Goal: Task Accomplishment & Management: Use online tool/utility

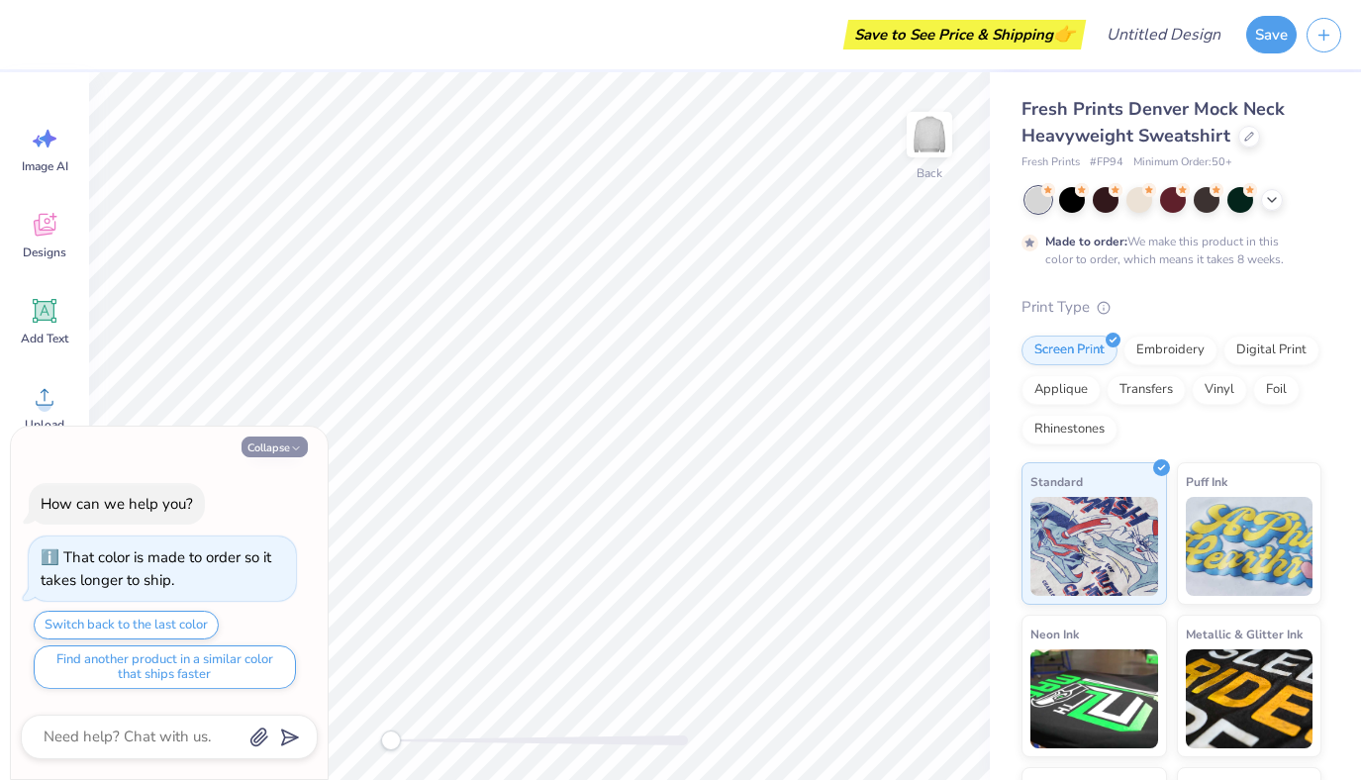
click at [292, 443] on icon "button" at bounding box center [296, 448] width 12 height 12
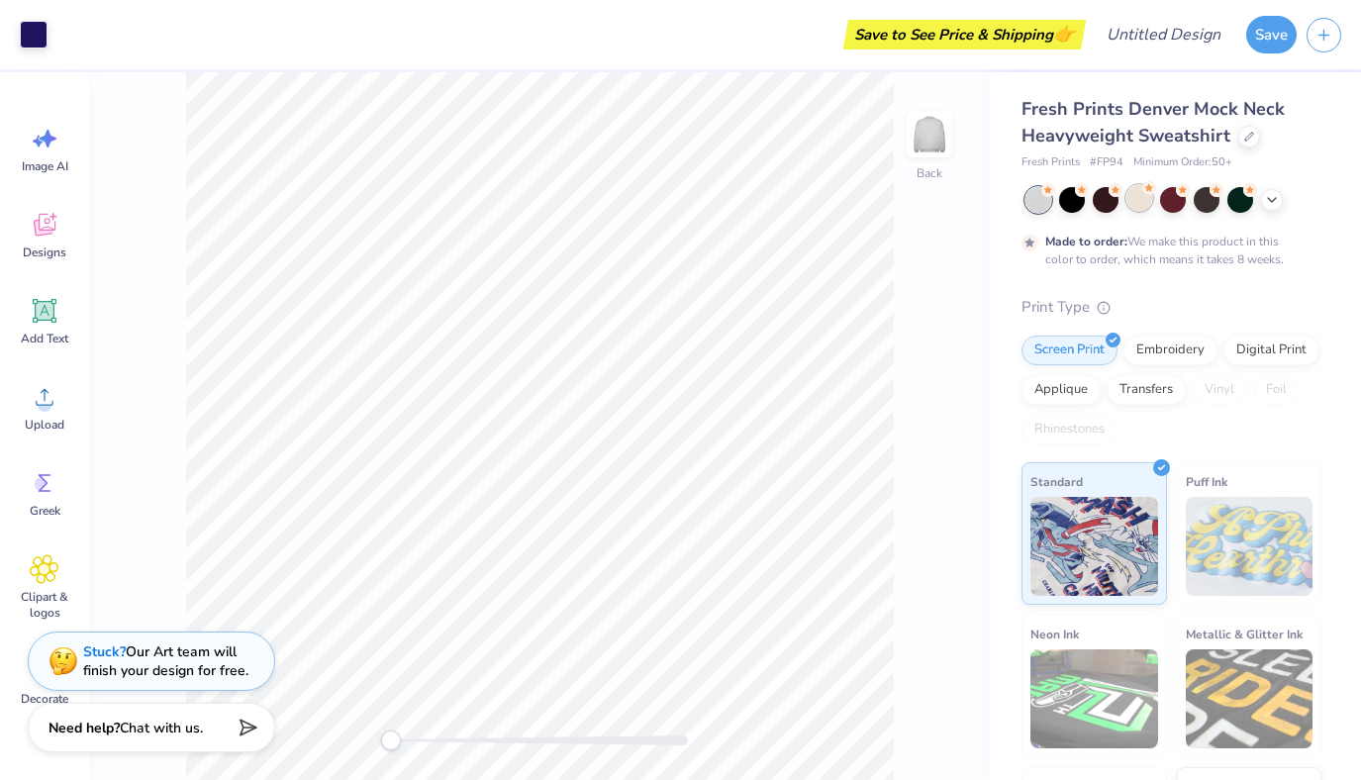
click at [1137, 201] on div at bounding box center [1139, 198] width 26 height 26
click at [1068, 203] on div at bounding box center [1072, 198] width 26 height 26
click at [1031, 201] on div at bounding box center [1038, 200] width 26 height 26
click at [1272, 201] on icon at bounding box center [1272, 198] width 16 height 16
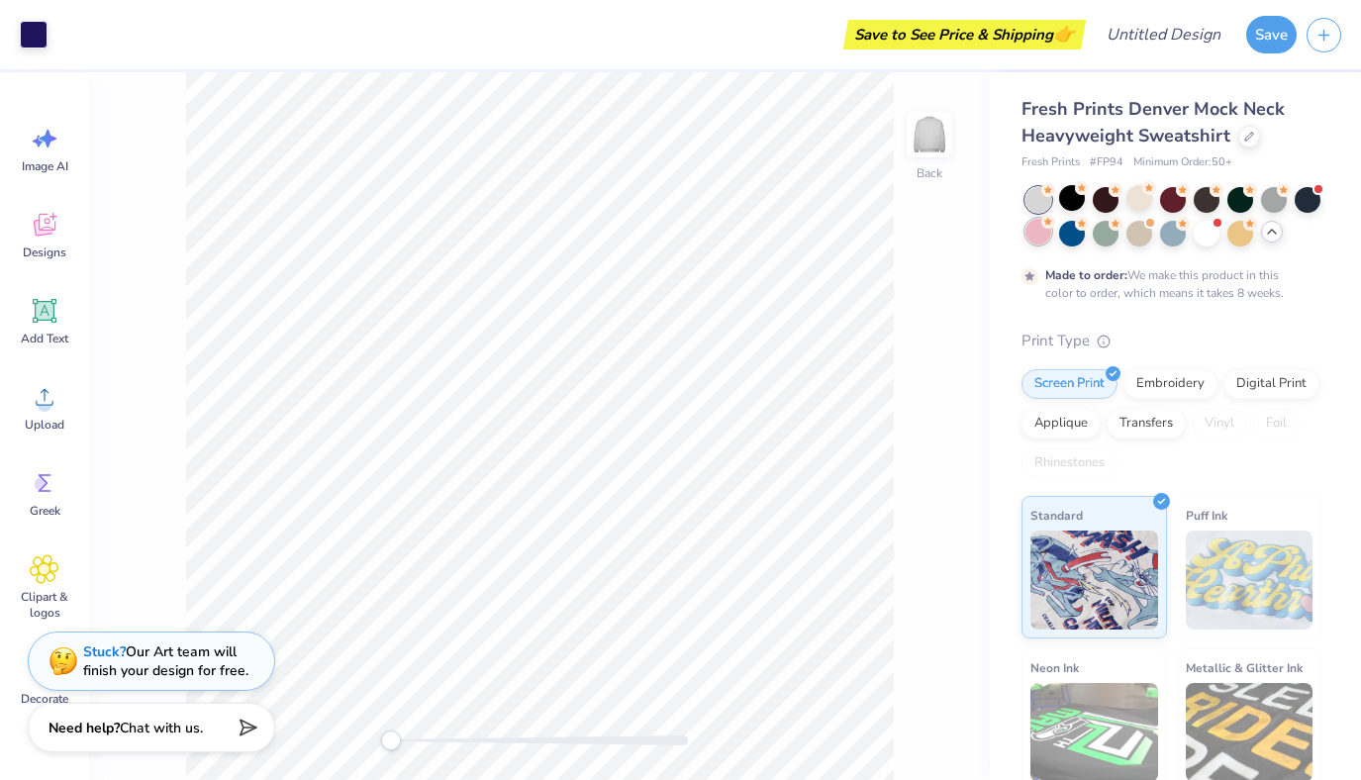
click at [1036, 233] on div at bounding box center [1038, 232] width 26 height 26
click at [1211, 236] on div at bounding box center [1206, 232] width 26 height 26
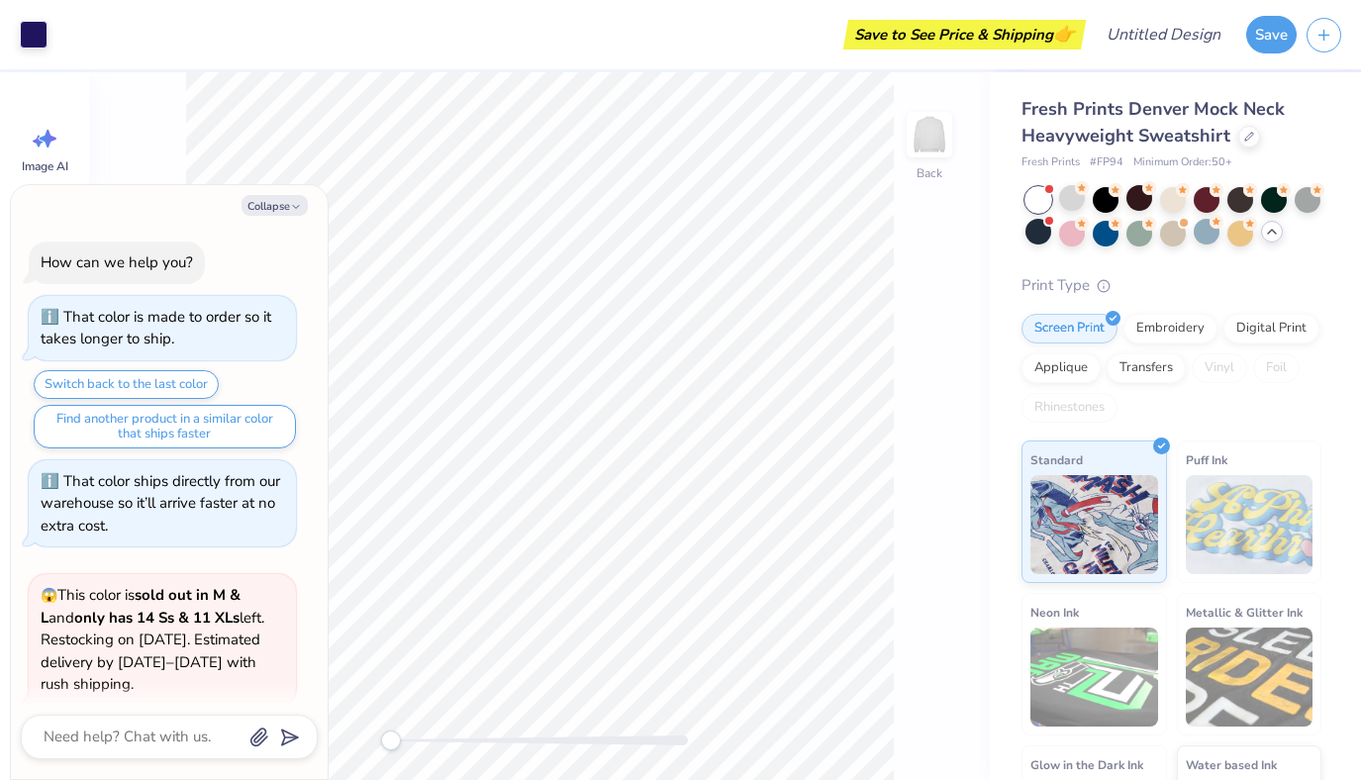
scroll to position [159, 0]
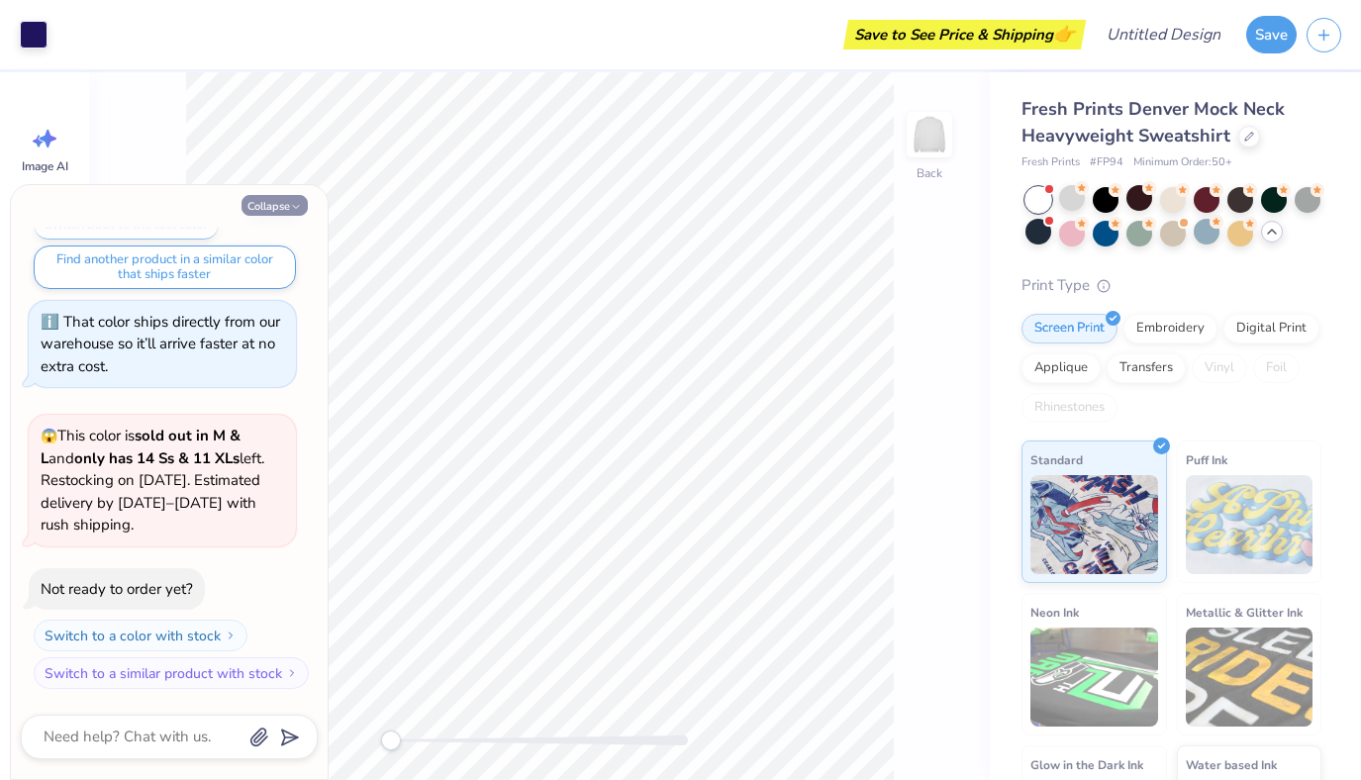
click at [278, 196] on button "Collapse" at bounding box center [274, 205] width 66 height 21
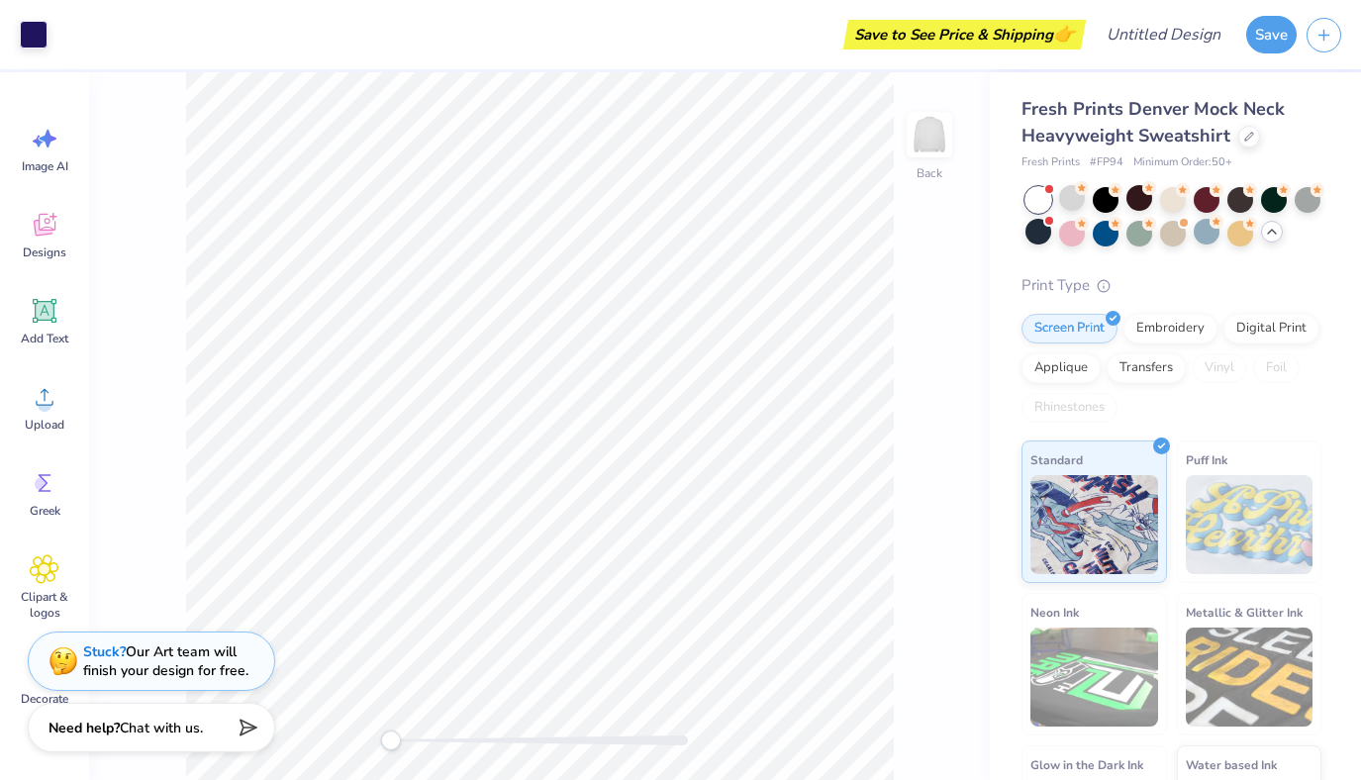
scroll to position [108, 0]
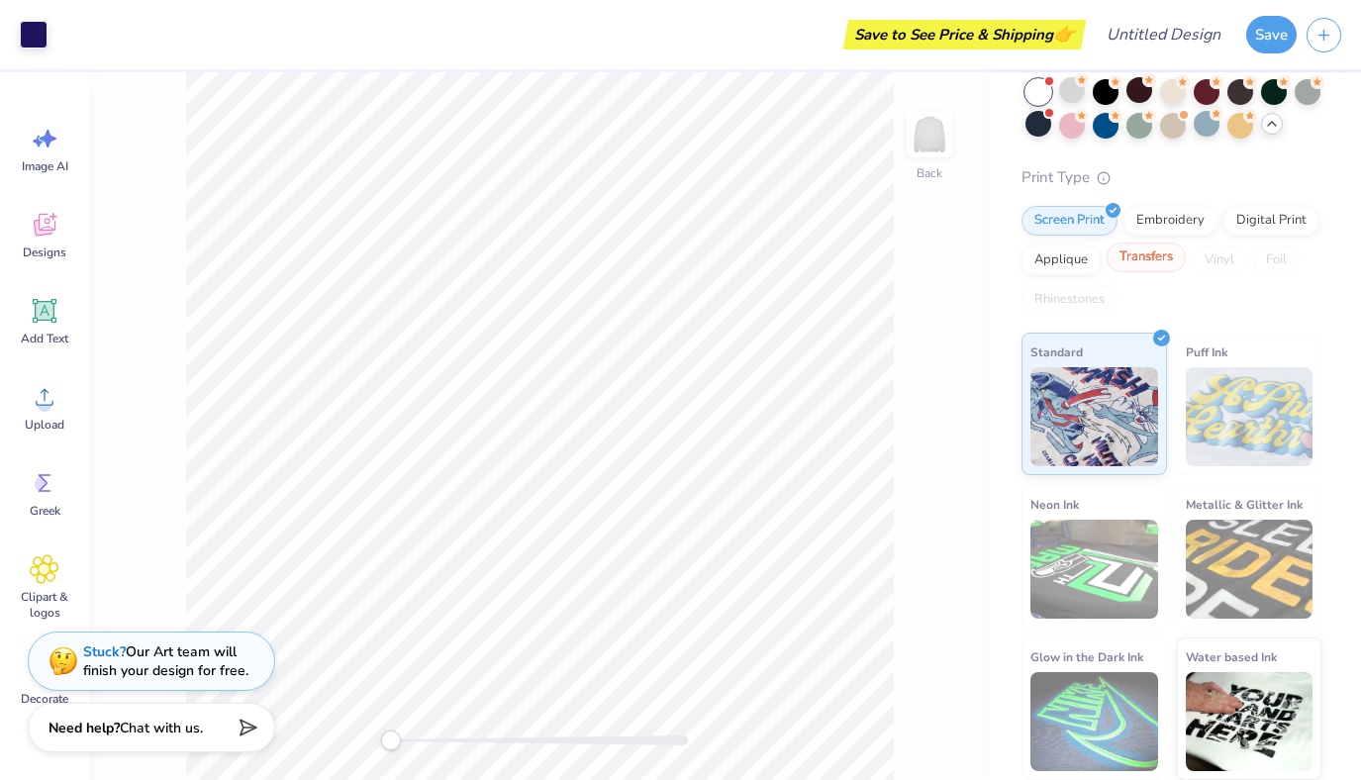
click at [1152, 266] on div "Transfers" at bounding box center [1145, 257] width 79 height 30
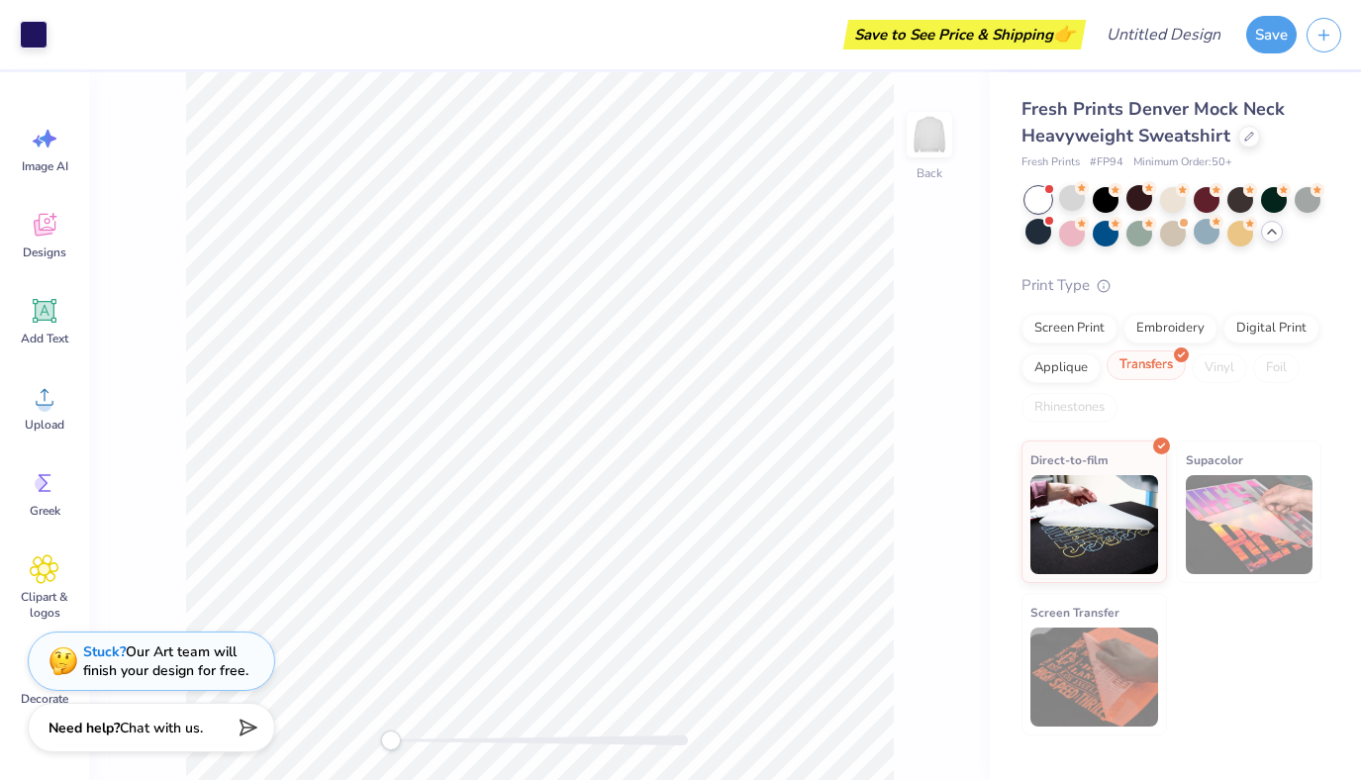
scroll to position [0, 0]
click at [1057, 376] on div "Applique" at bounding box center [1060, 365] width 79 height 30
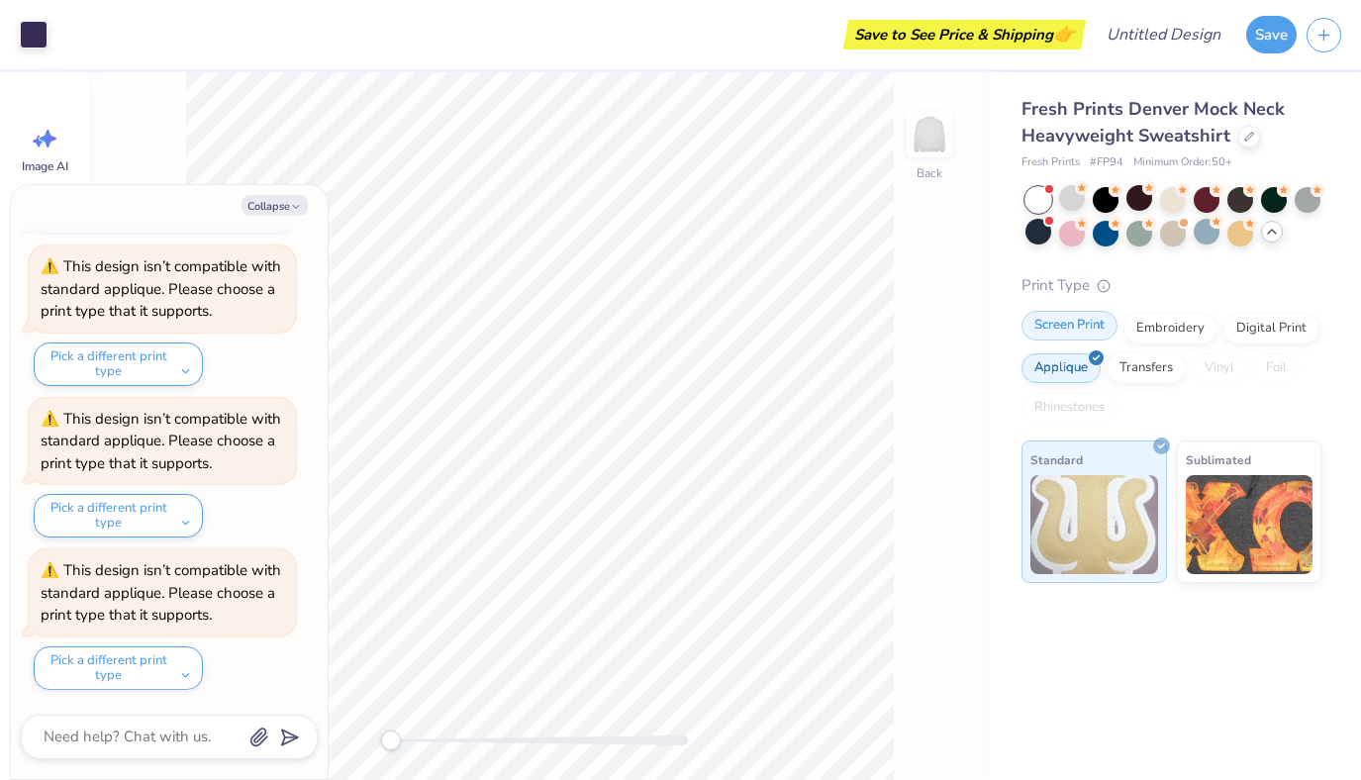
click at [1063, 333] on div "Screen Print" at bounding box center [1069, 326] width 96 height 30
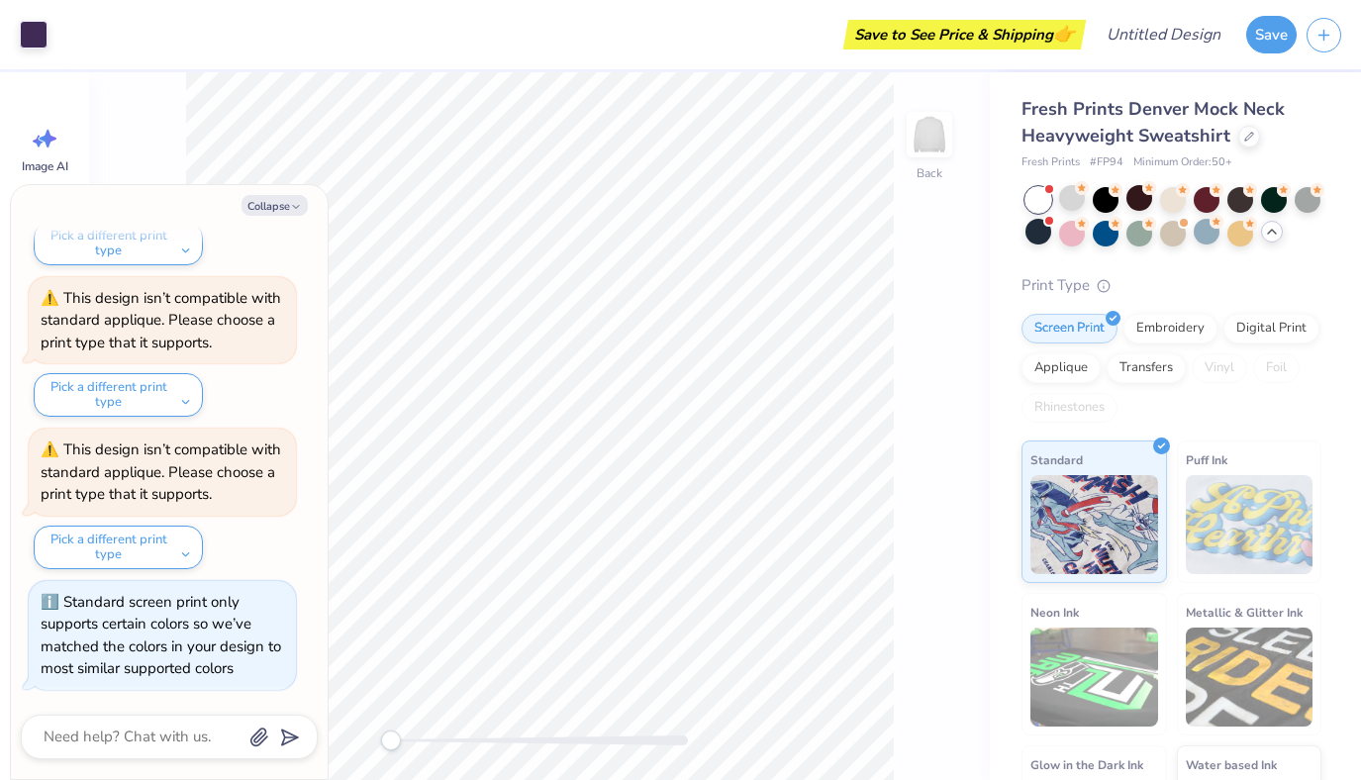
scroll to position [108, 0]
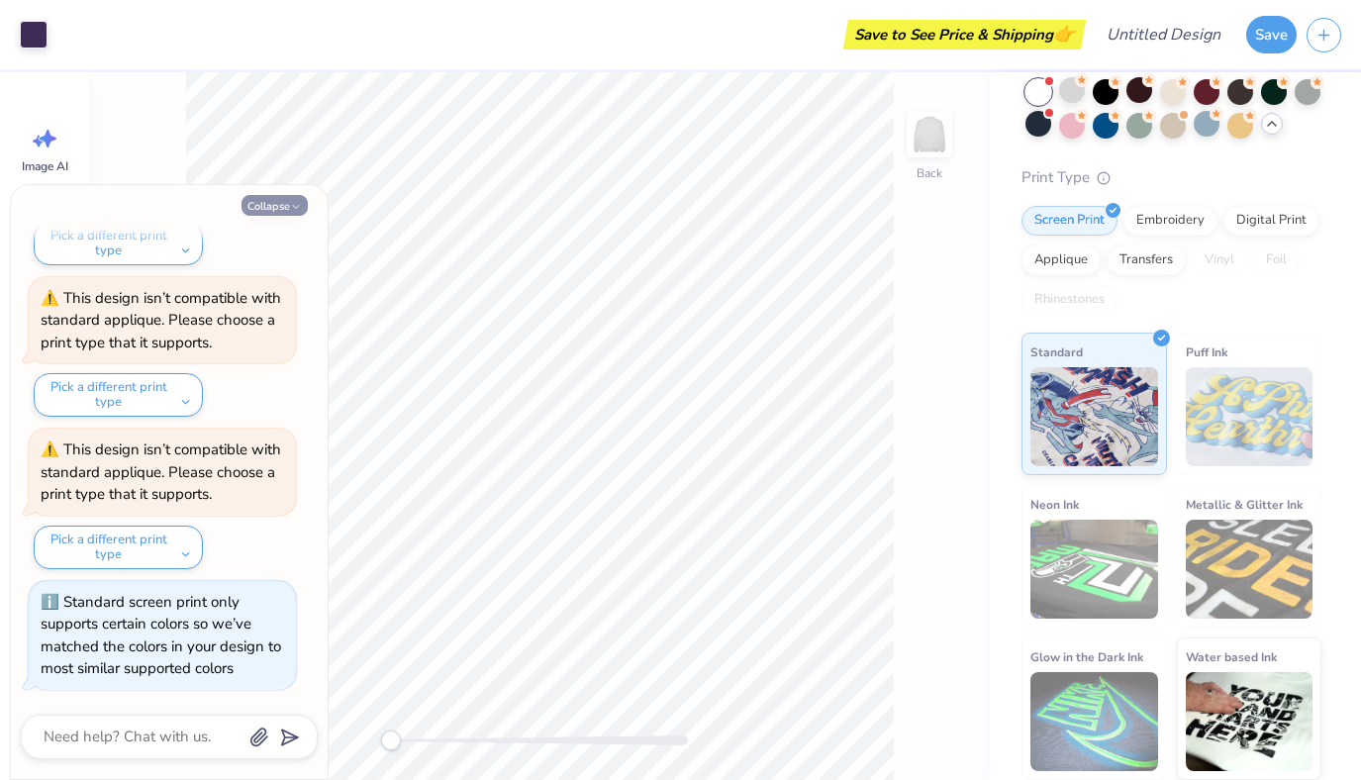
click at [283, 202] on button "Collapse" at bounding box center [274, 205] width 66 height 21
type textarea "x"
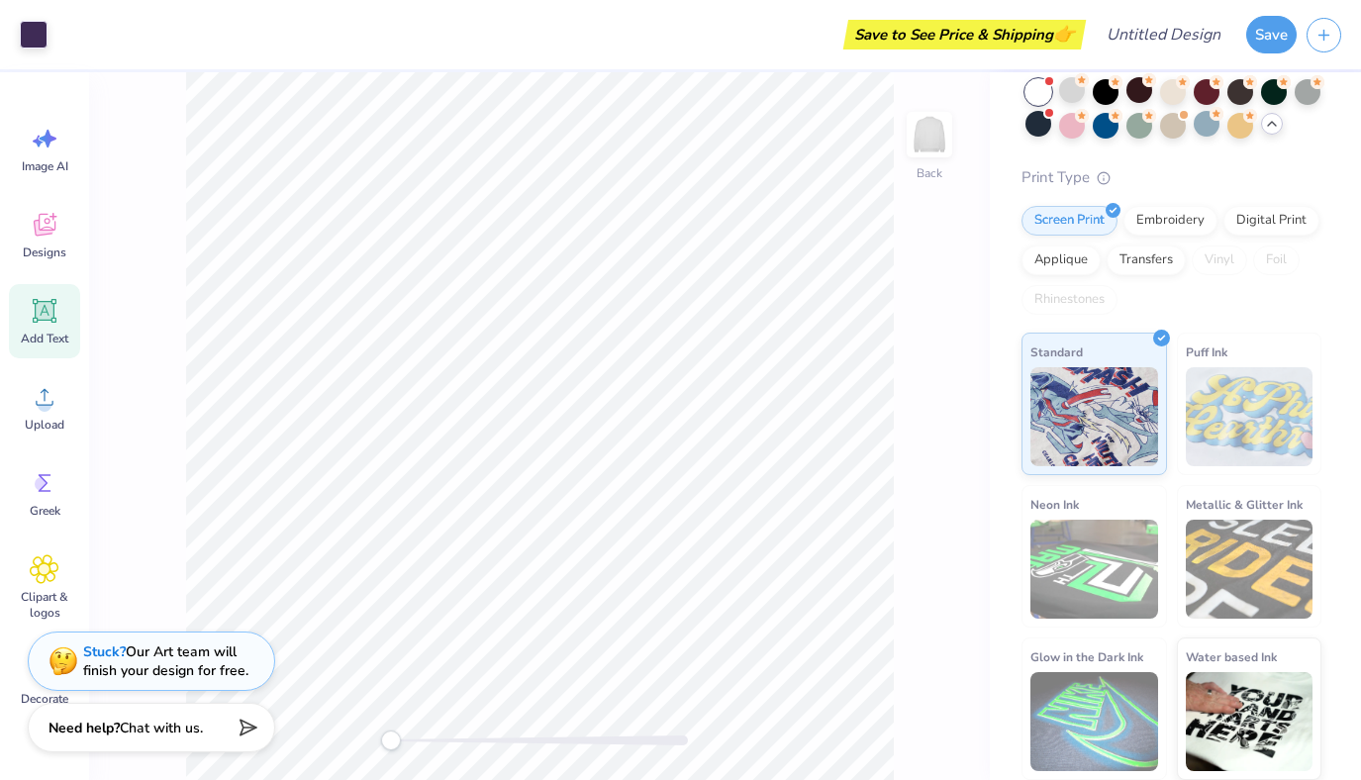
click at [37, 308] on icon at bounding box center [45, 311] width 19 height 19
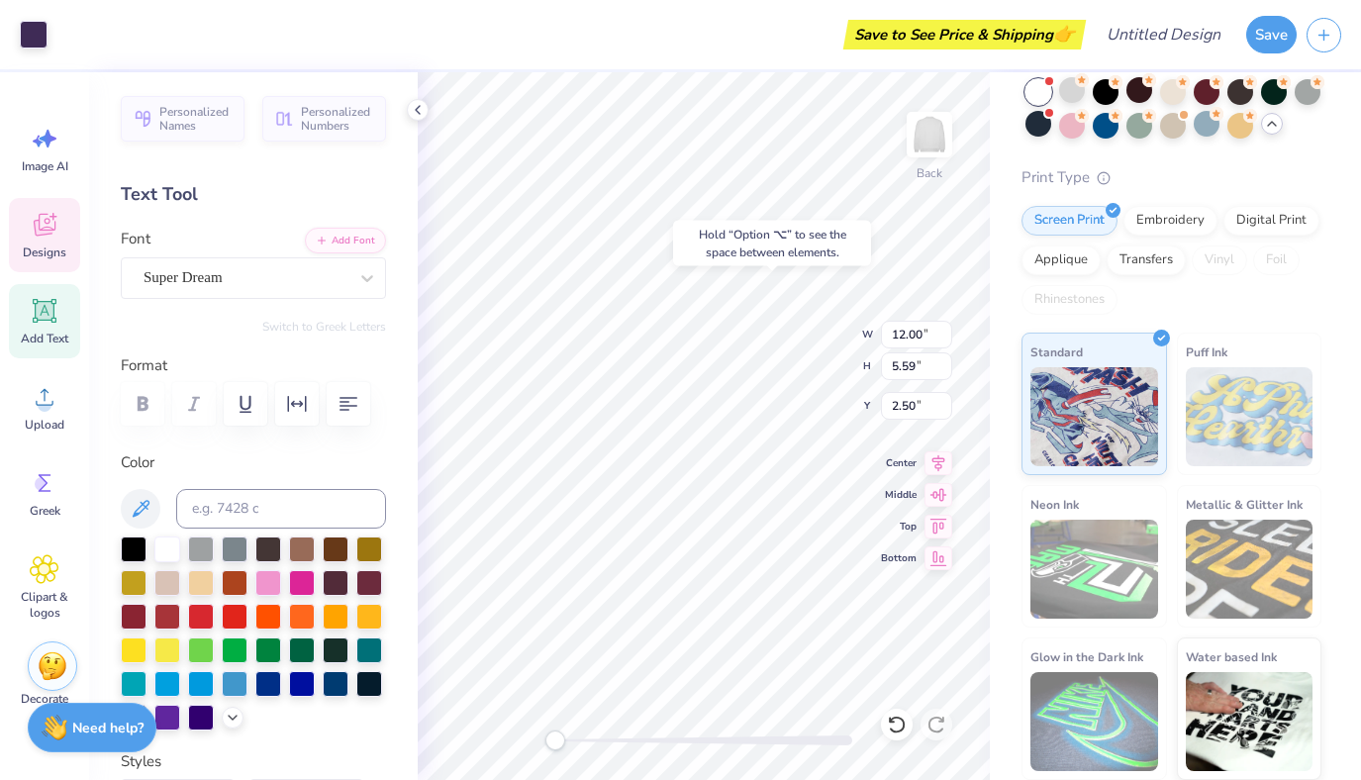
type input "12.00"
type input "5.59"
type input "2.50"
type input "3.40"
type input "2.51"
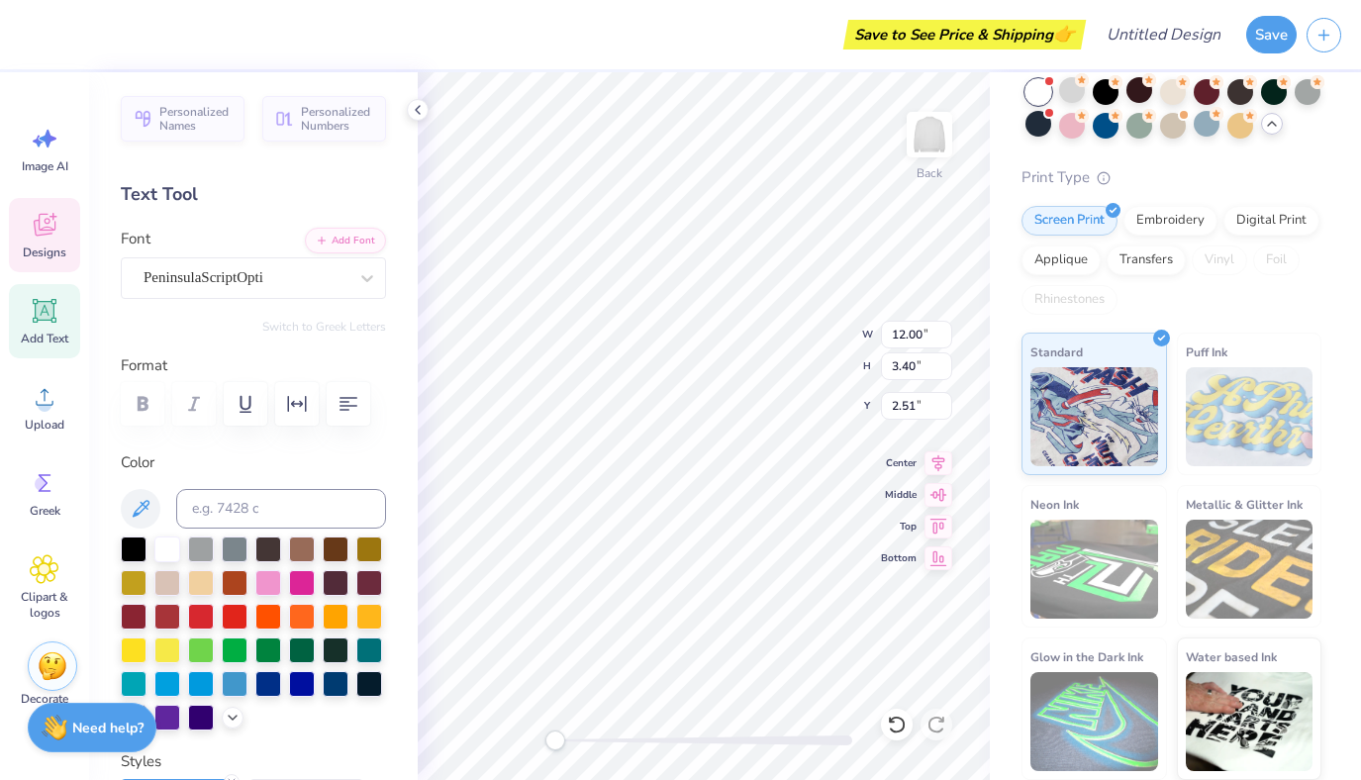
type input "5.84"
type input "1.69"
type input "9.15"
type textarea "Head Rho Gamma"
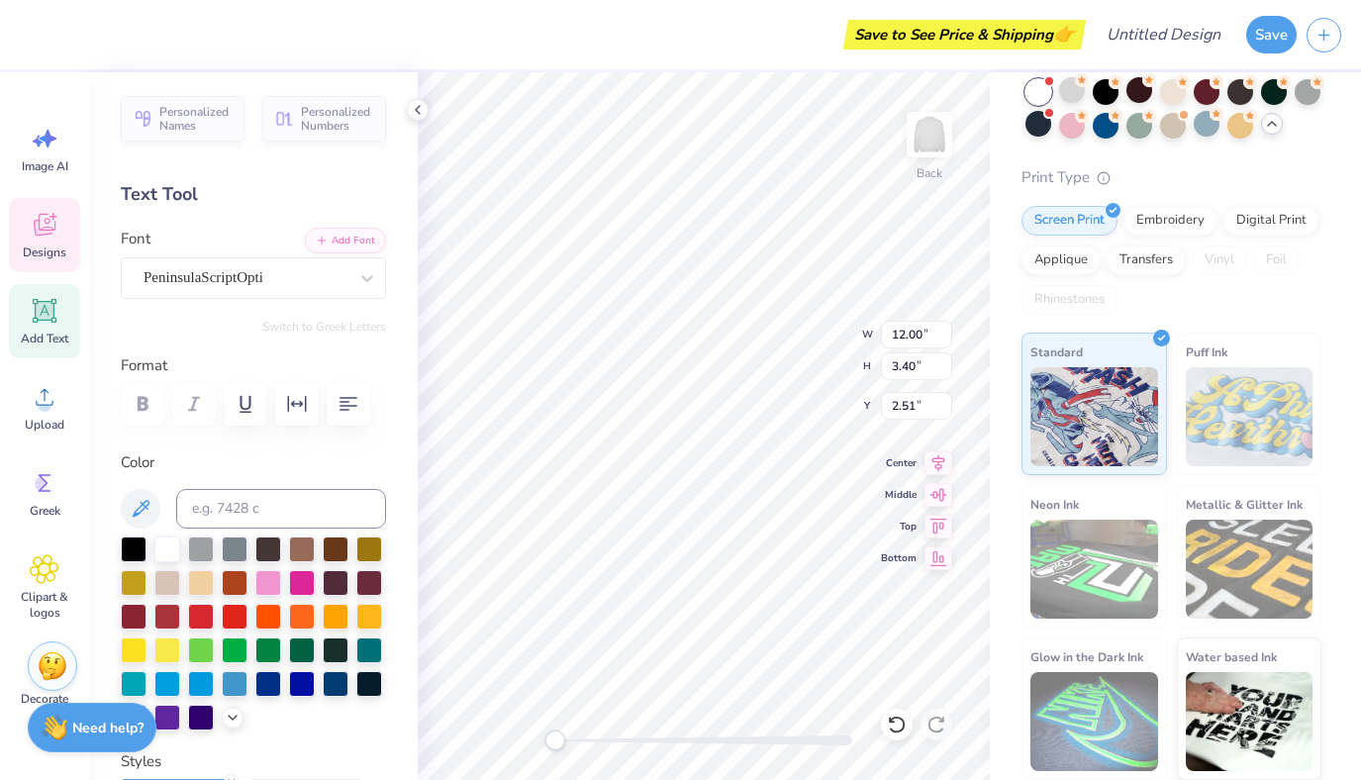
scroll to position [0, 6]
type input "2.90"
type input "3.17"
type input "4.93"
type input "12.60"
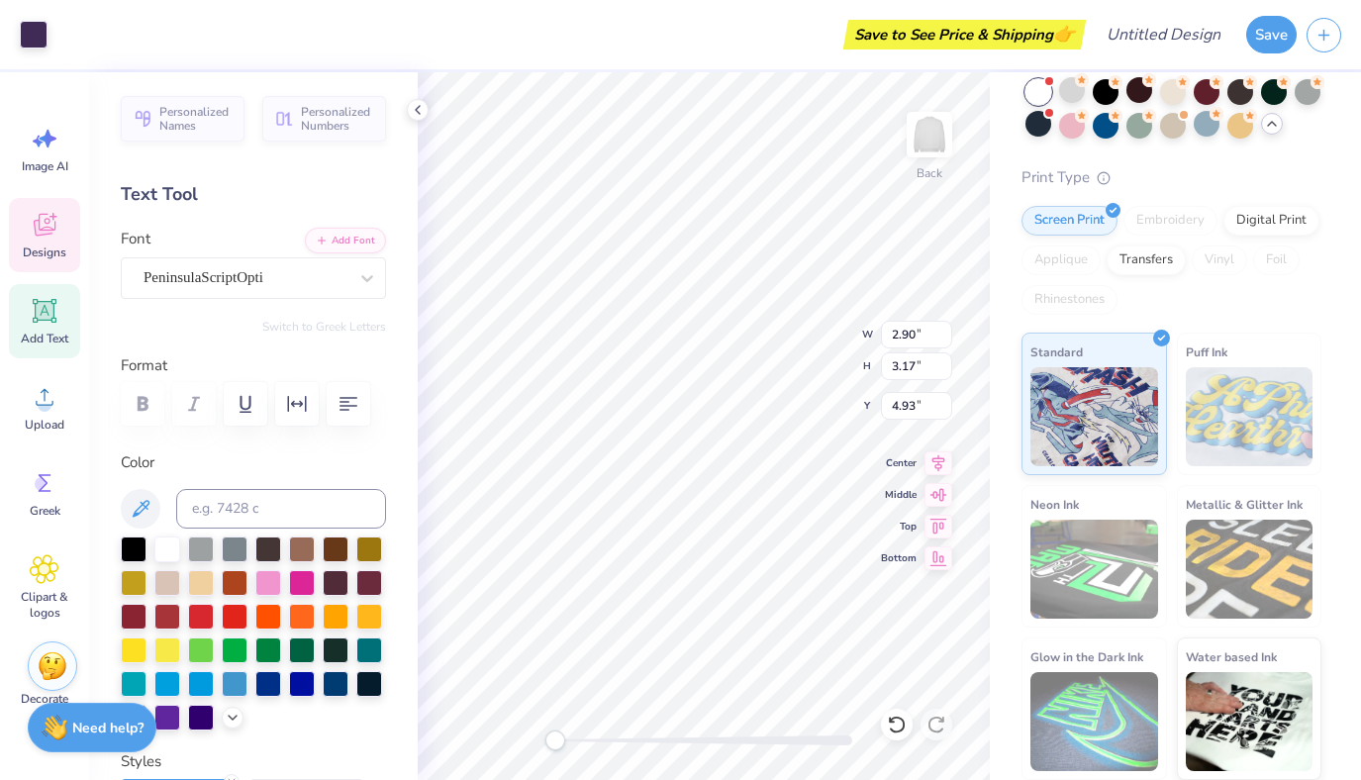
type input "3.32"
type input "2.58"
click at [297, 577] on div at bounding box center [302, 581] width 26 height 26
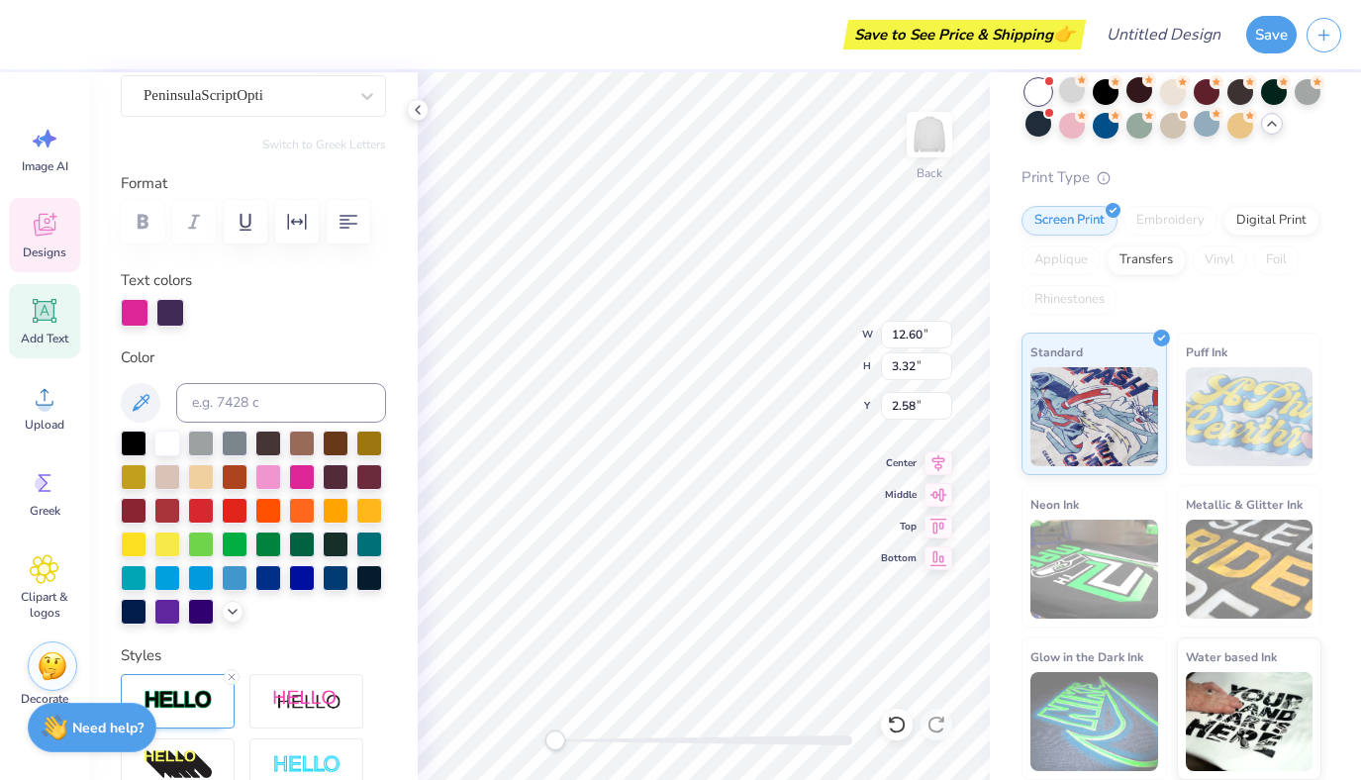
scroll to position [184, 0]
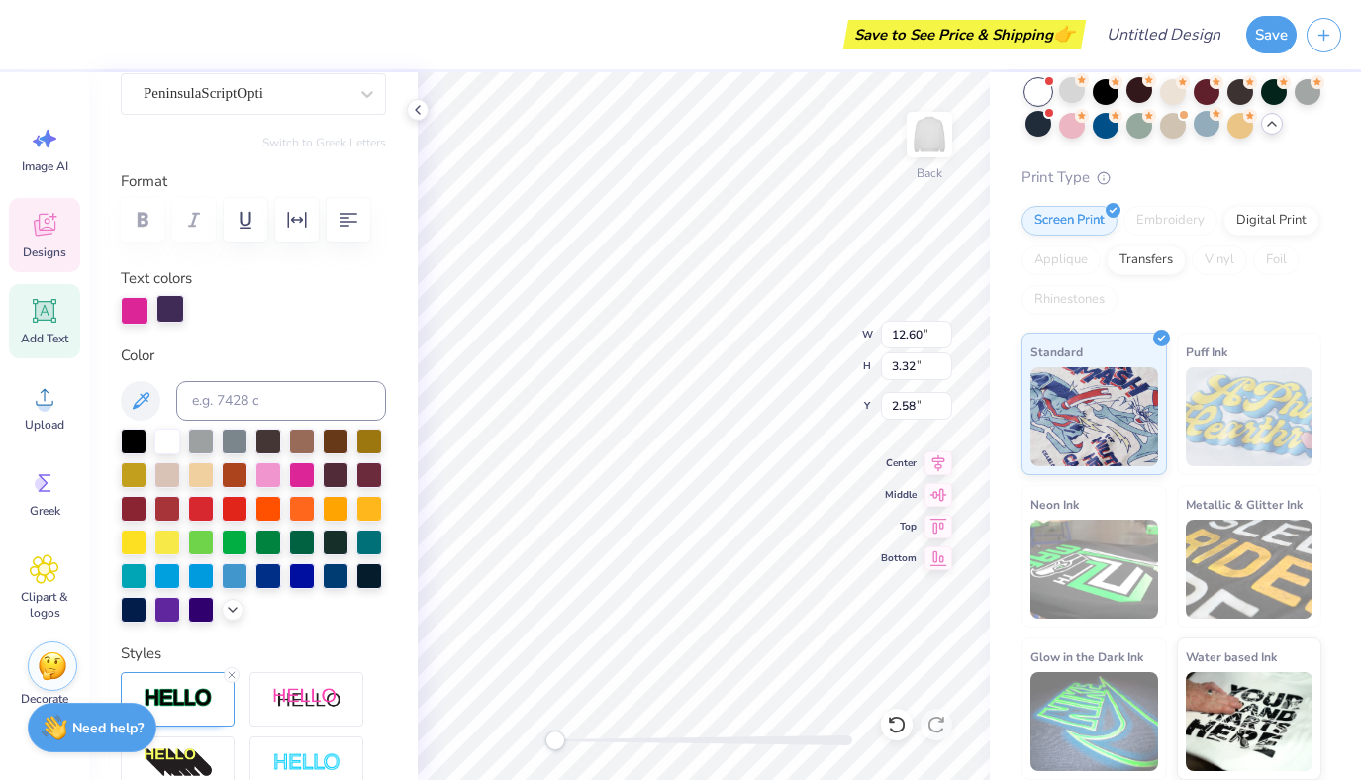
click at [170, 310] on div at bounding box center [170, 309] width 28 height 28
click at [260, 475] on div at bounding box center [268, 473] width 26 height 26
type input "2.90"
type input "3.17"
type input "4.93"
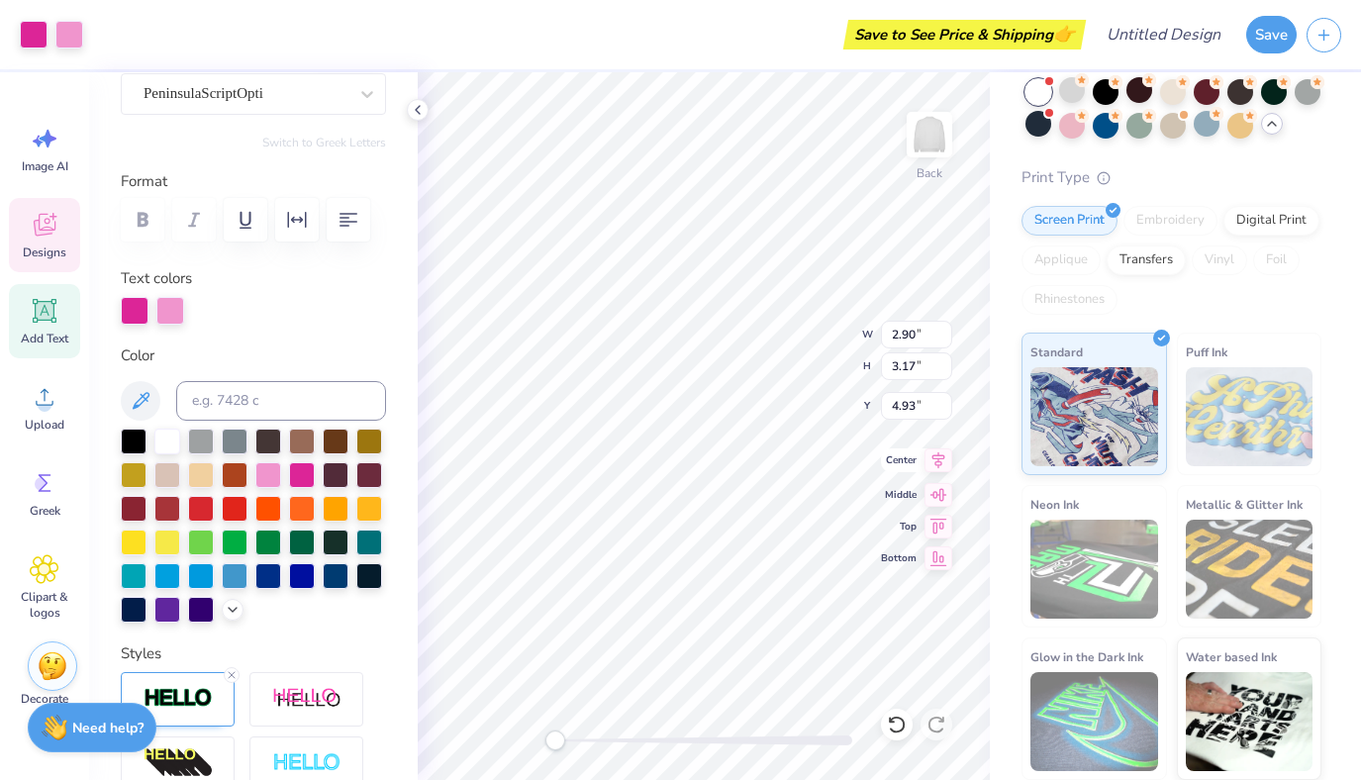
type input "12.60"
type input "3.32"
type input "2.58"
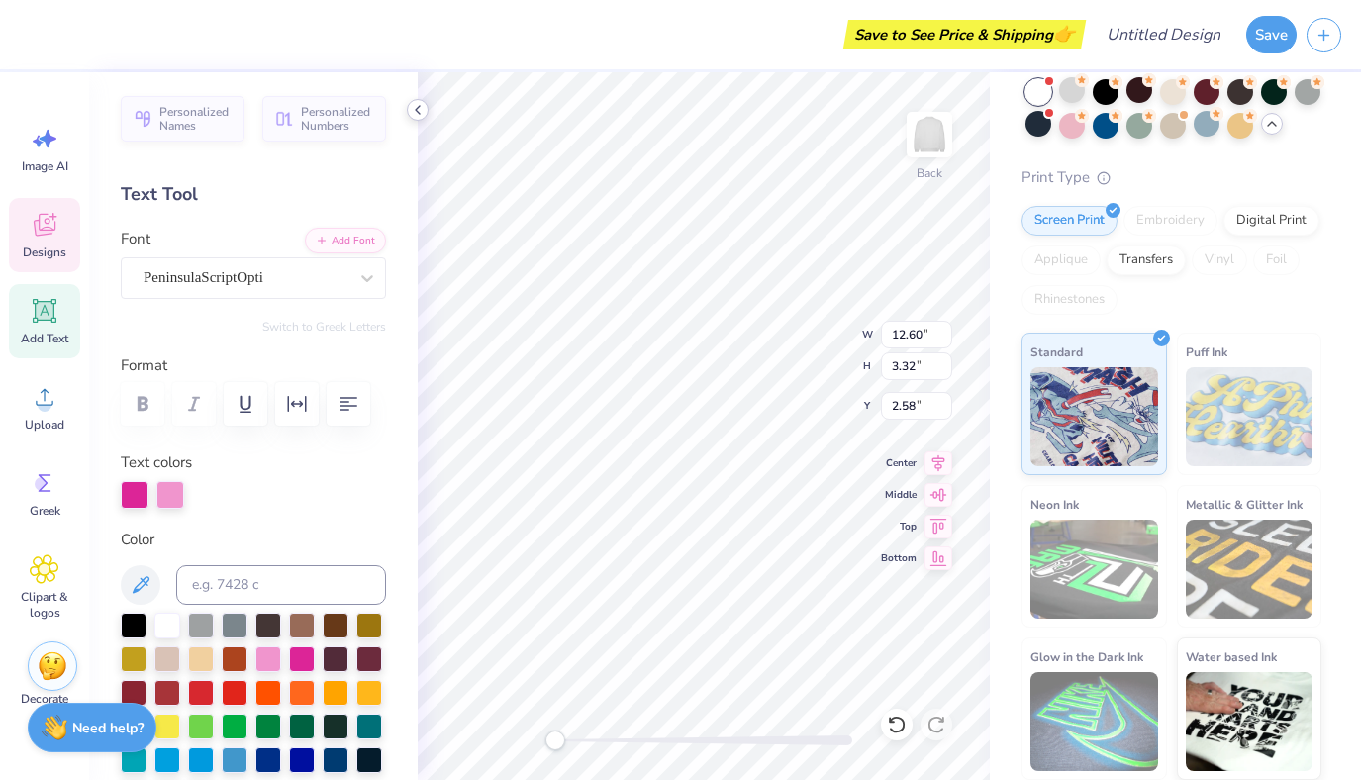
click at [422, 108] on icon at bounding box center [418, 110] width 16 height 16
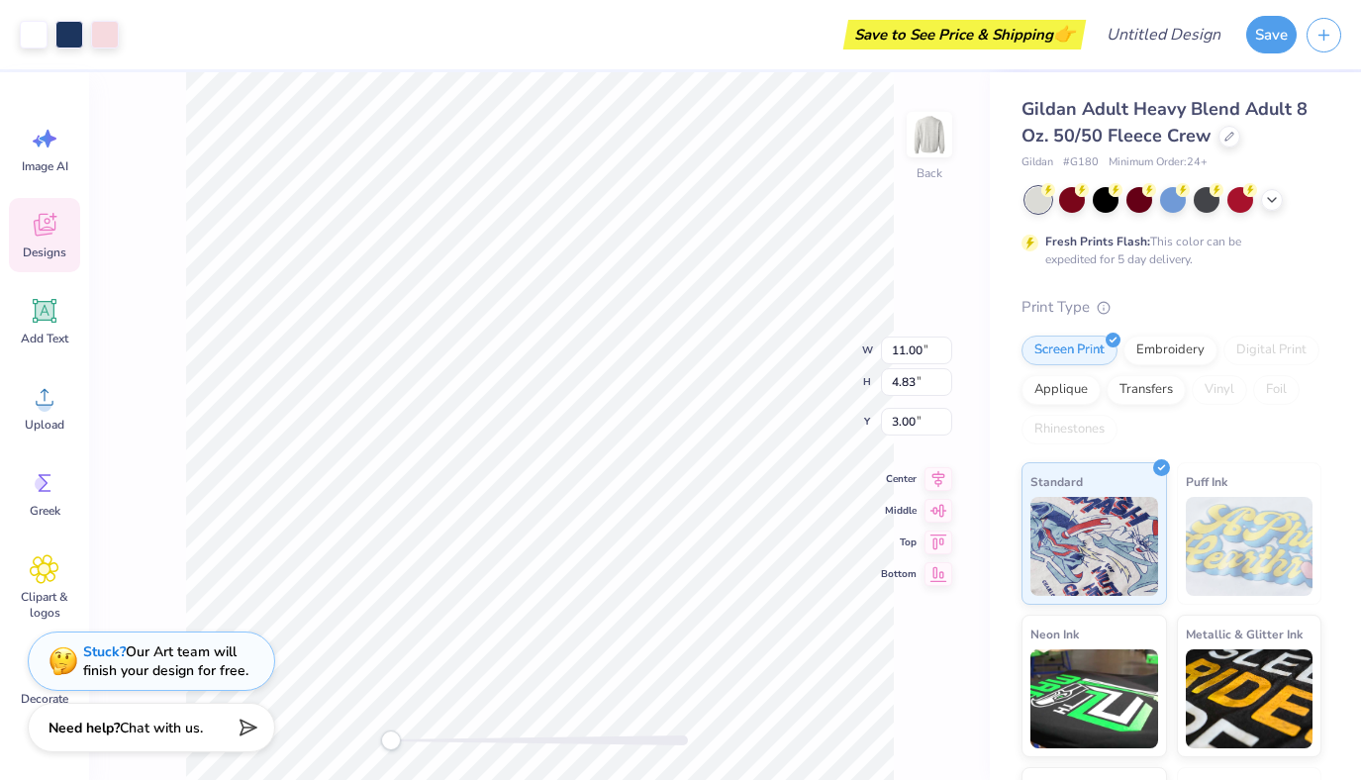
type input "10.81"
type input "4.61"
type input "3.09"
type input "11.00"
type input "4.83"
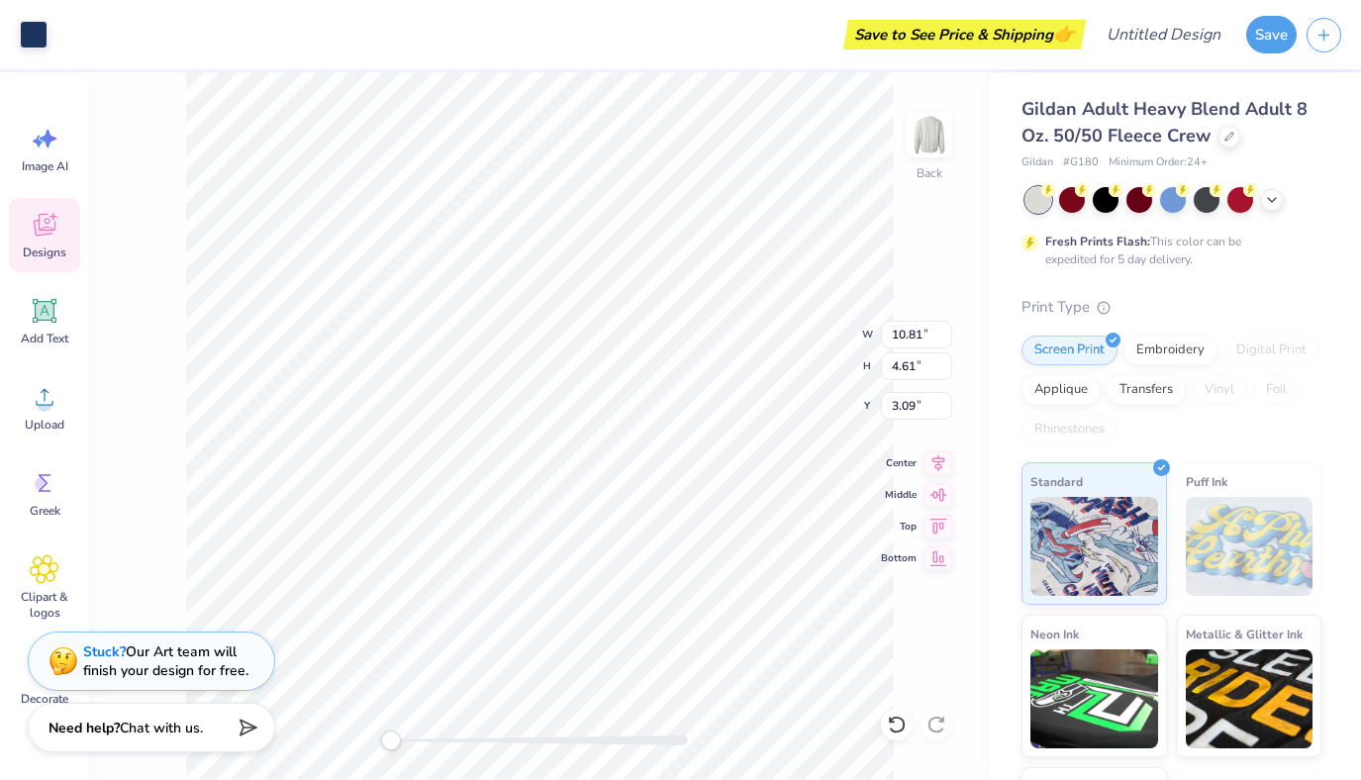
type input "3.00"
click at [48, 324] on icon at bounding box center [45, 311] width 30 height 30
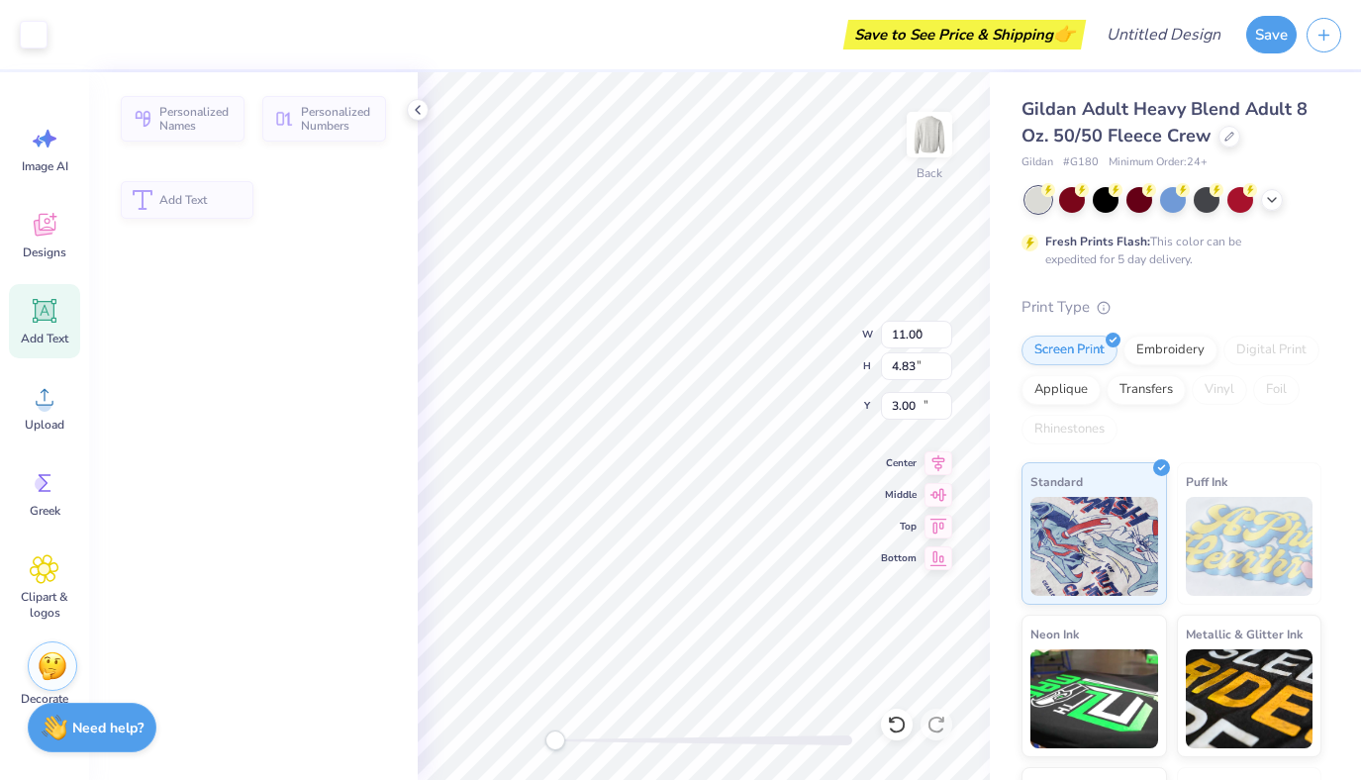
type input "5.89"
type input "1.71"
type input "11.02"
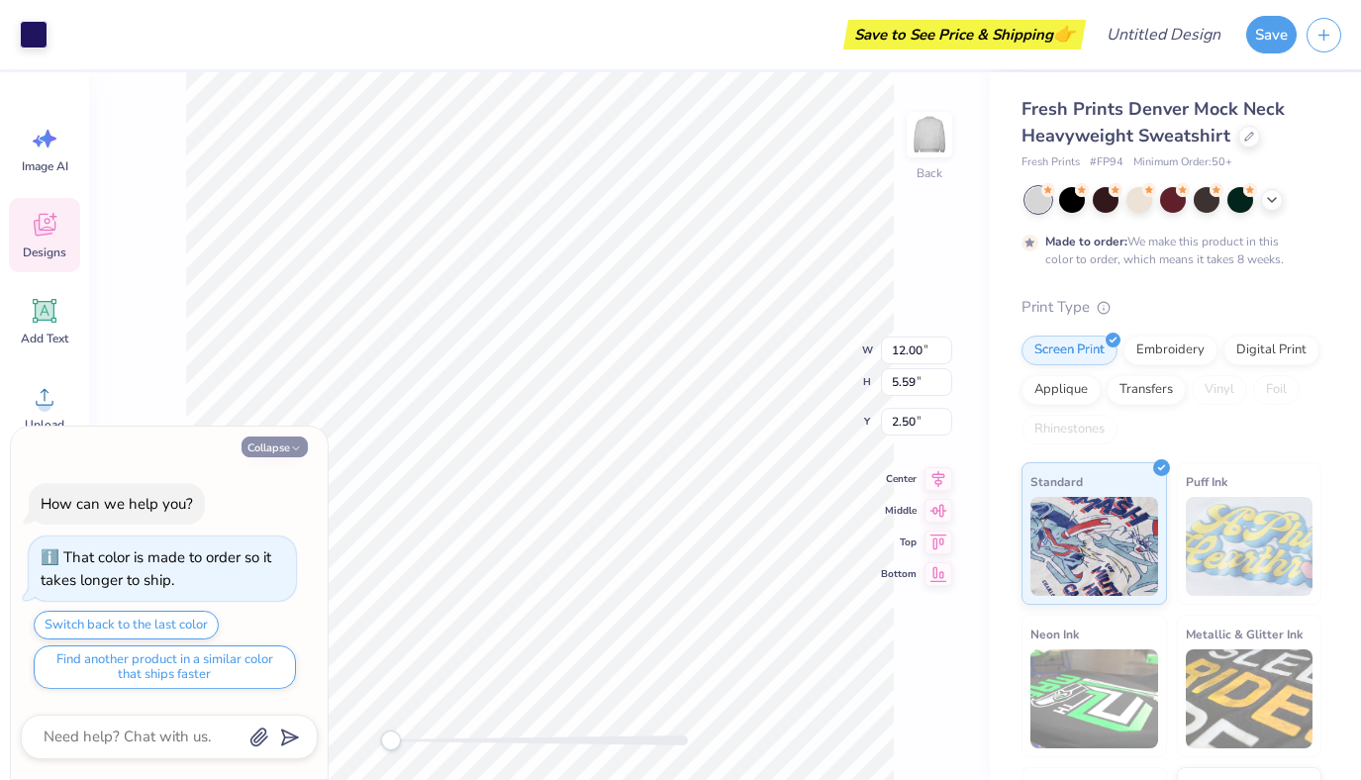
click at [261, 440] on button "Collapse" at bounding box center [274, 446] width 66 height 21
type textarea "x"
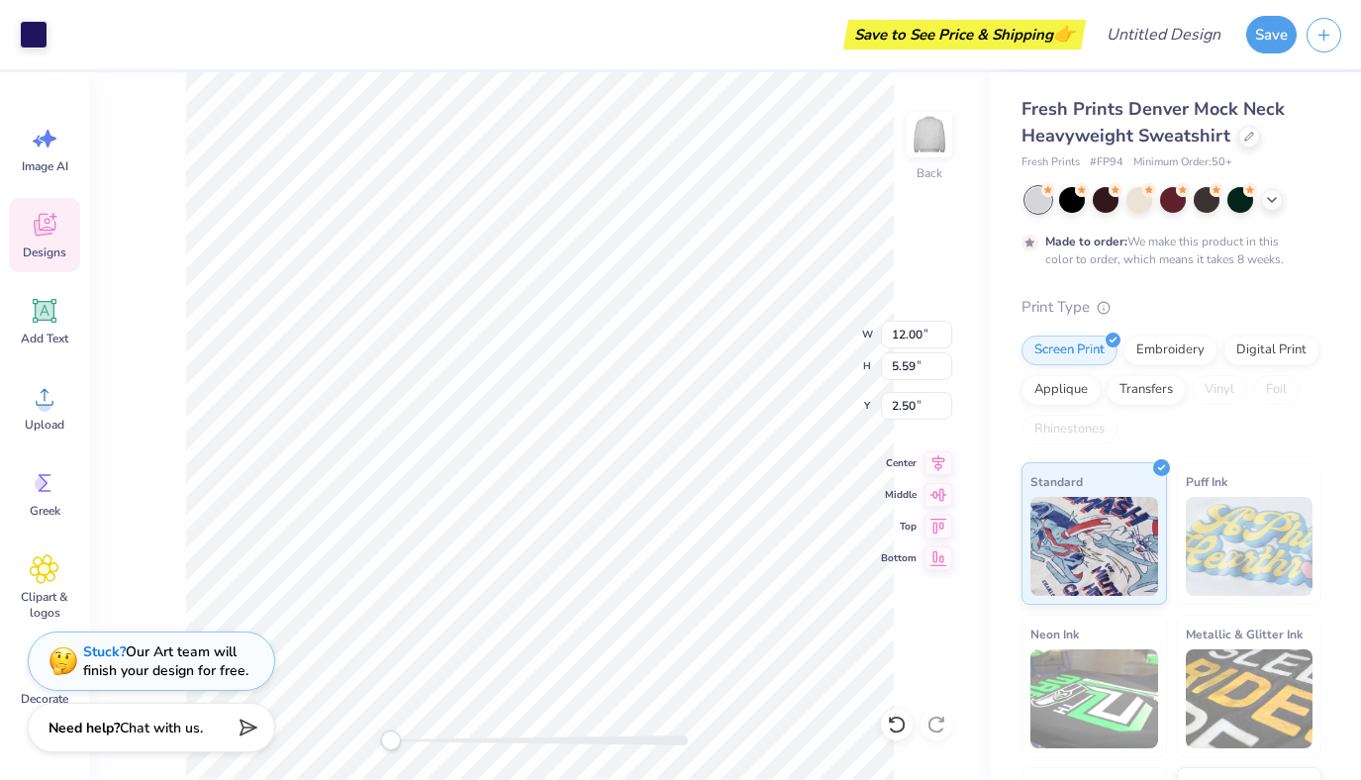
type input "3.40"
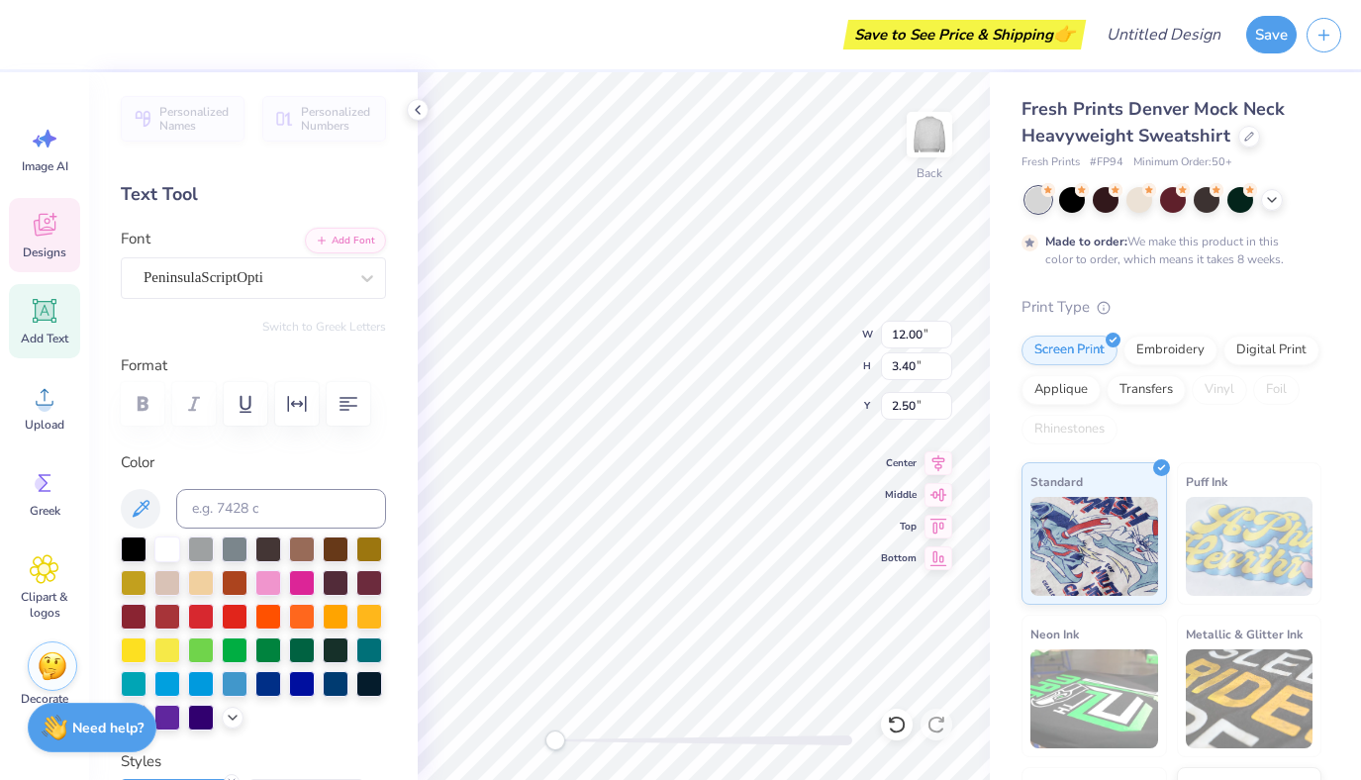
scroll to position [0, 3]
type textarea "Head Rho Gamma"
click at [418, 110] on icon at bounding box center [418, 110] width 16 height 16
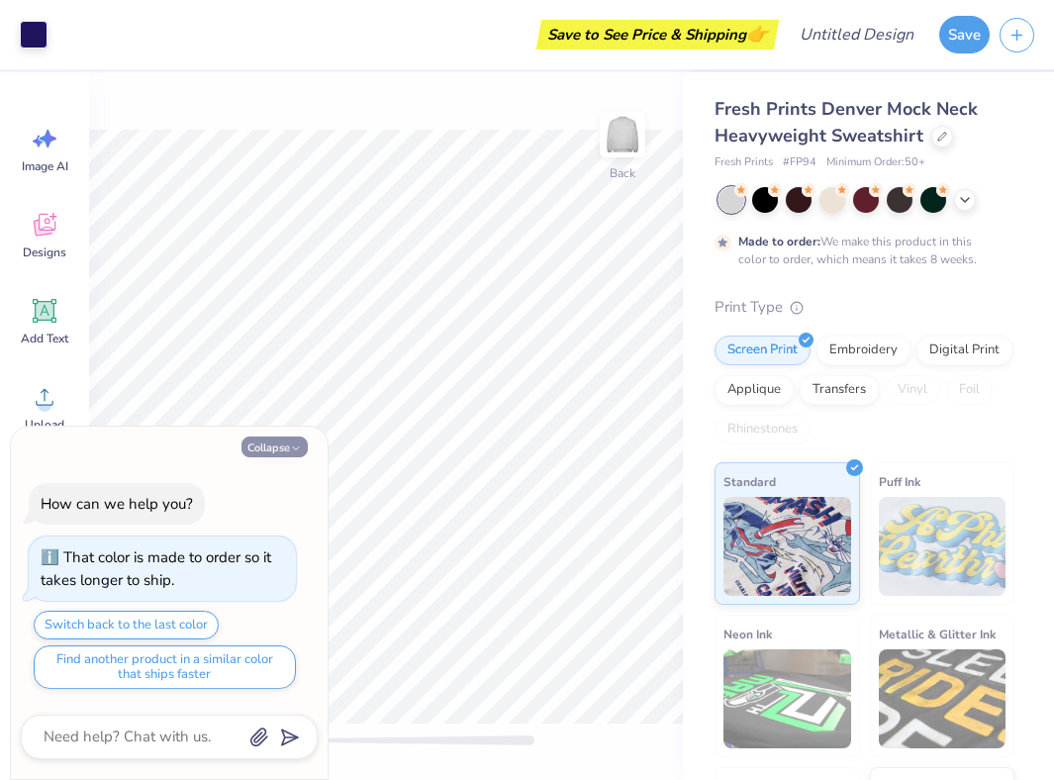
click at [285, 448] on button "Collapse" at bounding box center [274, 446] width 66 height 21
type textarea "x"
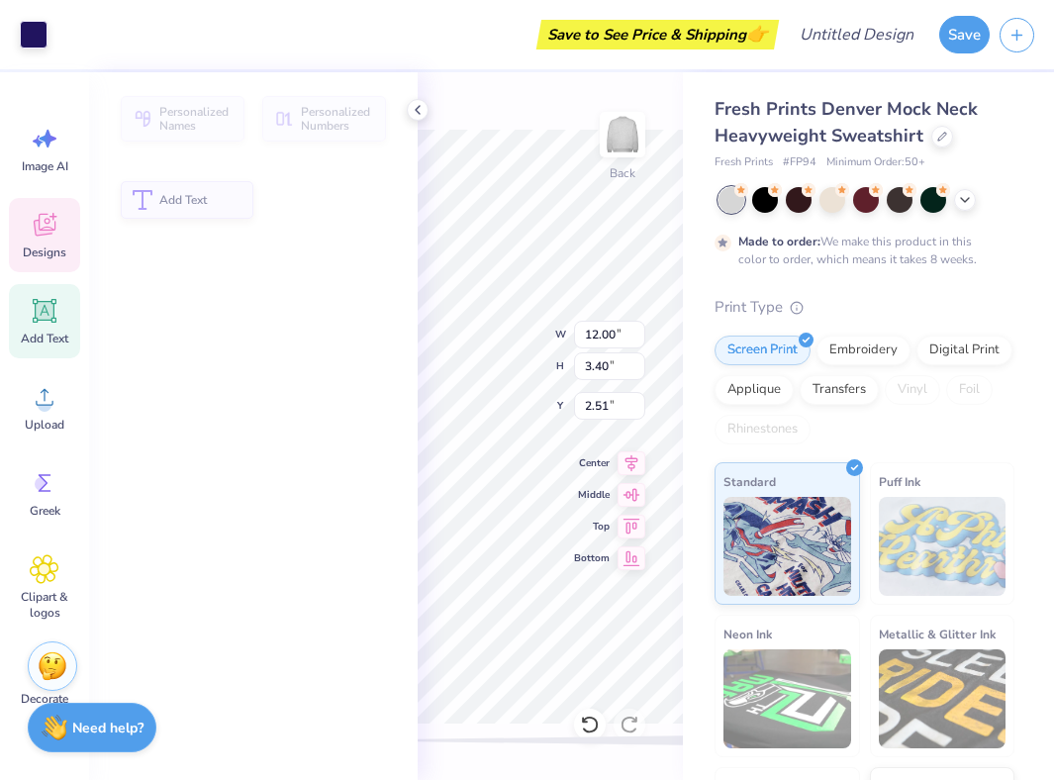
type input "3.40"
type input "2.51"
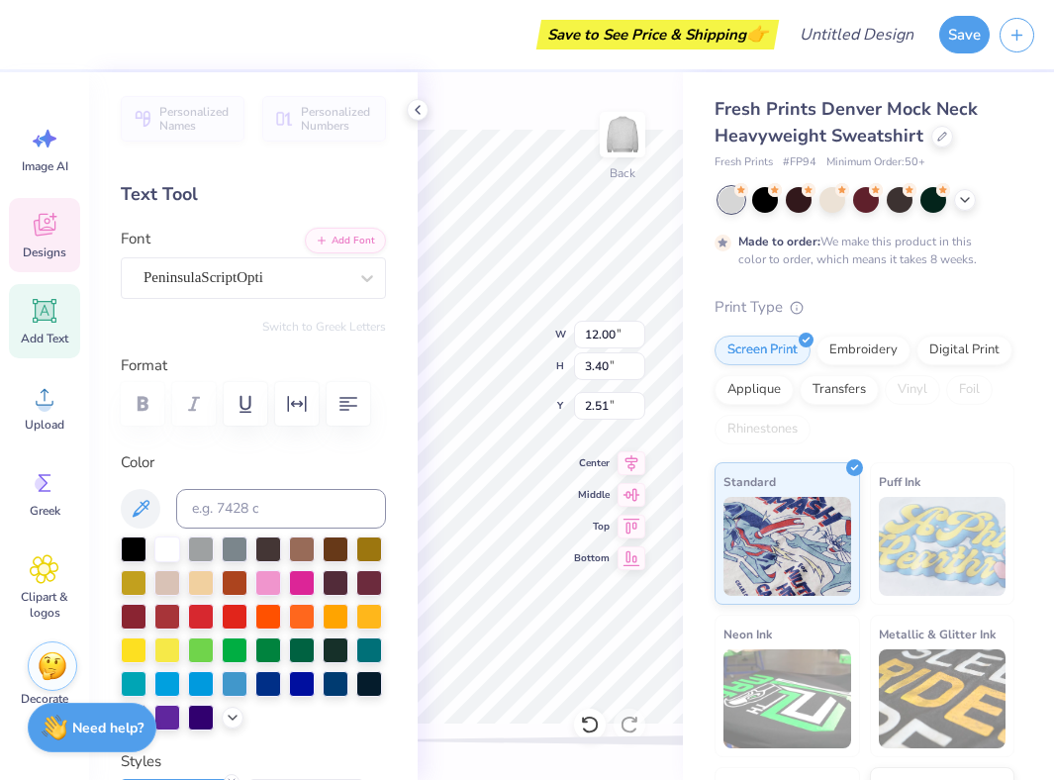
click at [319, 358] on label "Format" at bounding box center [253, 365] width 265 height 23
click at [415, 112] on icon at bounding box center [418, 110] width 16 height 16
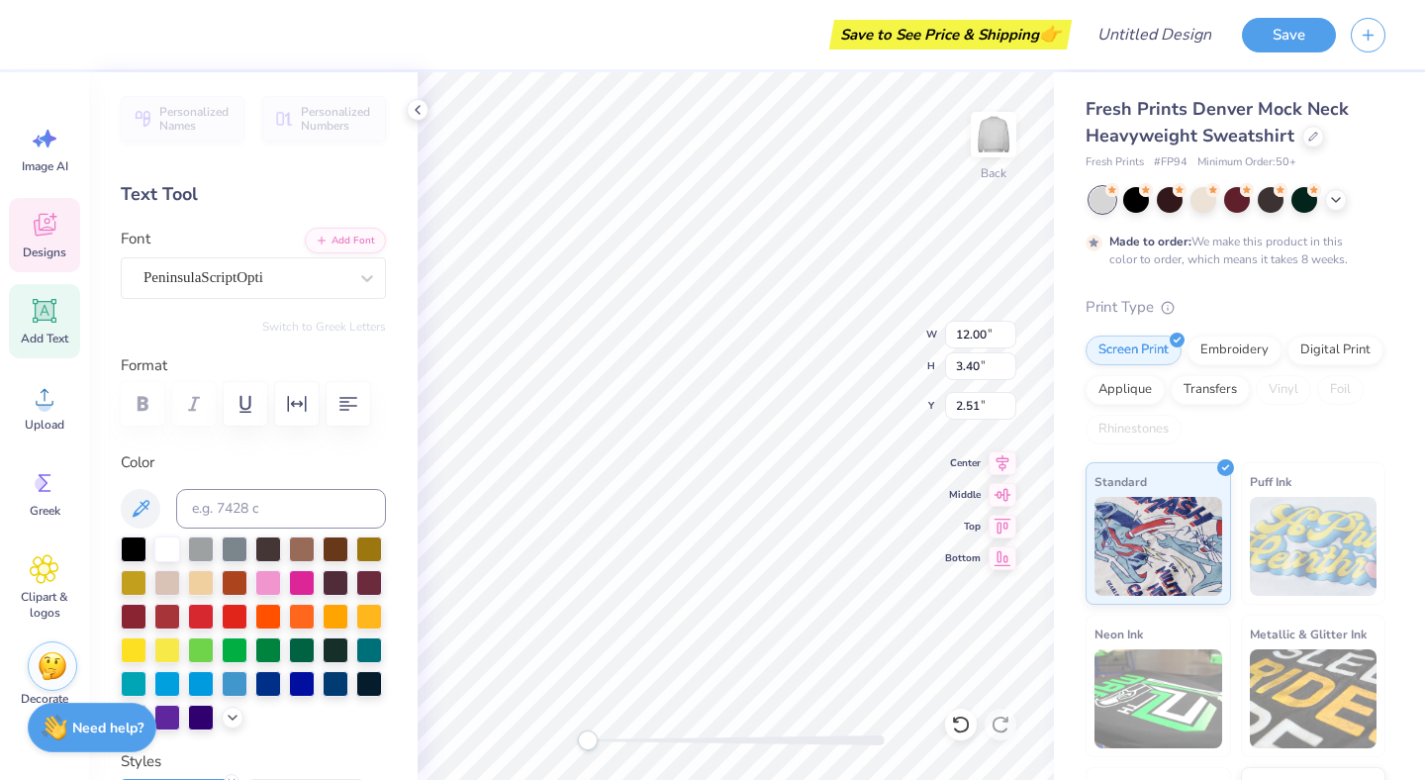
scroll to position [0, 6]
type textarea "Head Rho Gamma"
click at [288, 285] on div "PeninsulaScriptOpti" at bounding box center [246, 277] width 208 height 31
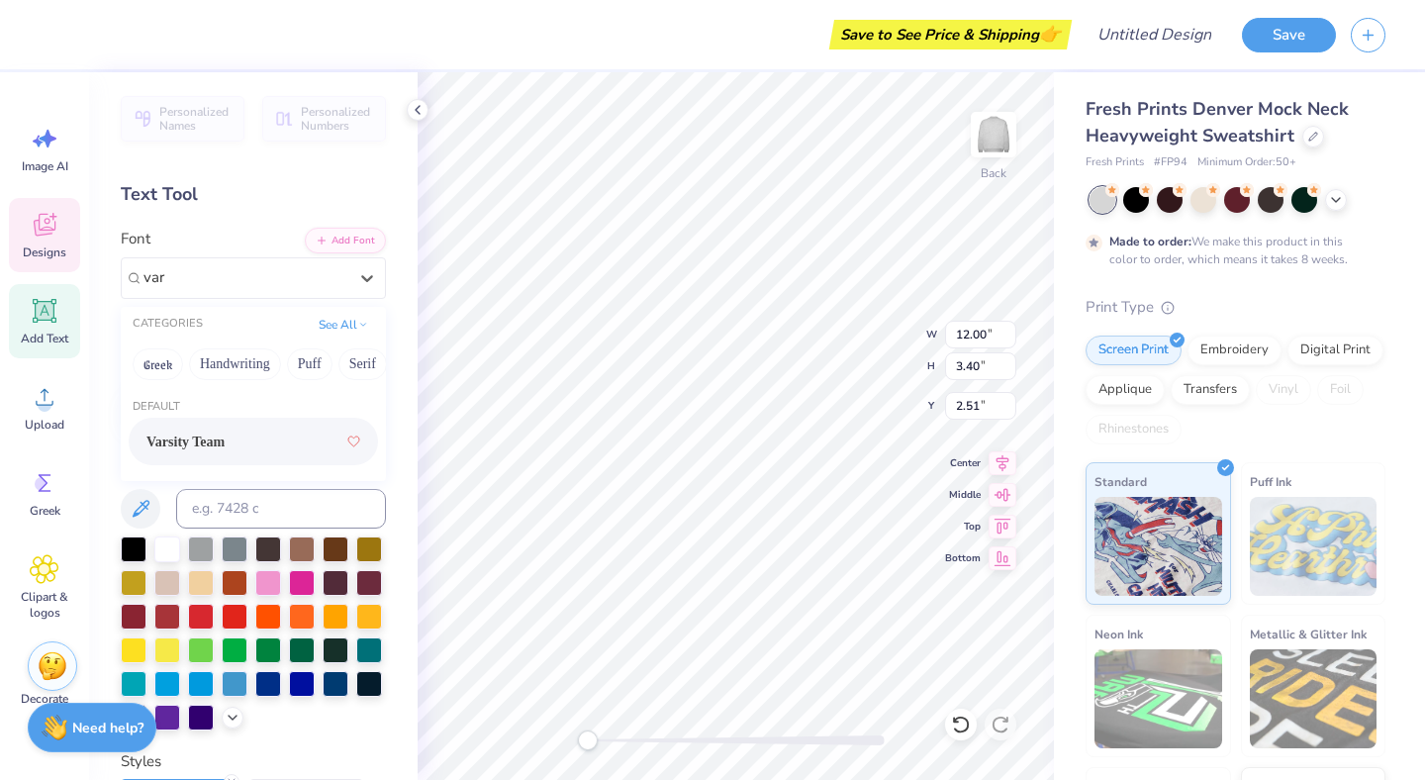
click at [244, 447] on div "Varsity Team" at bounding box center [253, 442] width 214 height 36
type input "var"
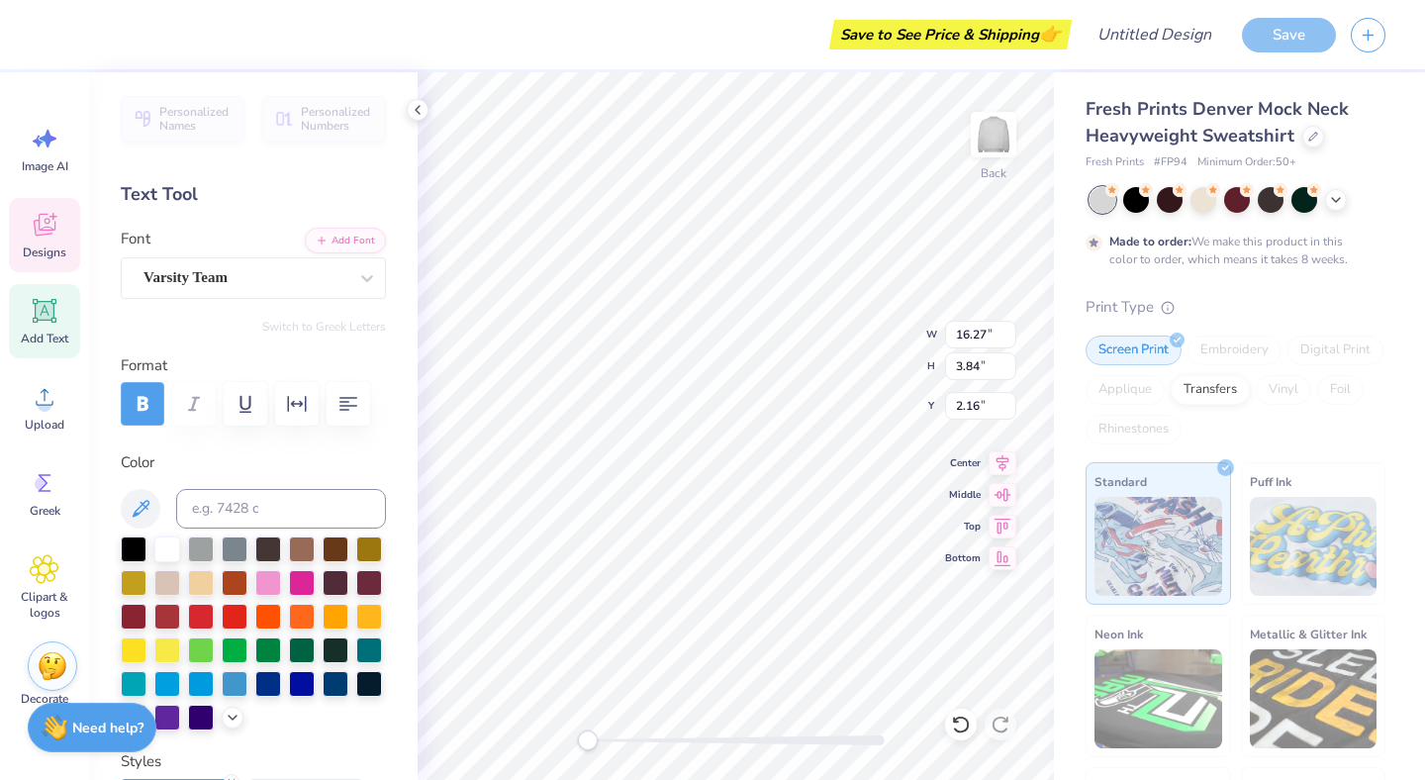
click at [151, 405] on icon "button" at bounding box center [143, 404] width 24 height 24
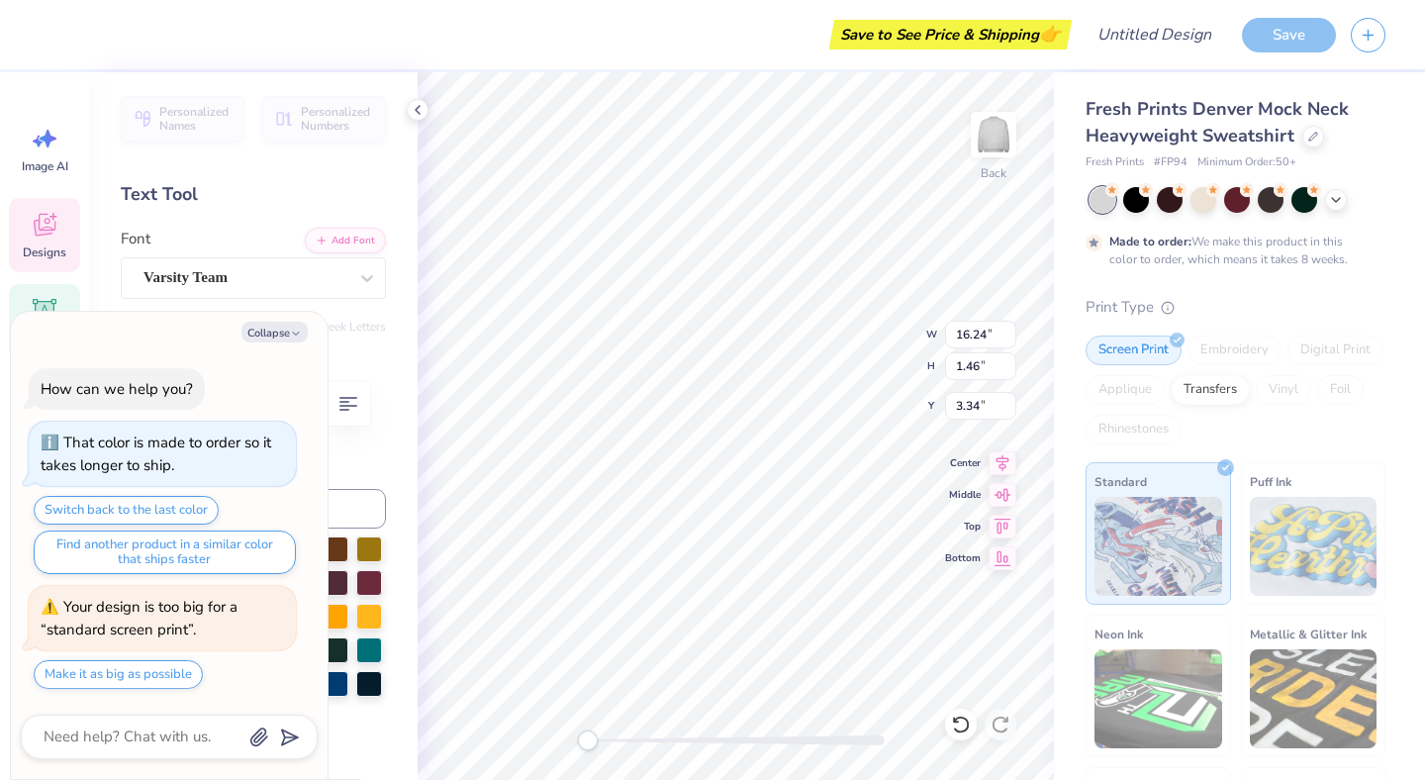
scroll to position [0, 3]
click at [292, 338] on icon "button" at bounding box center [296, 334] width 12 height 12
type textarea "x"
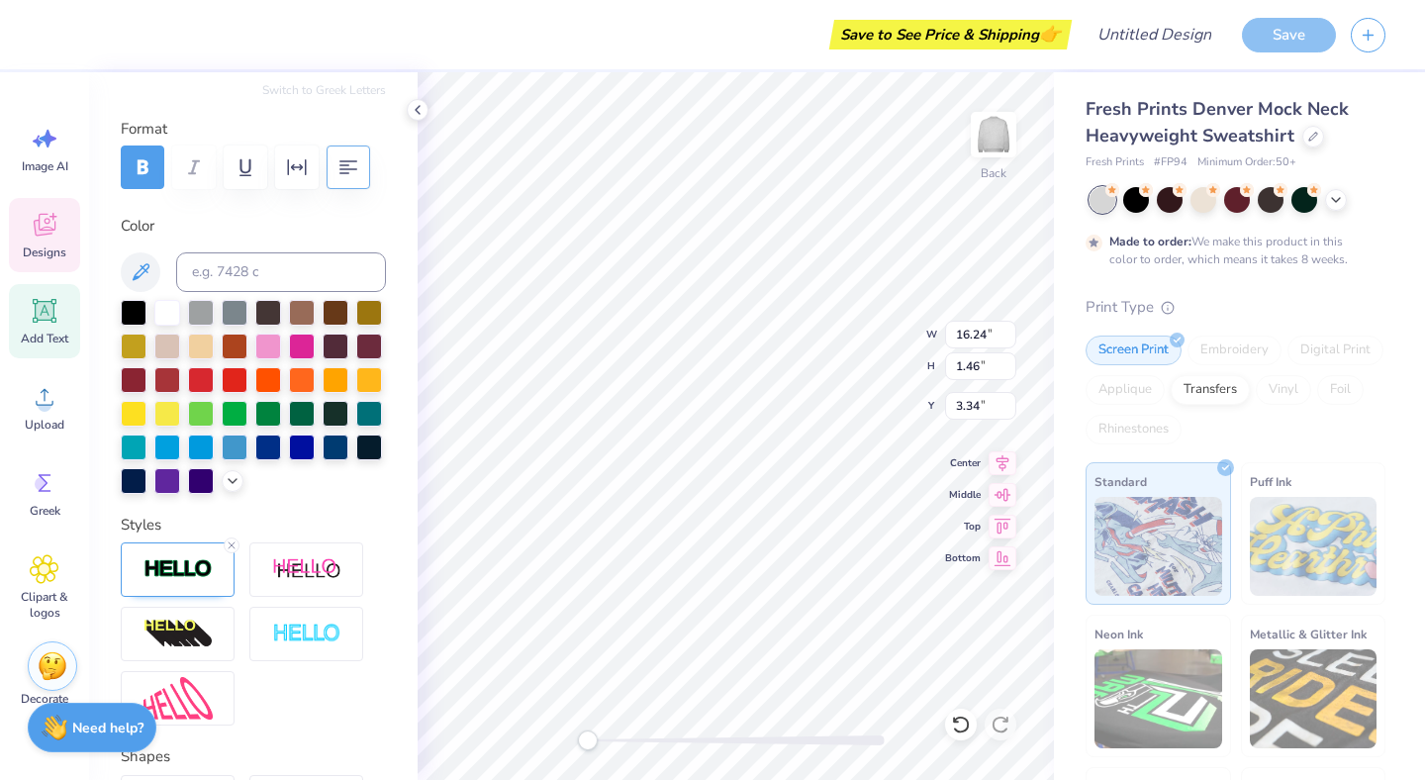
scroll to position [448, 0]
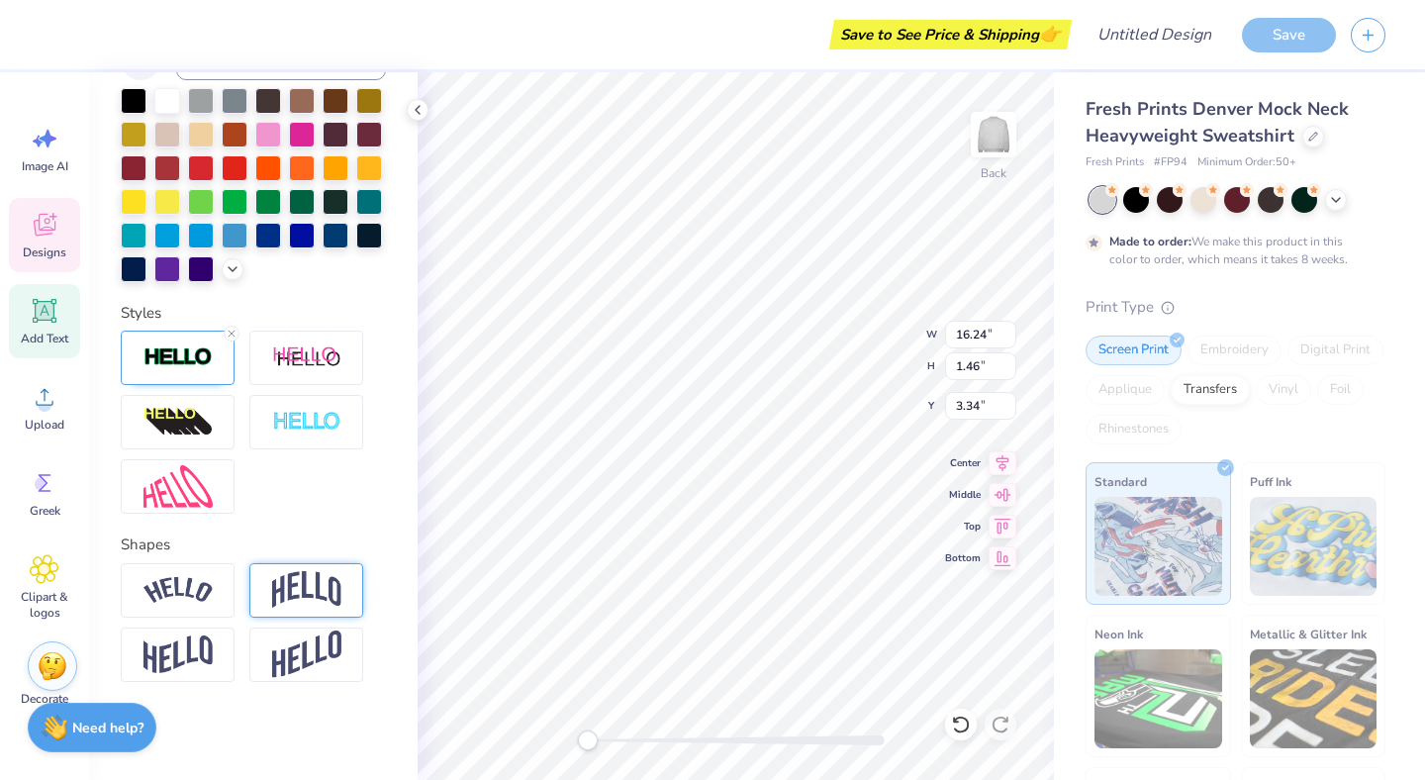
click at [324, 597] on img at bounding box center [306, 590] width 69 height 38
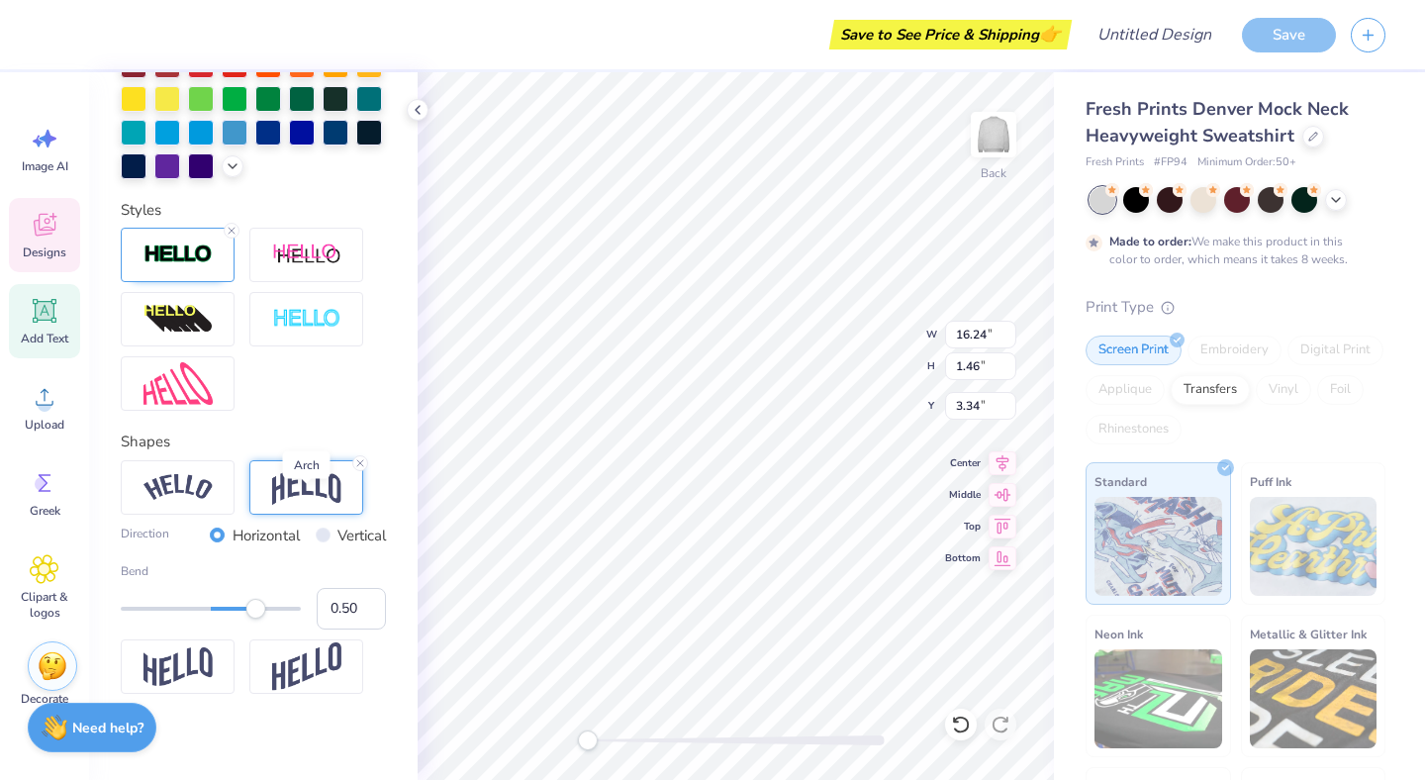
scroll to position [563, 0]
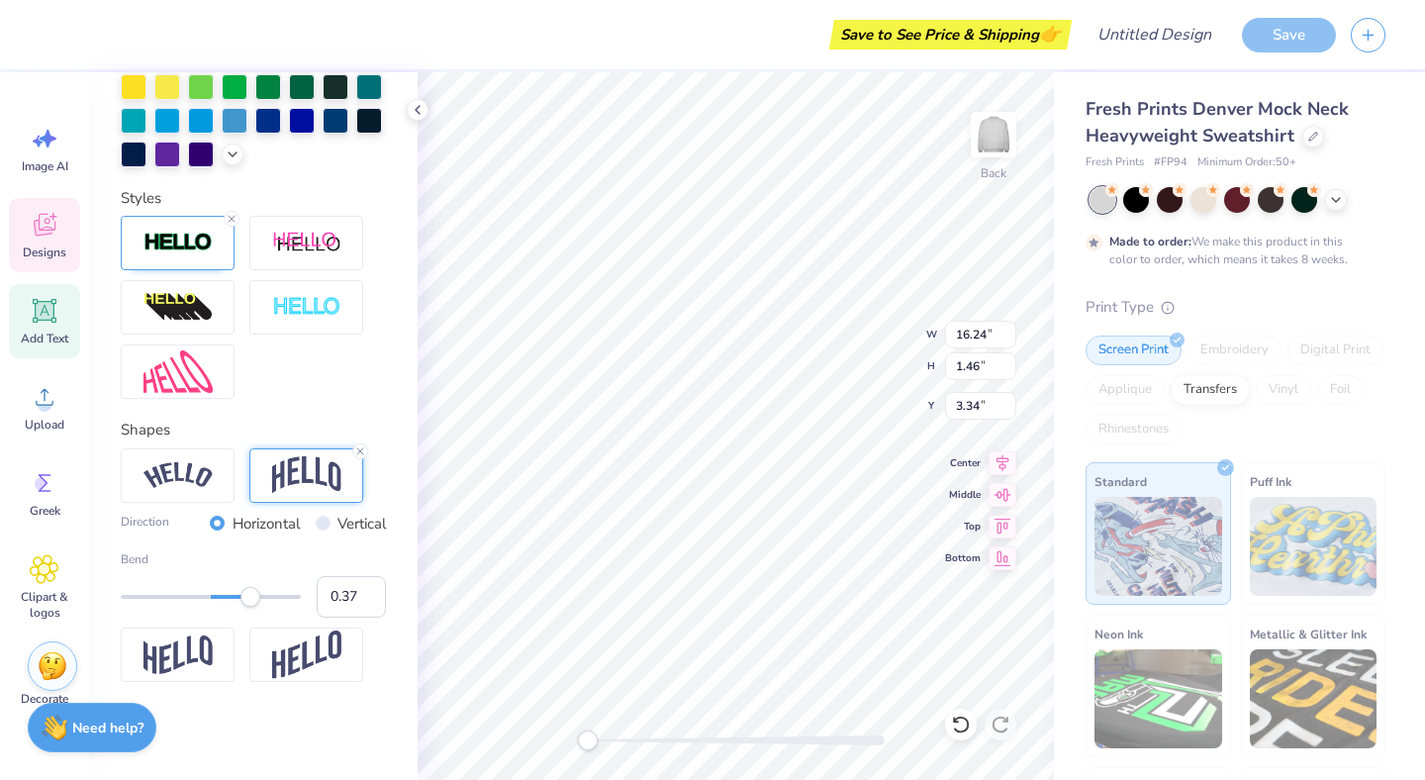
type input "0.36"
drag, startPoint x: 266, startPoint y: 590, endPoint x: 243, endPoint y: 594, distance: 23.1
click at [243, 594] on div at bounding box center [211, 597] width 180 height 20
type input "0.20"
drag, startPoint x: 243, startPoint y: 594, endPoint x: 229, endPoint y: 598, distance: 15.4
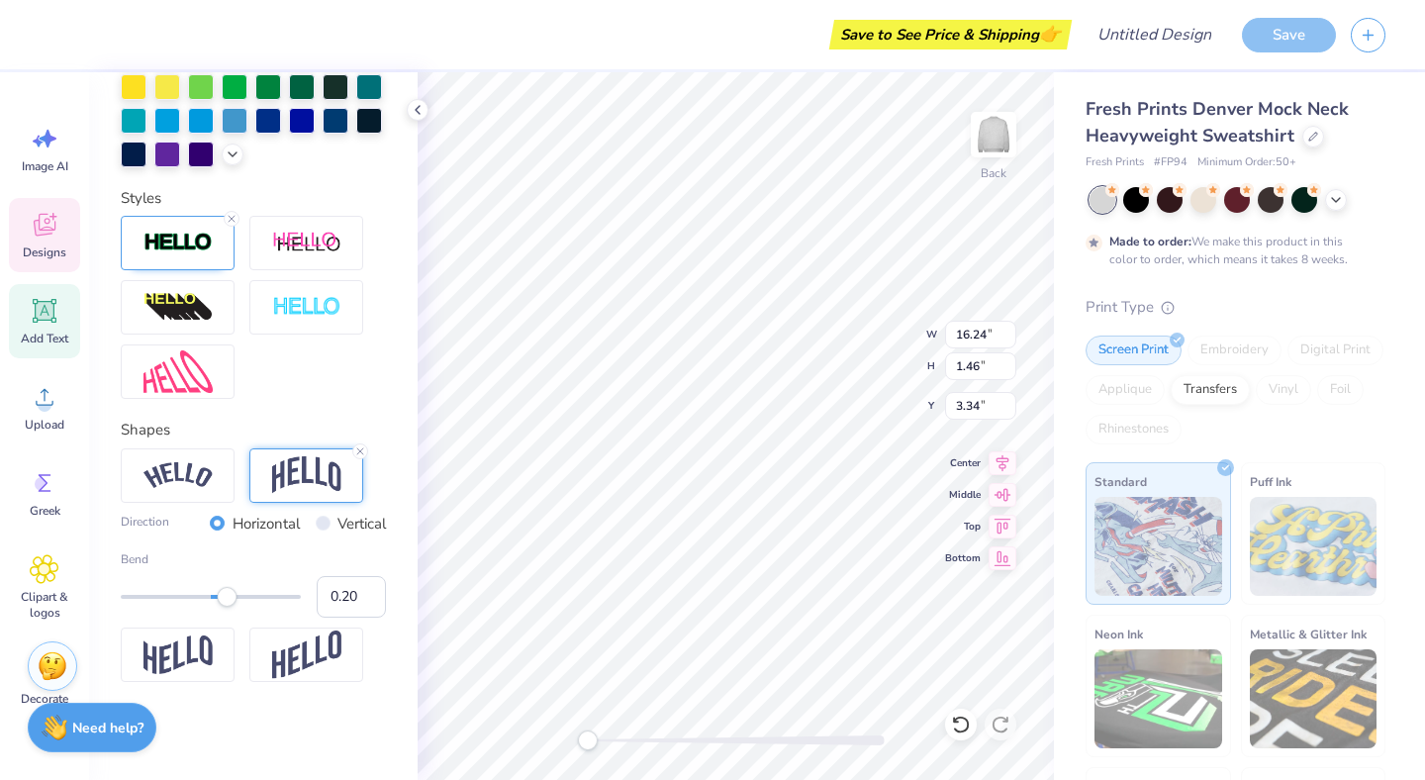
click at [229, 598] on div "Accessibility label" at bounding box center [227, 597] width 20 height 20
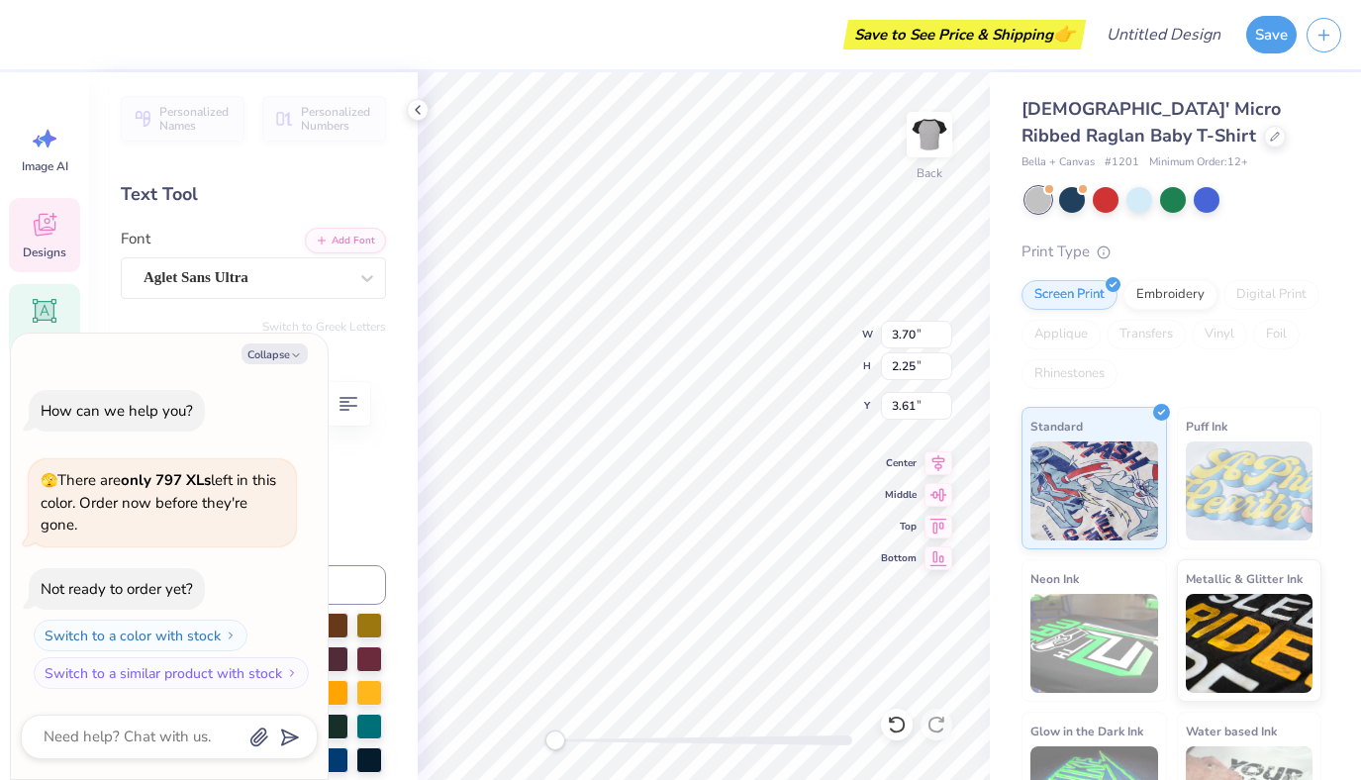
type textarea "x"
type textarea "H"
type textarea "x"
type textarea "He"
type textarea "x"
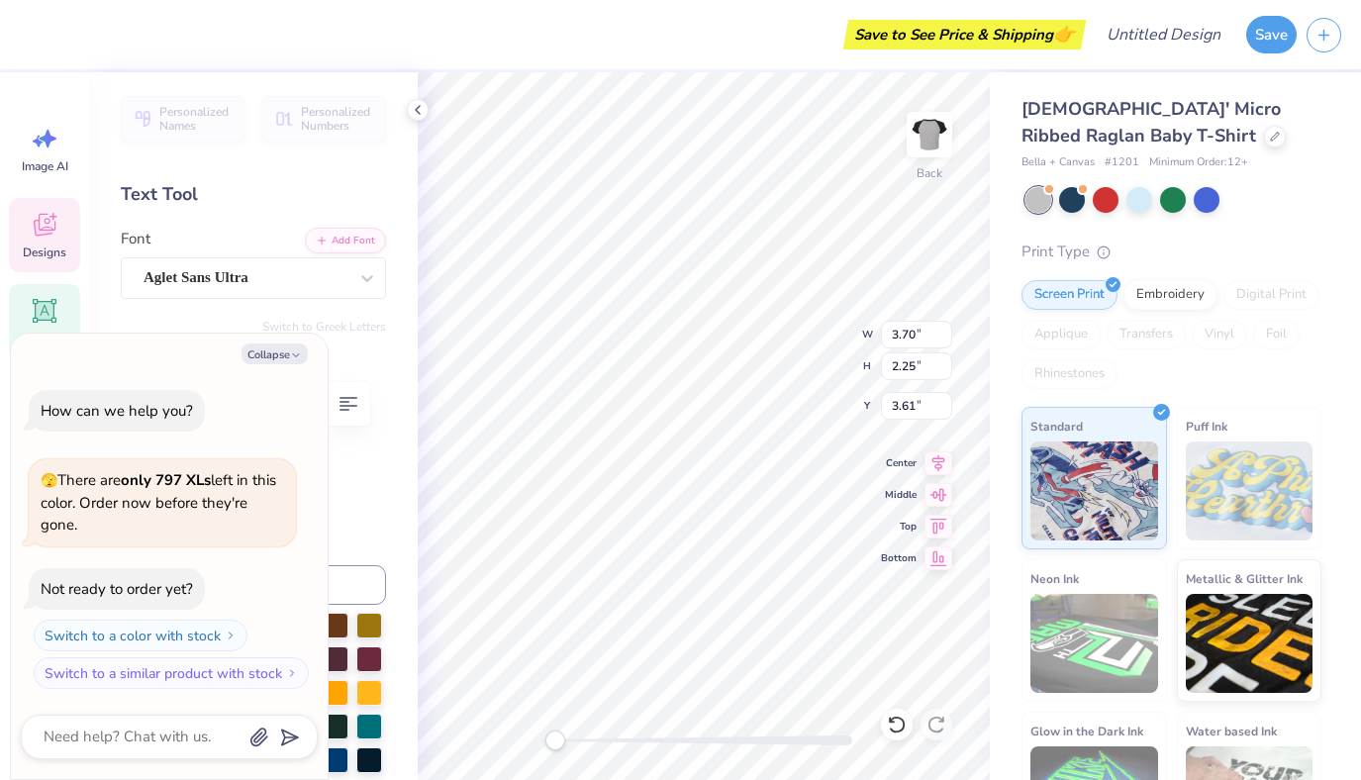
type textarea "Head"
type textarea "x"
type input "4.32"
type input "2.39"
type input "4.63"
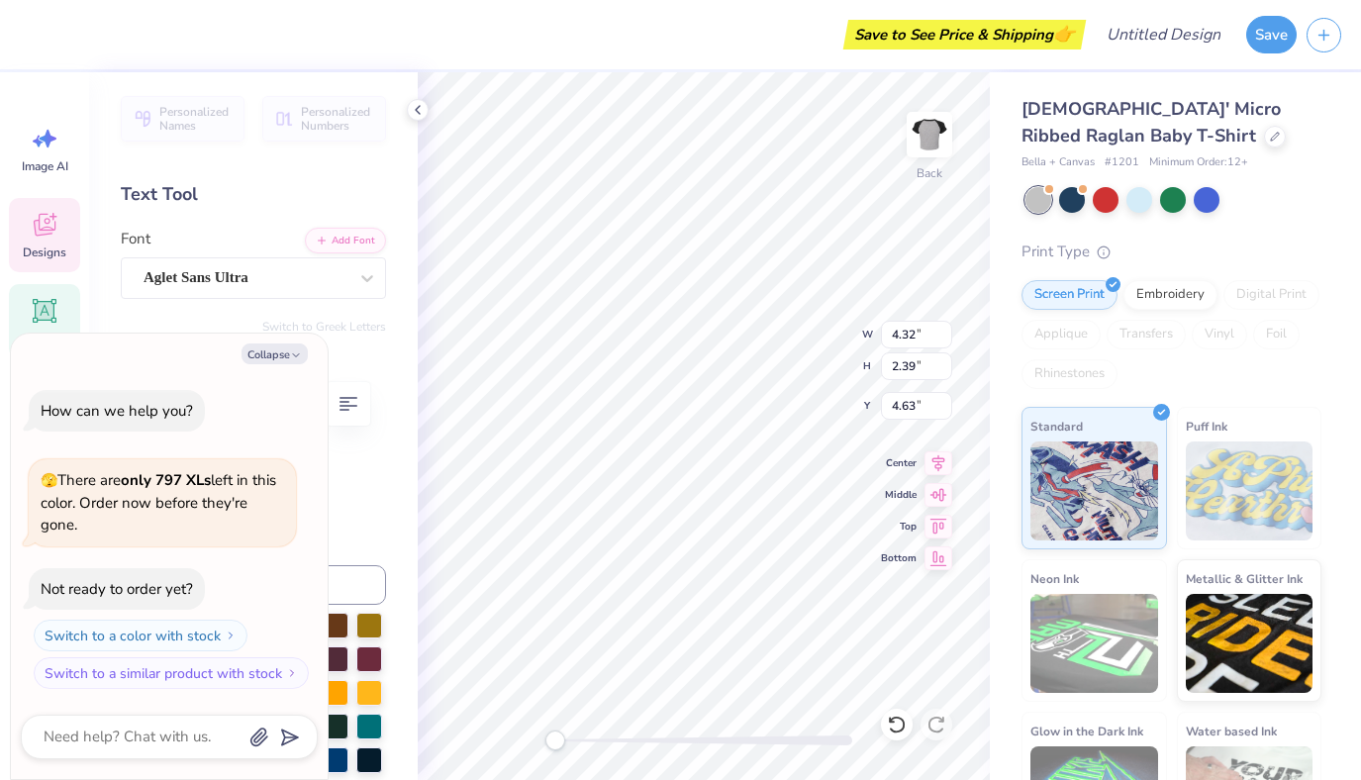
type textarea "x"
type textarea "[PERSON_NAME]"
type textarea "x"
type textarea "GAM"
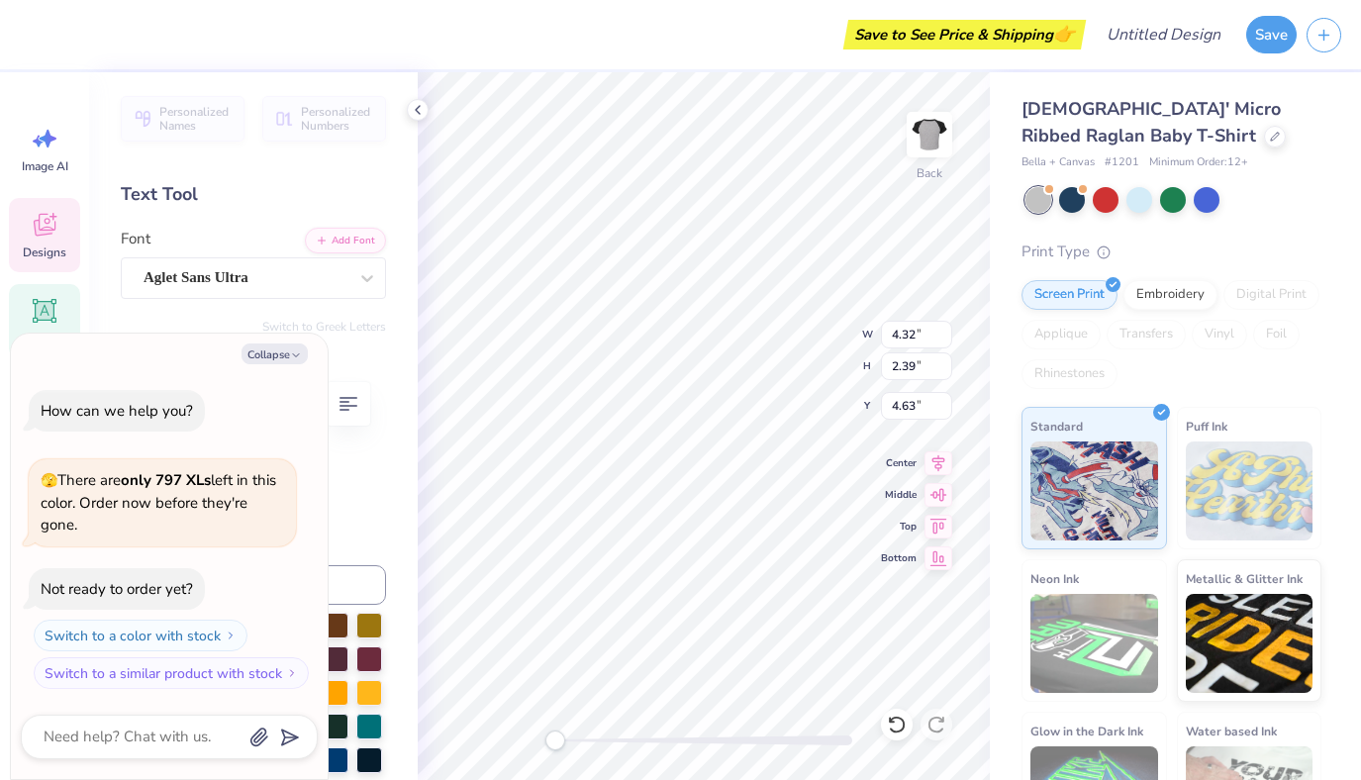
type textarea "x"
type textarea "GA"
type textarea "x"
type textarea "G"
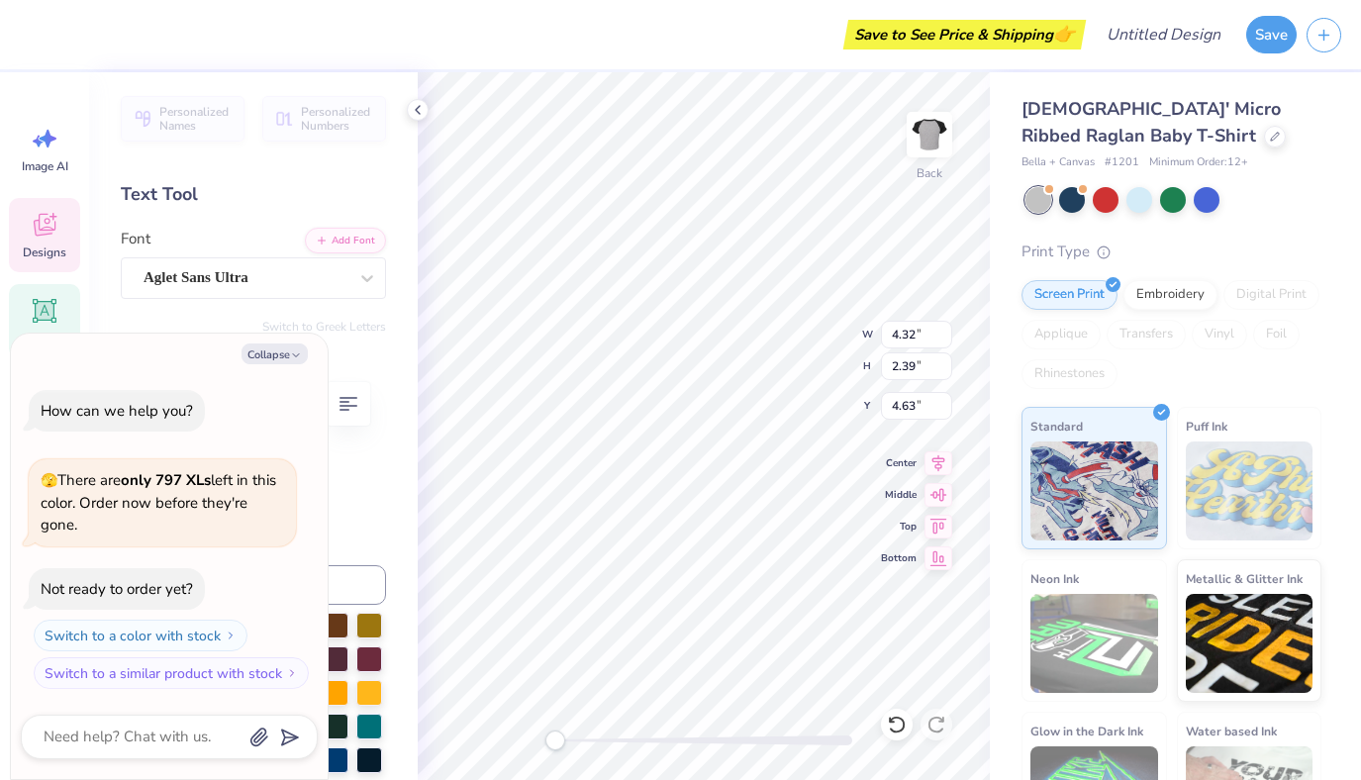
type textarea "x"
type textarea "R"
type textarea "x"
type textarea "RH"
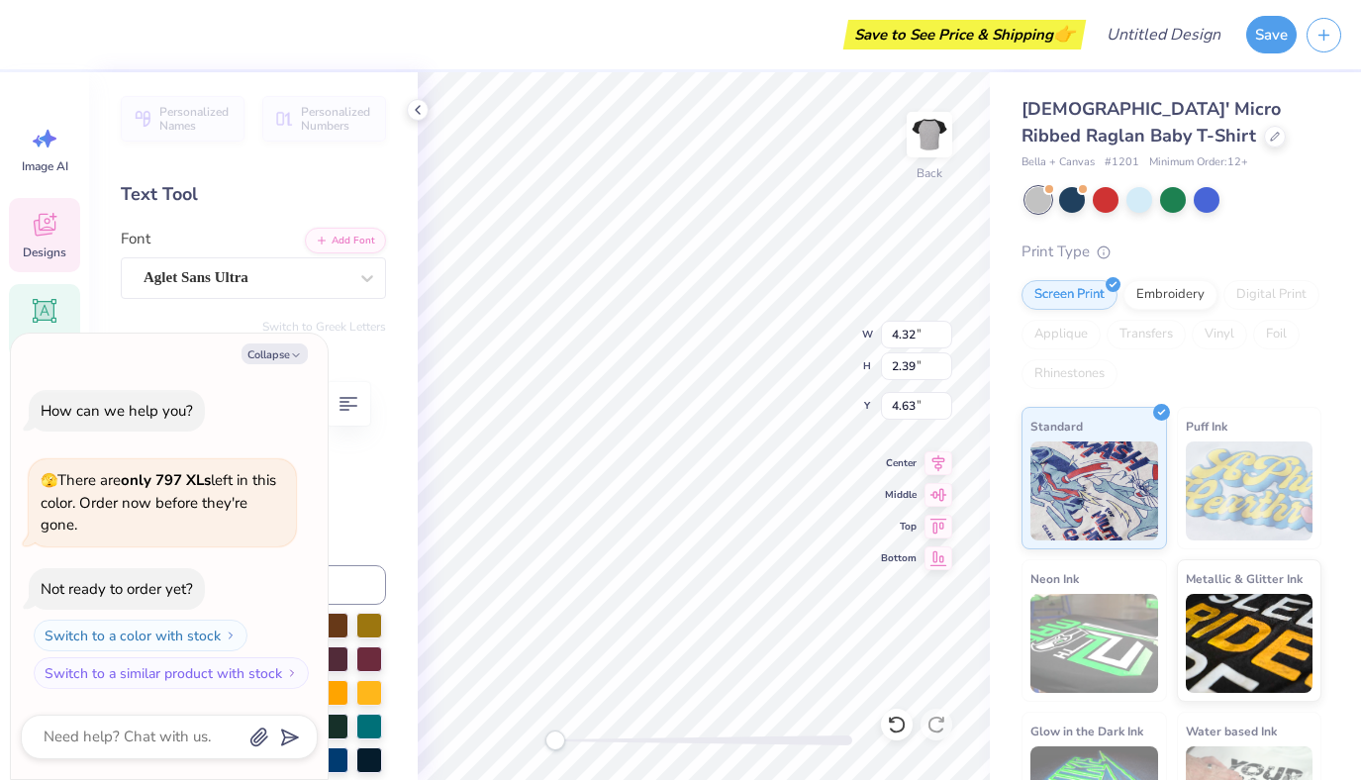
type textarea "x"
type textarea "RHo"
type textarea "x"
type textarea "RH"
type textarea "x"
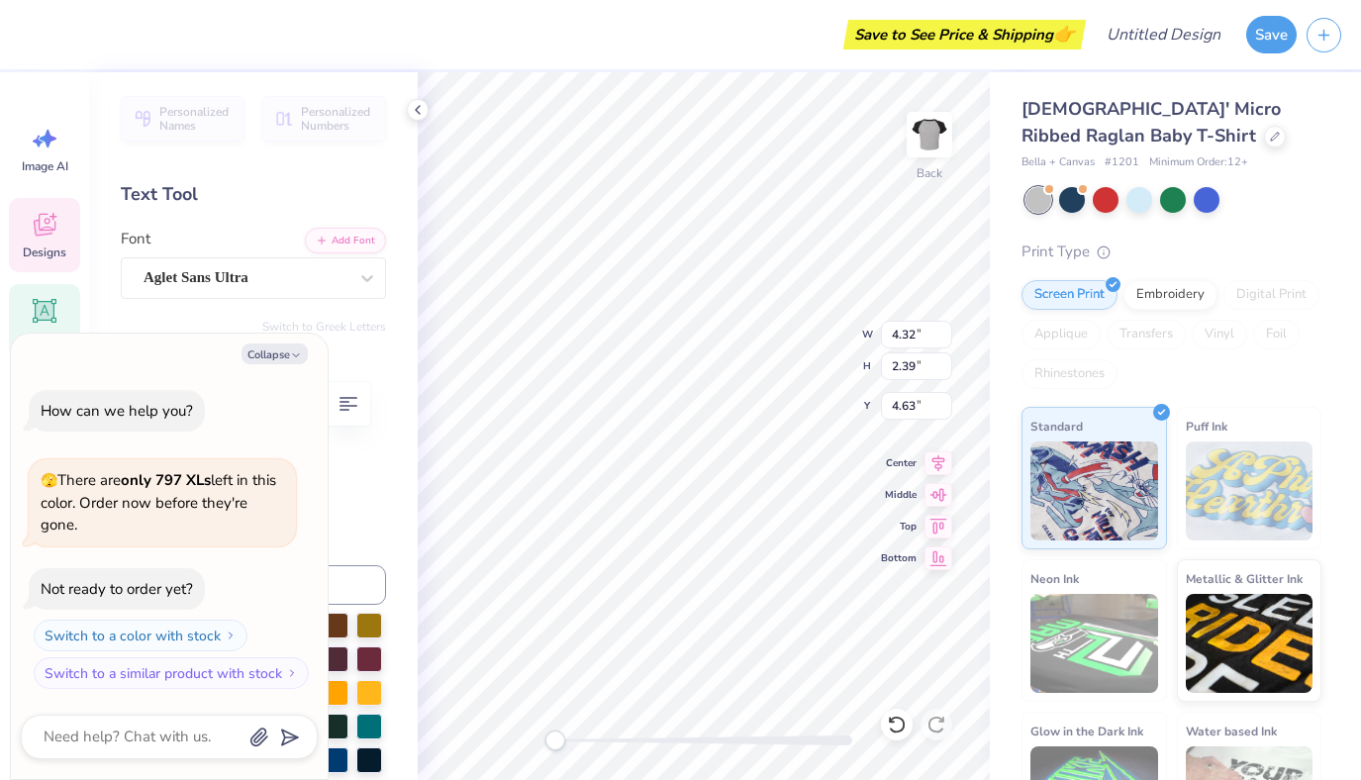
type textarea "RHO"
type textarea "x"
type input "3.52"
type input "2.14"
type input "5.92"
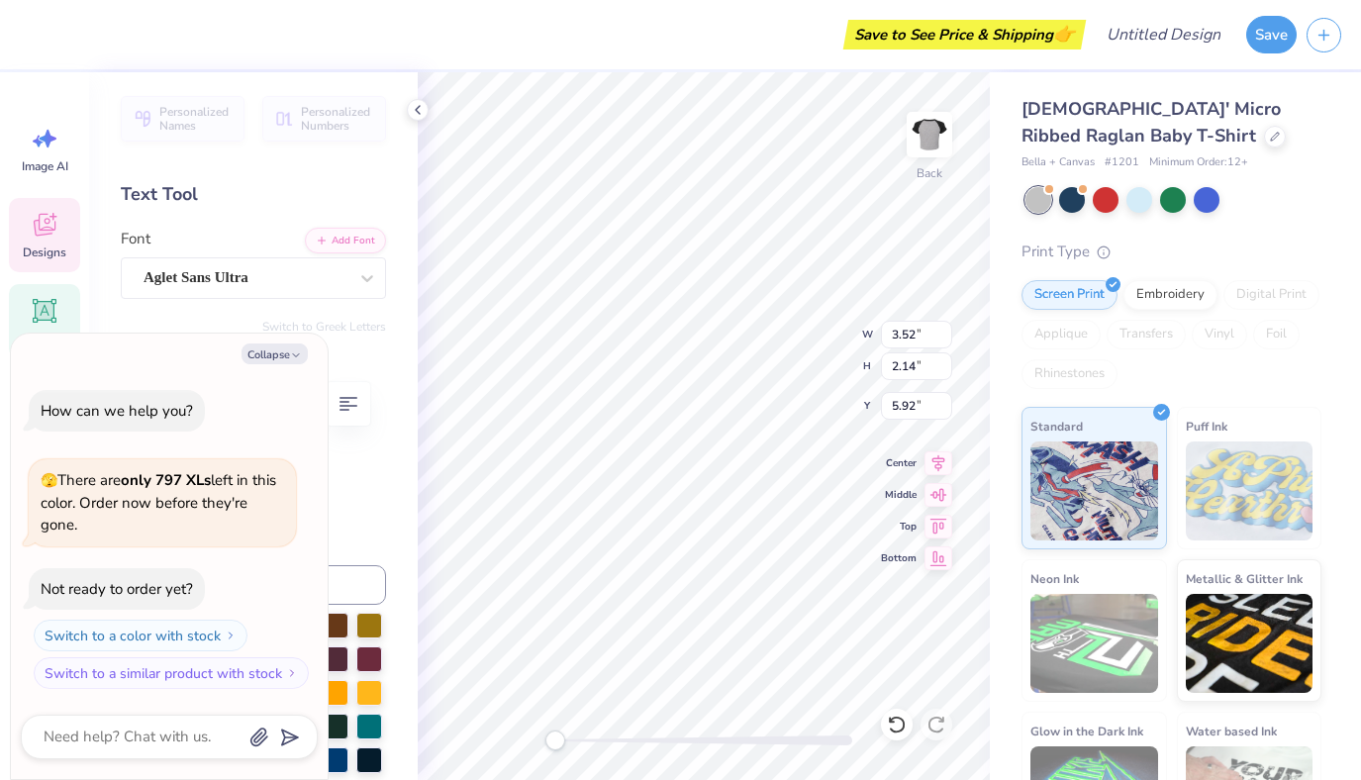
type textarea "x"
type input "4.30"
type input "2.42"
type input "4.67"
type textarea "x"
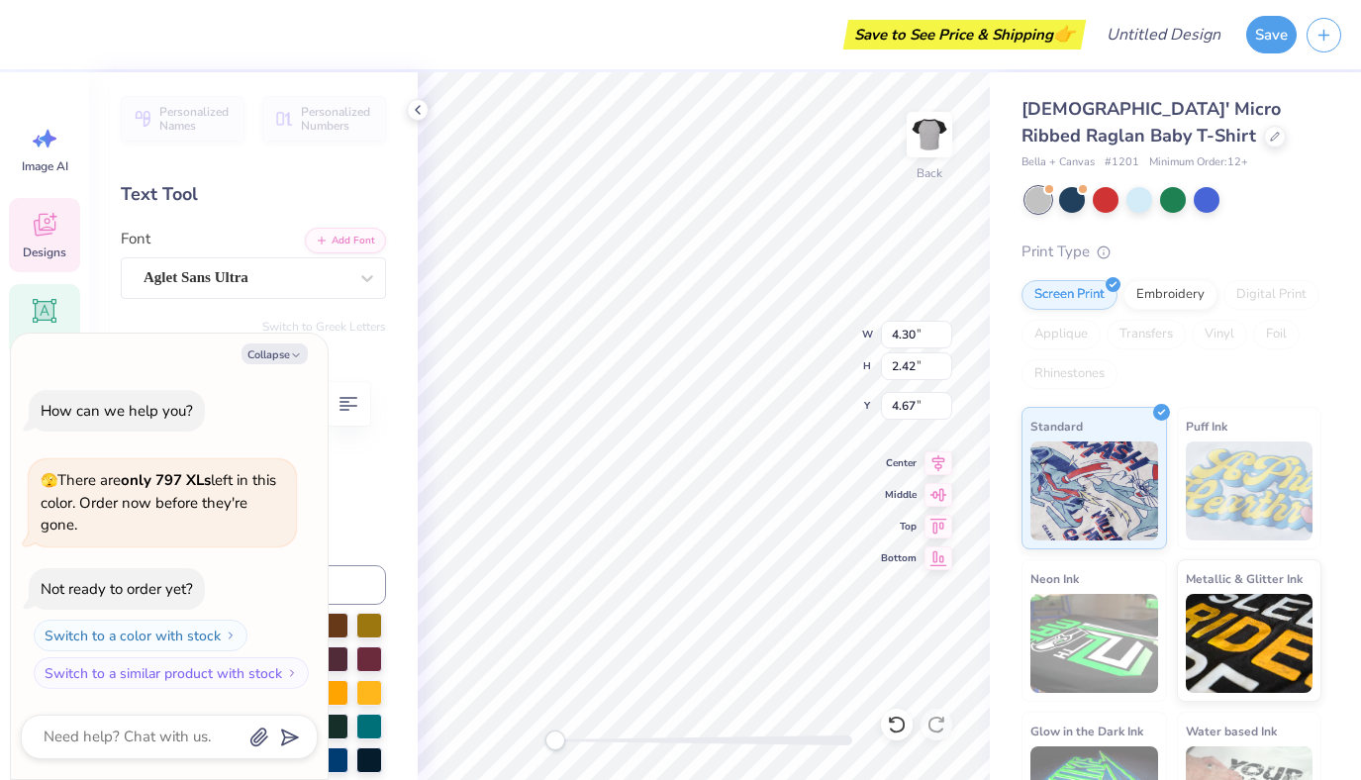
type input "3.52"
type input "2.14"
type input "5.92"
type textarea "x"
type textarea "DEHLTA"
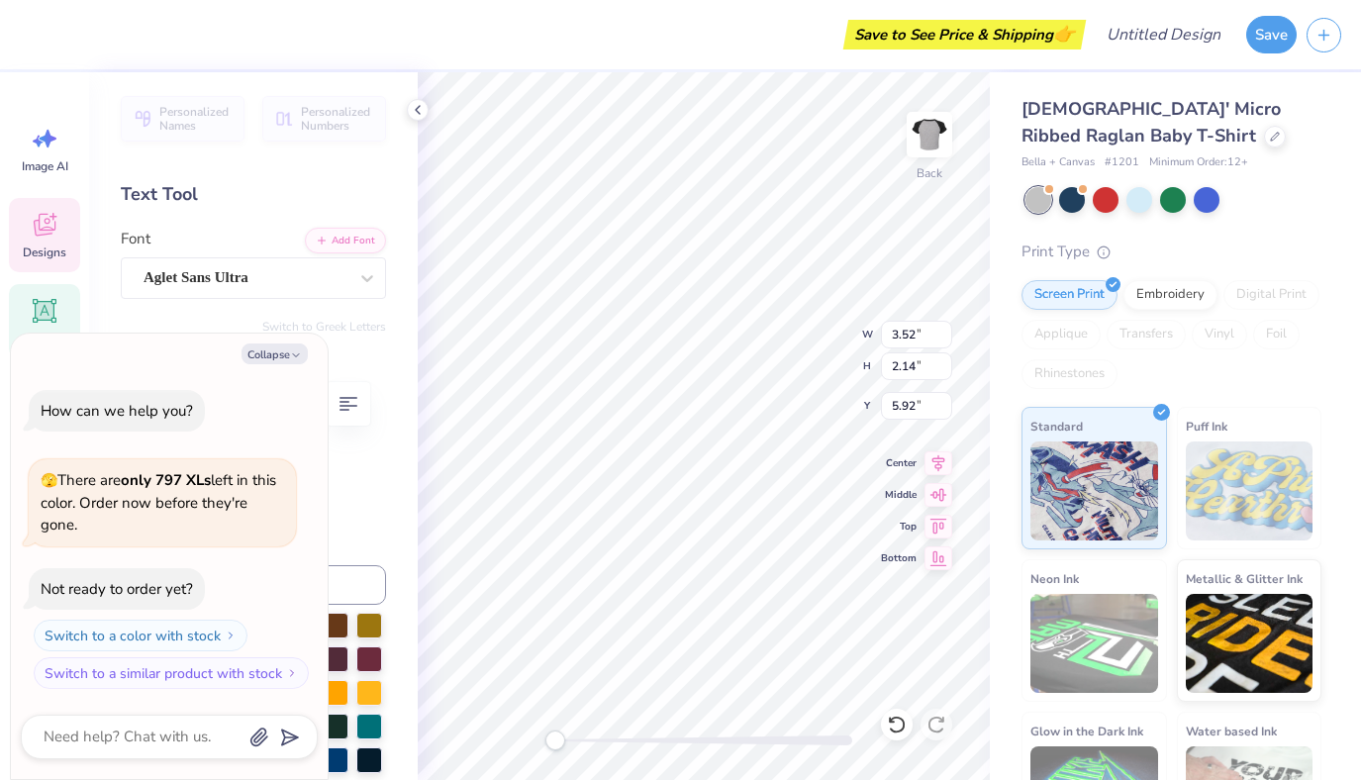
type textarea "x"
type textarea "DELTA"
type textarea "x"
type input "4.30"
type input "2.42"
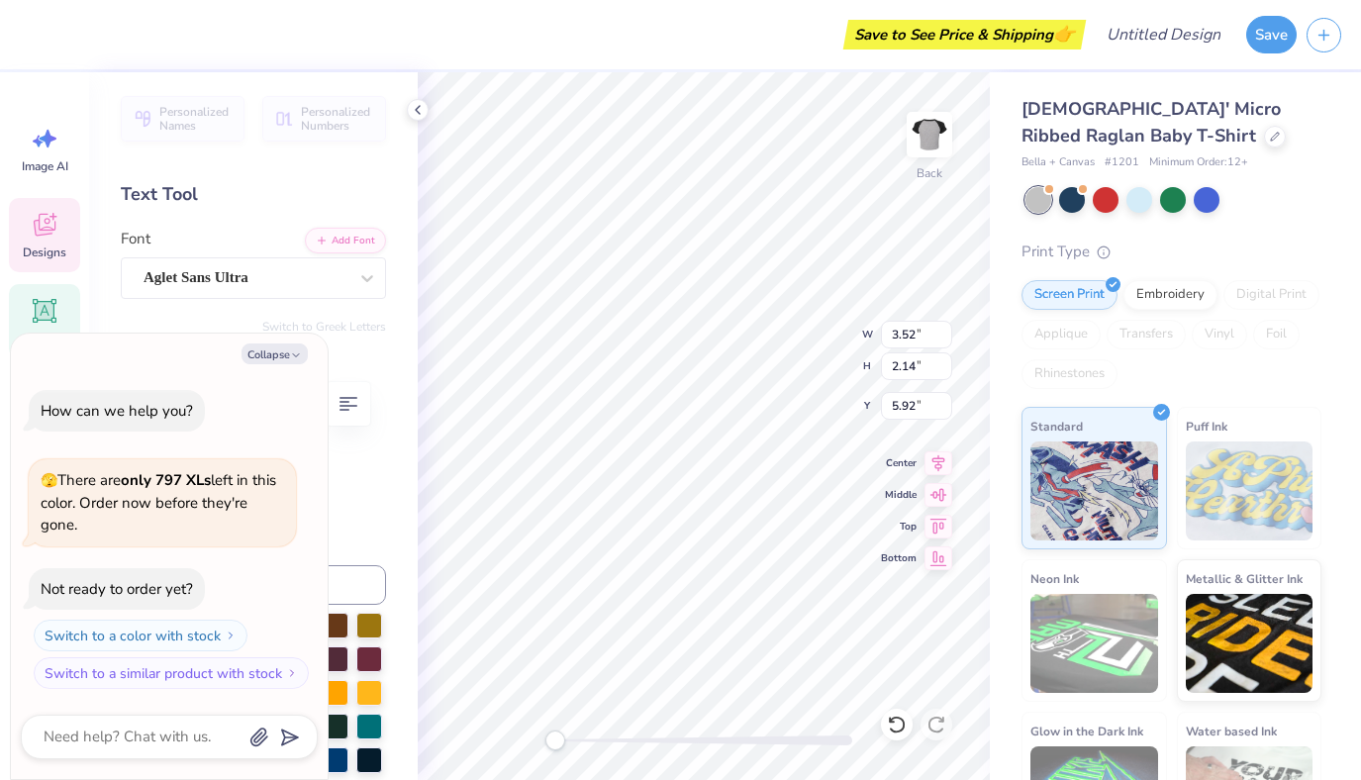
type input "4.67"
type textarea "x"
type input "3.52"
type input "2.14"
type input "5.92"
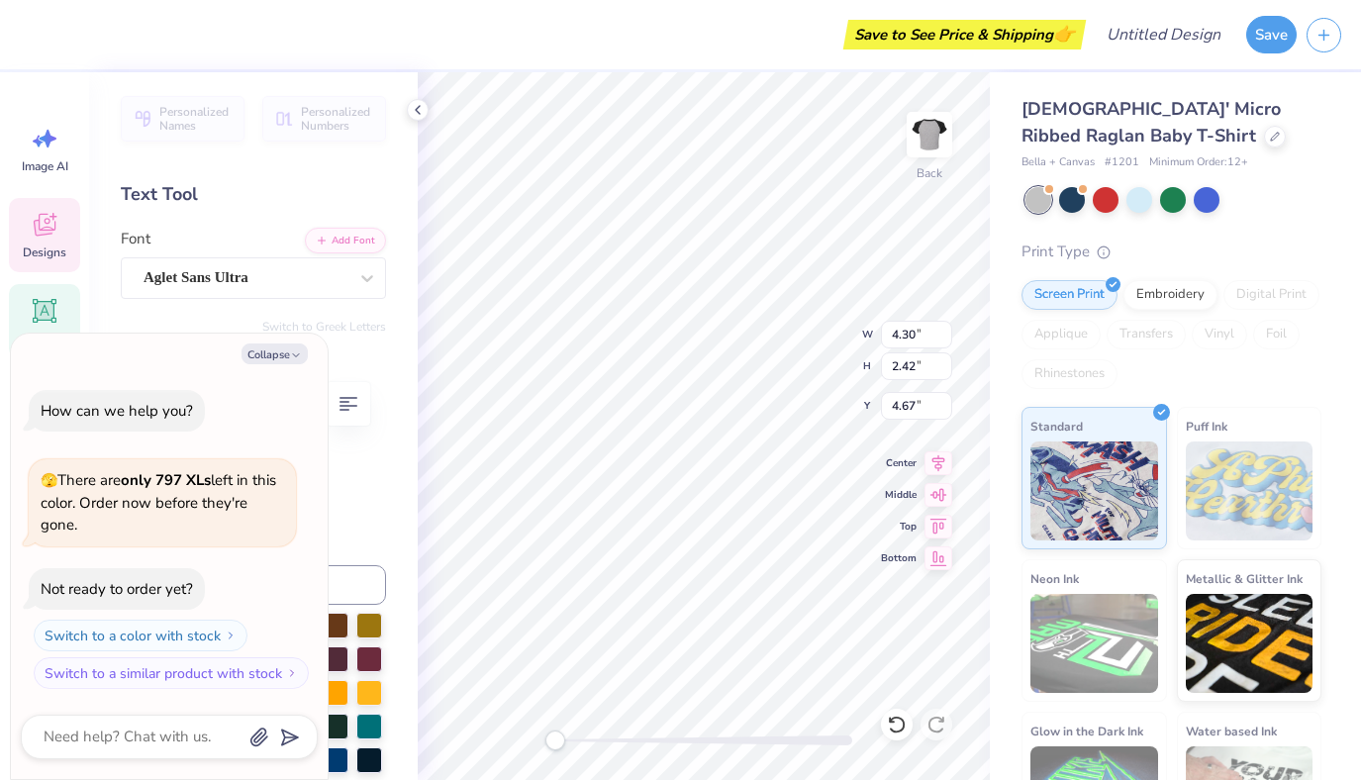
type textarea "x"
type input "6.20"
type input "7.97"
type input "2.00"
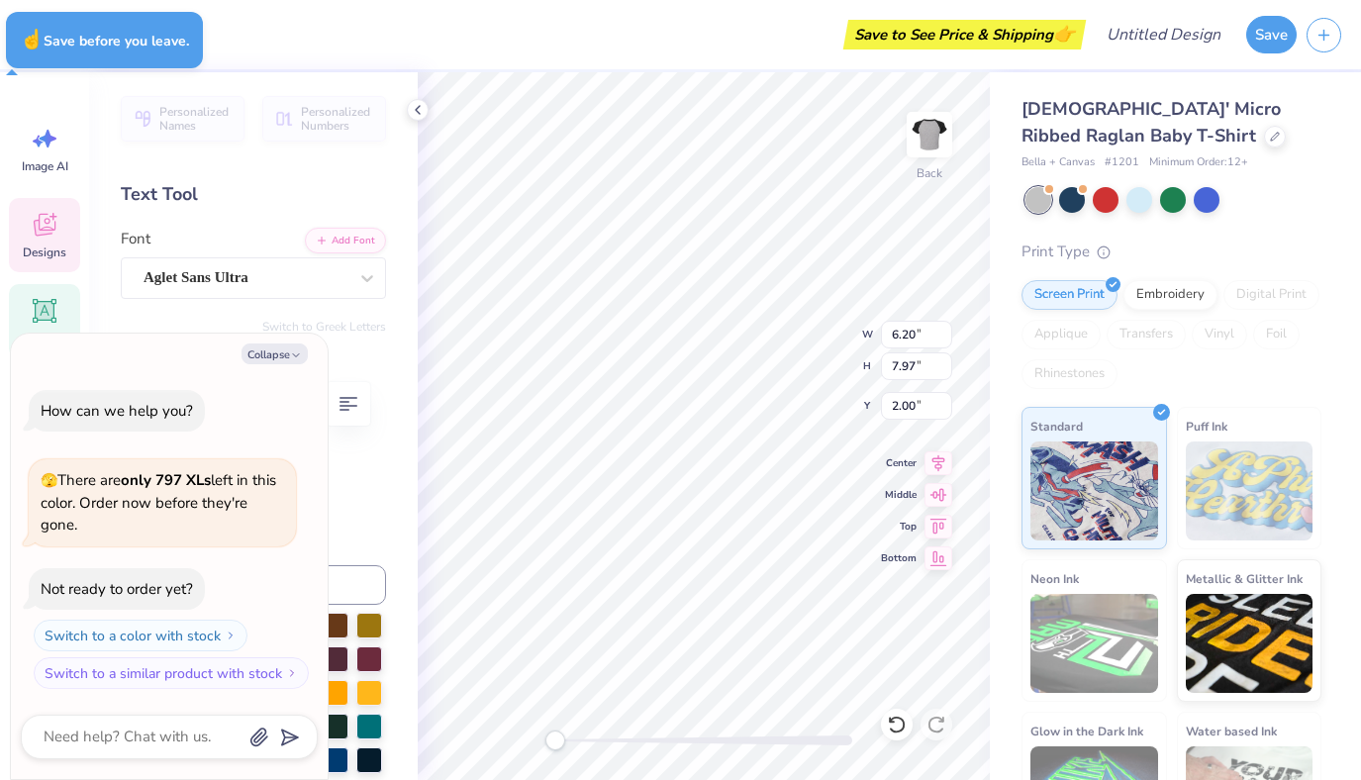
type textarea "x"
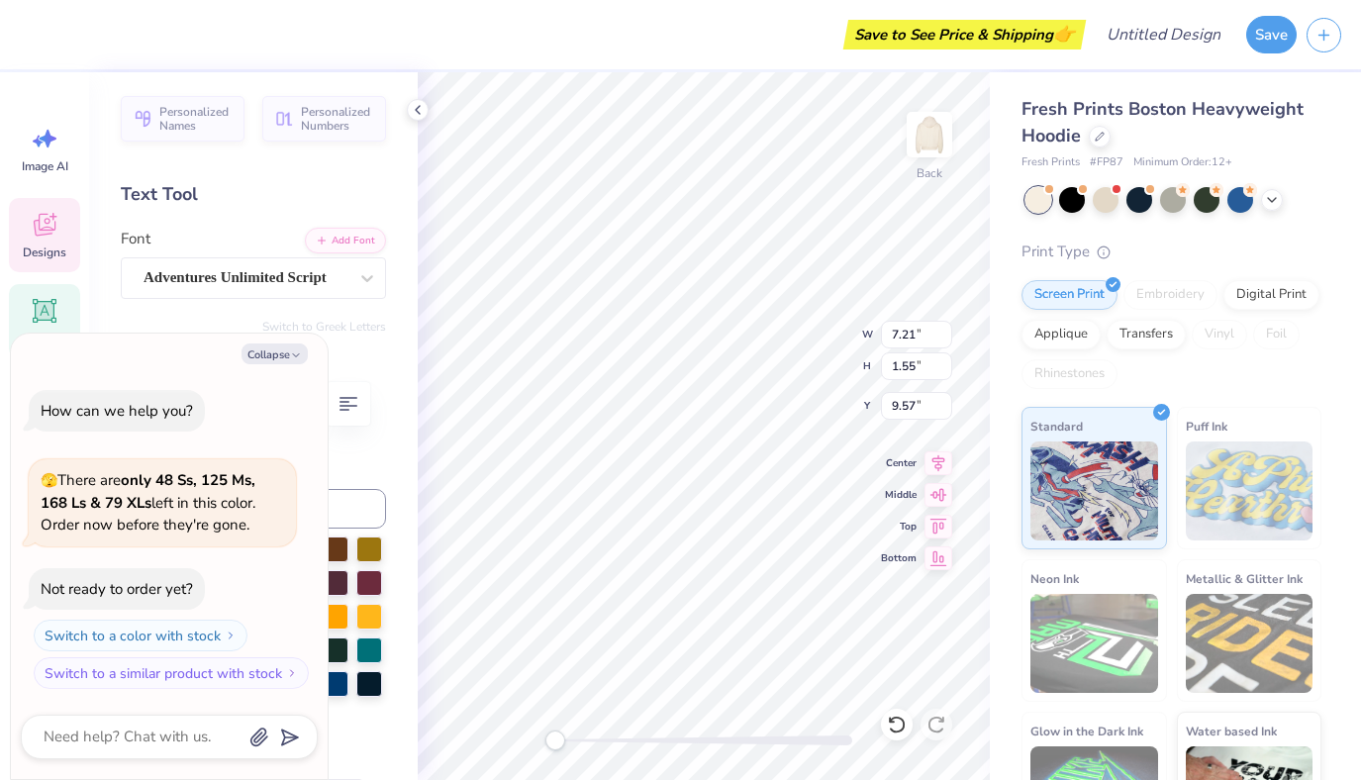
type textarea "x"
type textarea "Chi Omeg"
type textarea "x"
type textarea "Chi Ome"
type textarea "x"
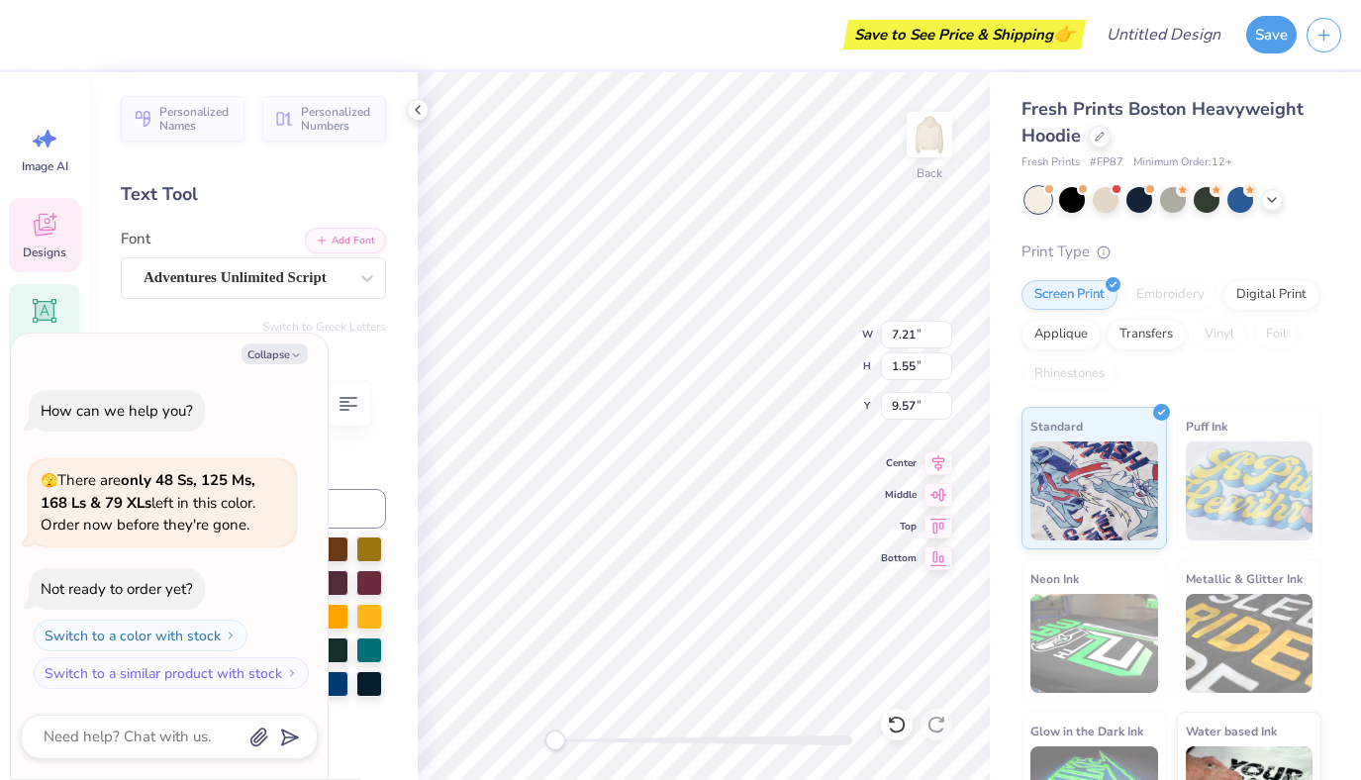
type textarea "Chi Om"
type textarea "x"
type textarea "Chi O"
type textarea "x"
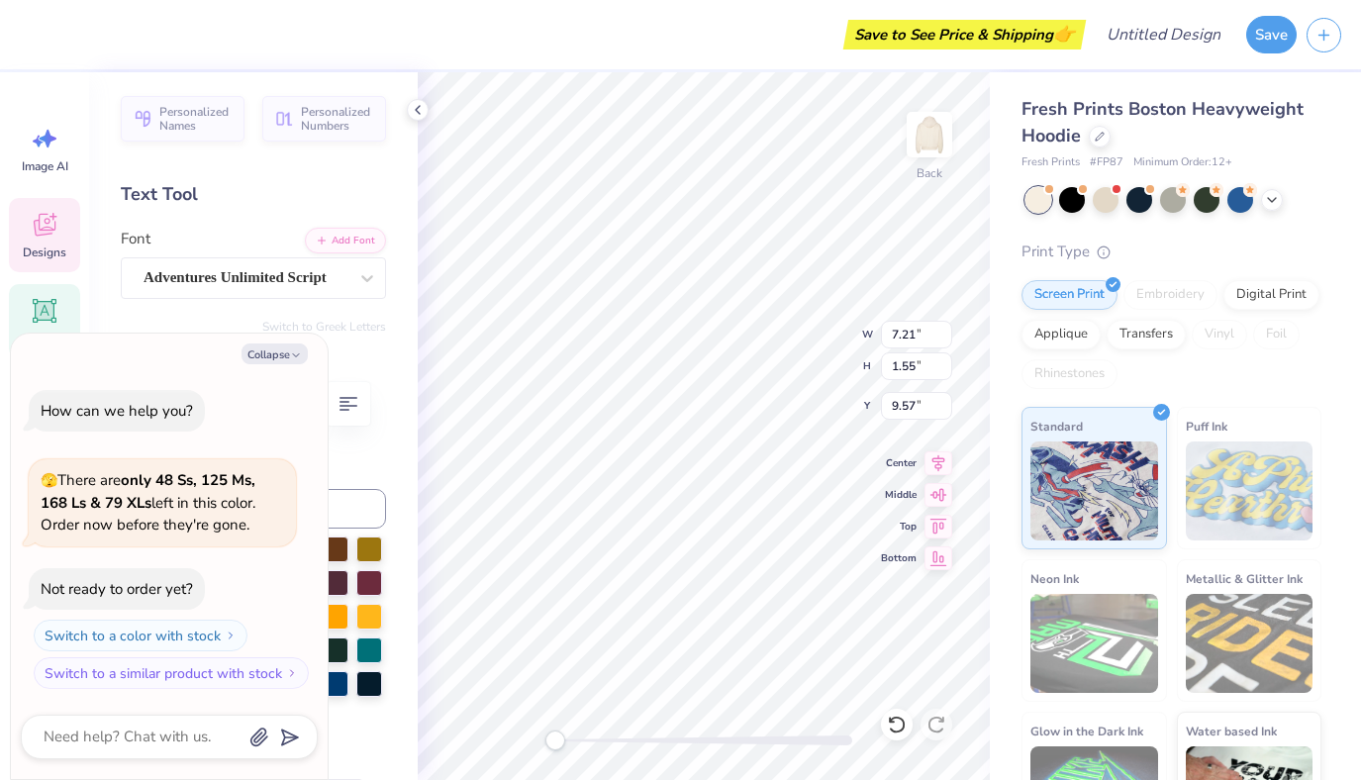
type textarea "Chi"
type textarea "x"
type textarea "Chi"
type textarea "x"
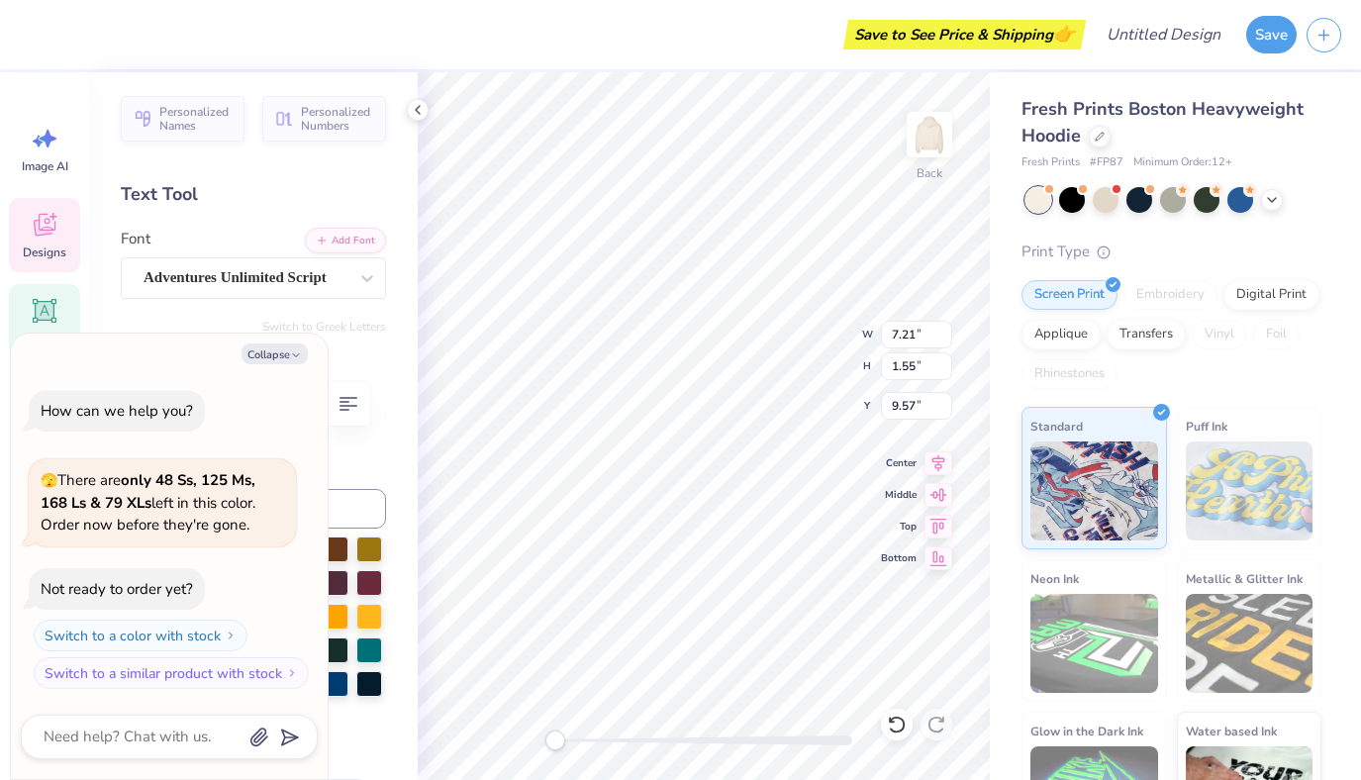
type textarea "Ch"
type textarea "x"
type textarea "C"
type textarea "x"
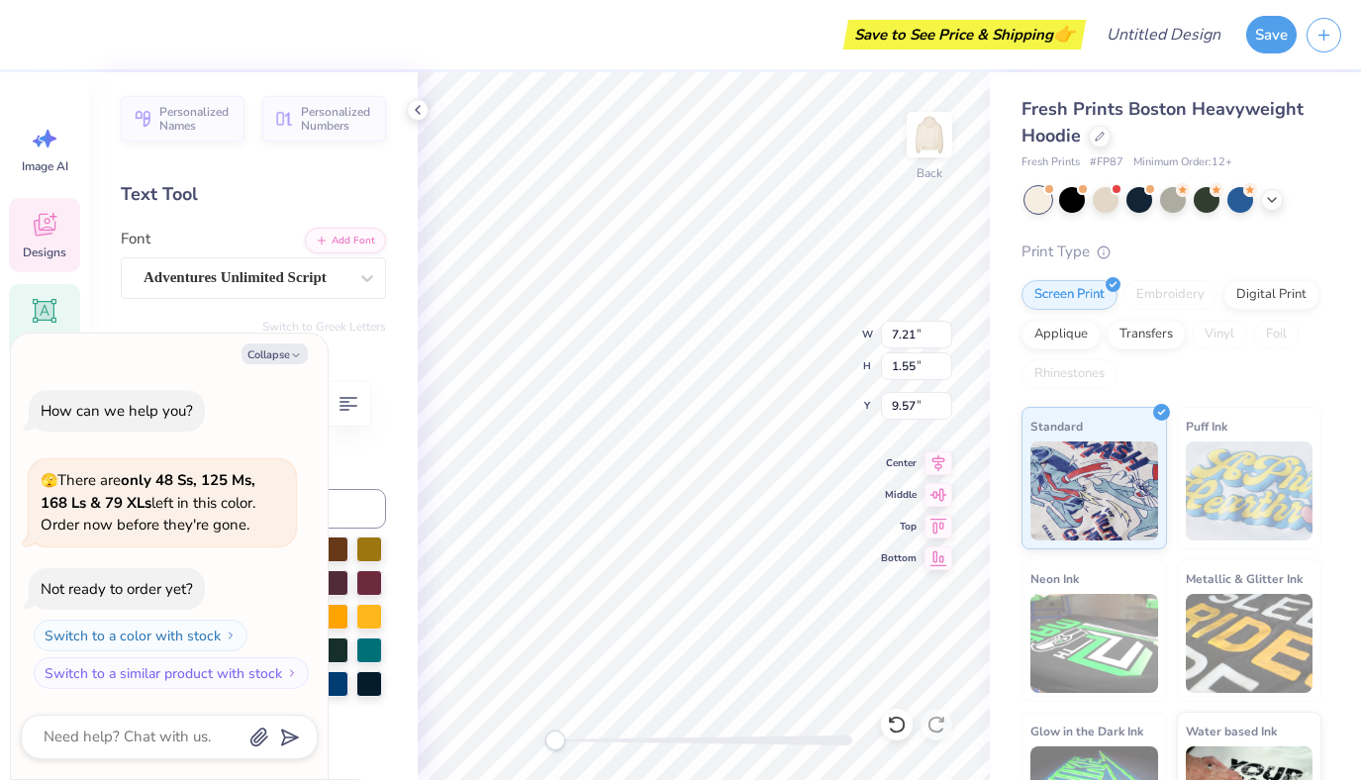
type textarea "T"
type textarea "x"
type textarea "Te"
type textarea "x"
type textarea "Tex"
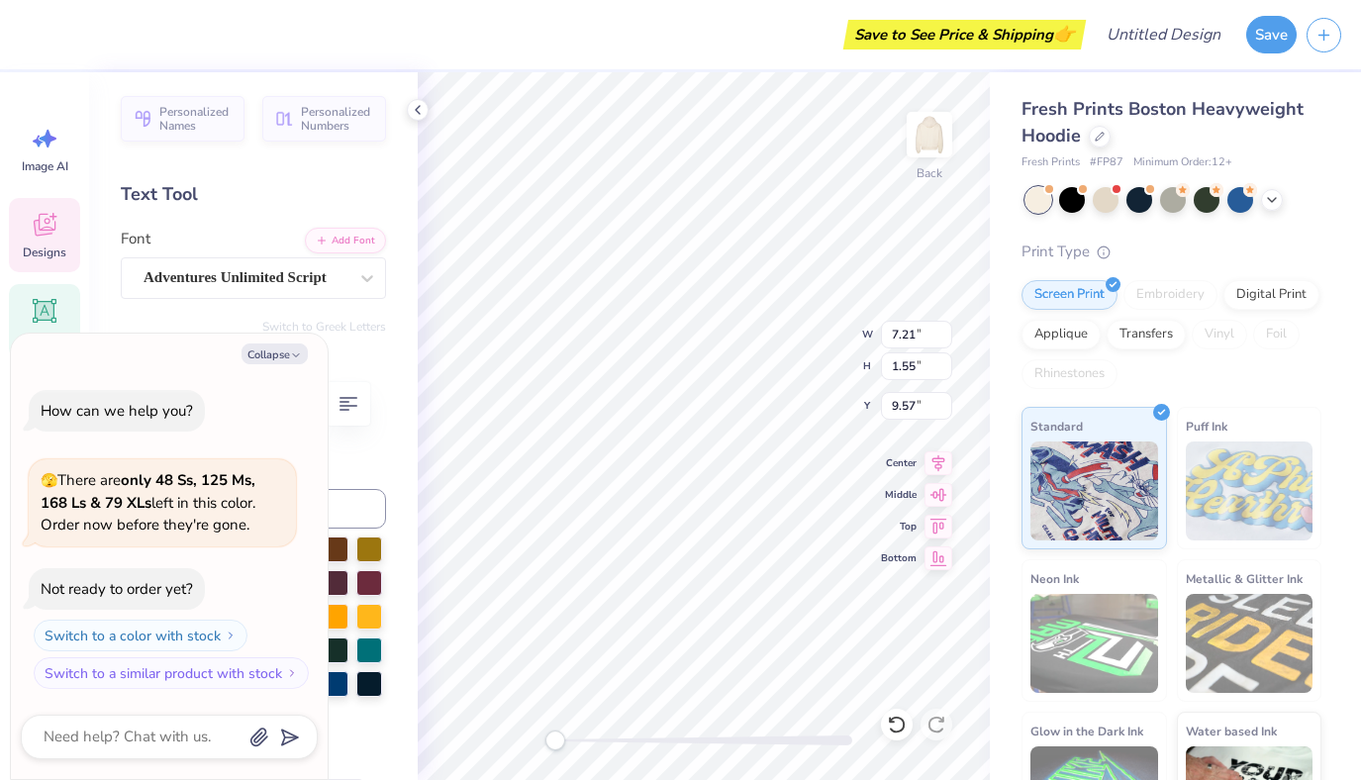
type textarea "x"
type textarea "Texas"
type textarea "x"
type textarea "Texas"
type textarea "x"
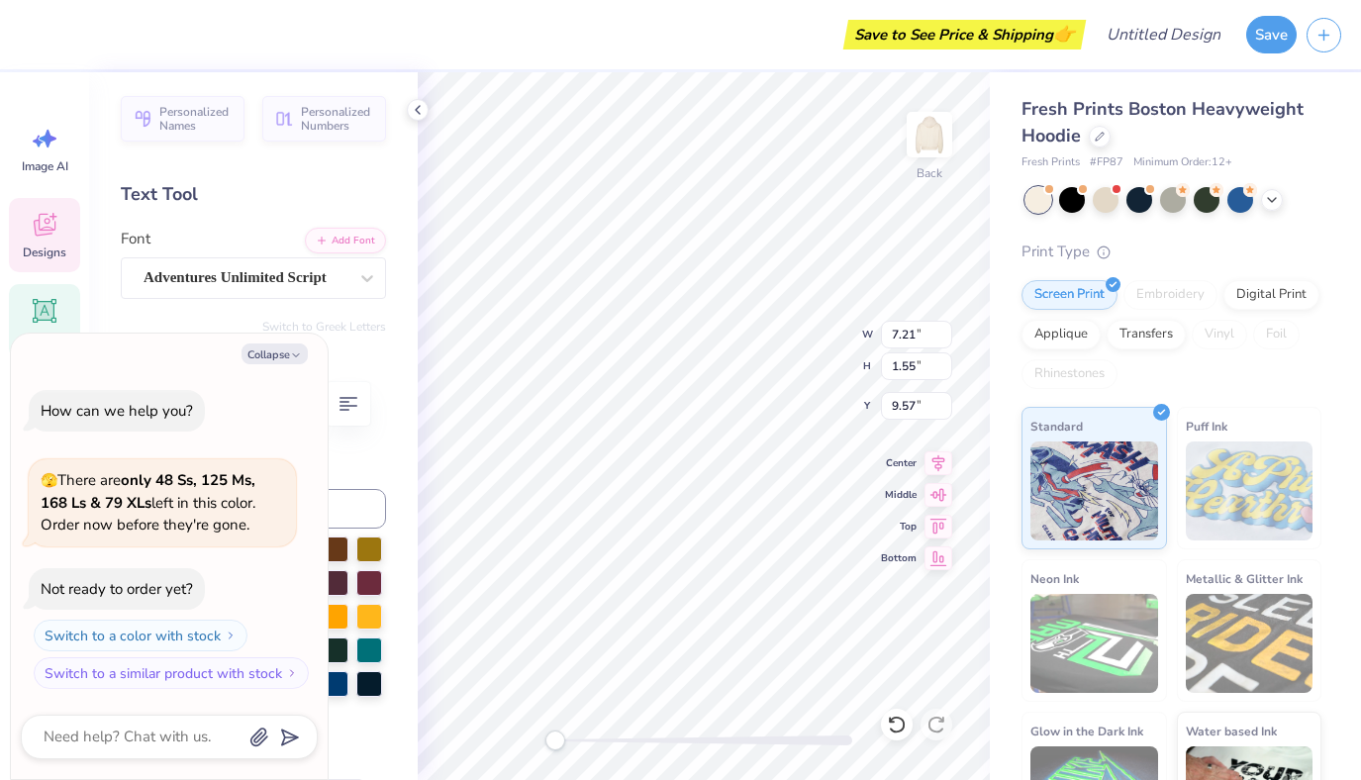
type textarea "Texas O"
type textarea "x"
type textarea "Texas"
type textarea "x"
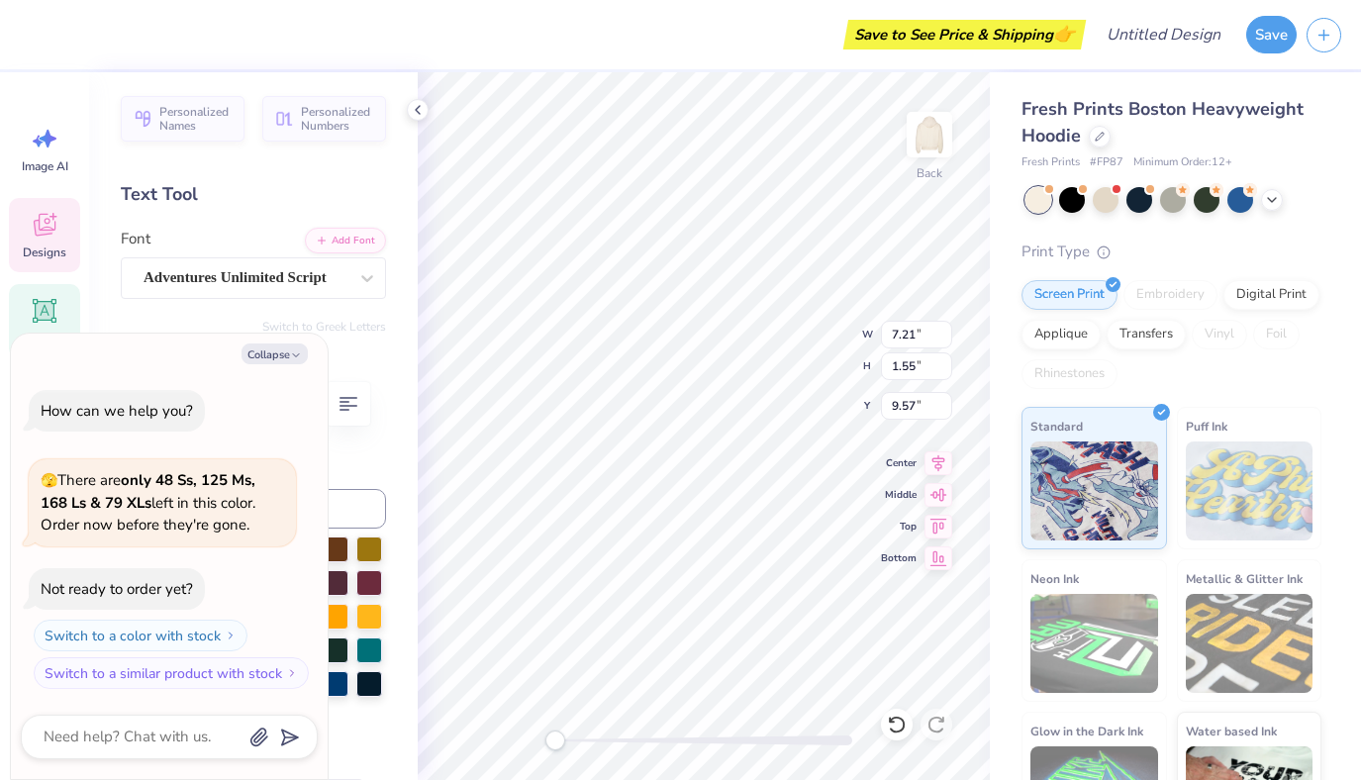
type textarea "Texas P"
type textarea "x"
type textarea "Texas Pa"
type textarea "x"
type textarea "Texas Pan"
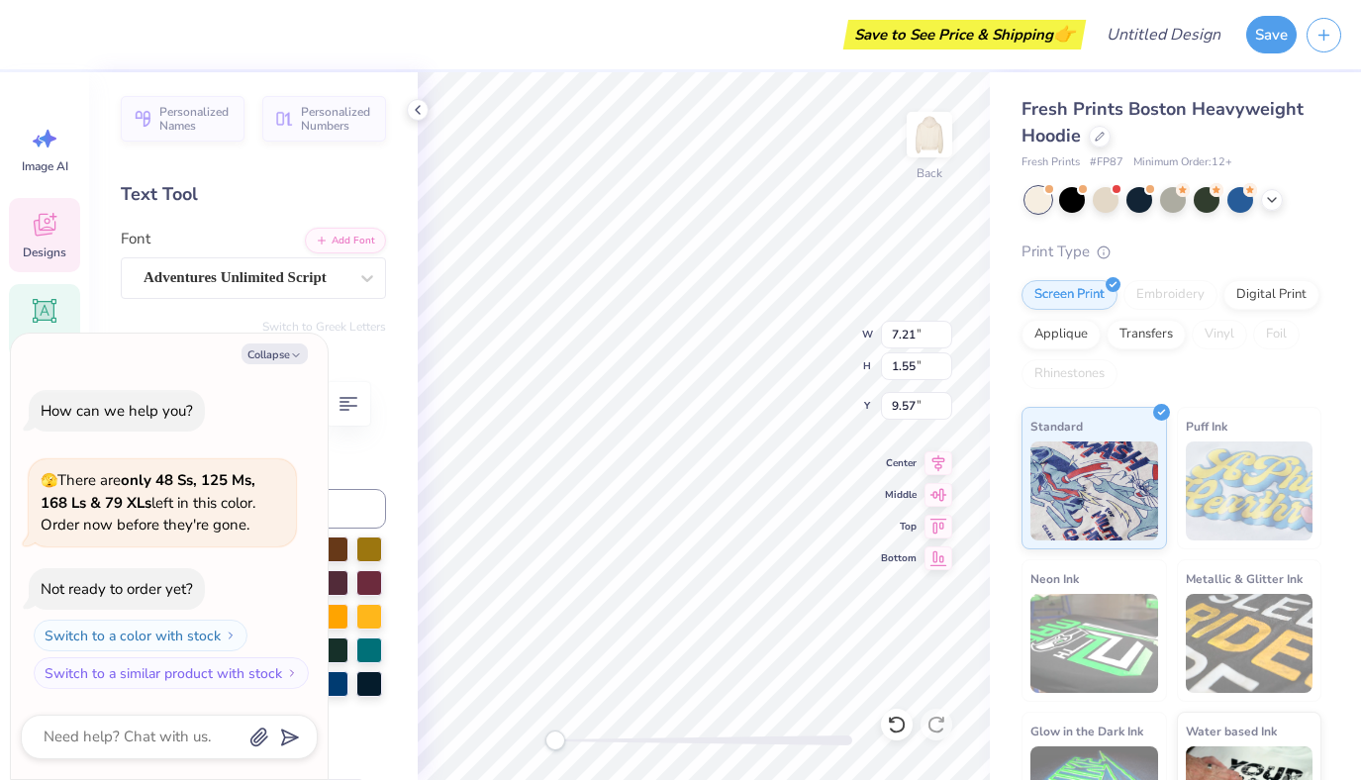
type textarea "x"
type textarea "Texas Panhe"
type textarea "x"
type textarea "Texas Panhel"
type textarea "x"
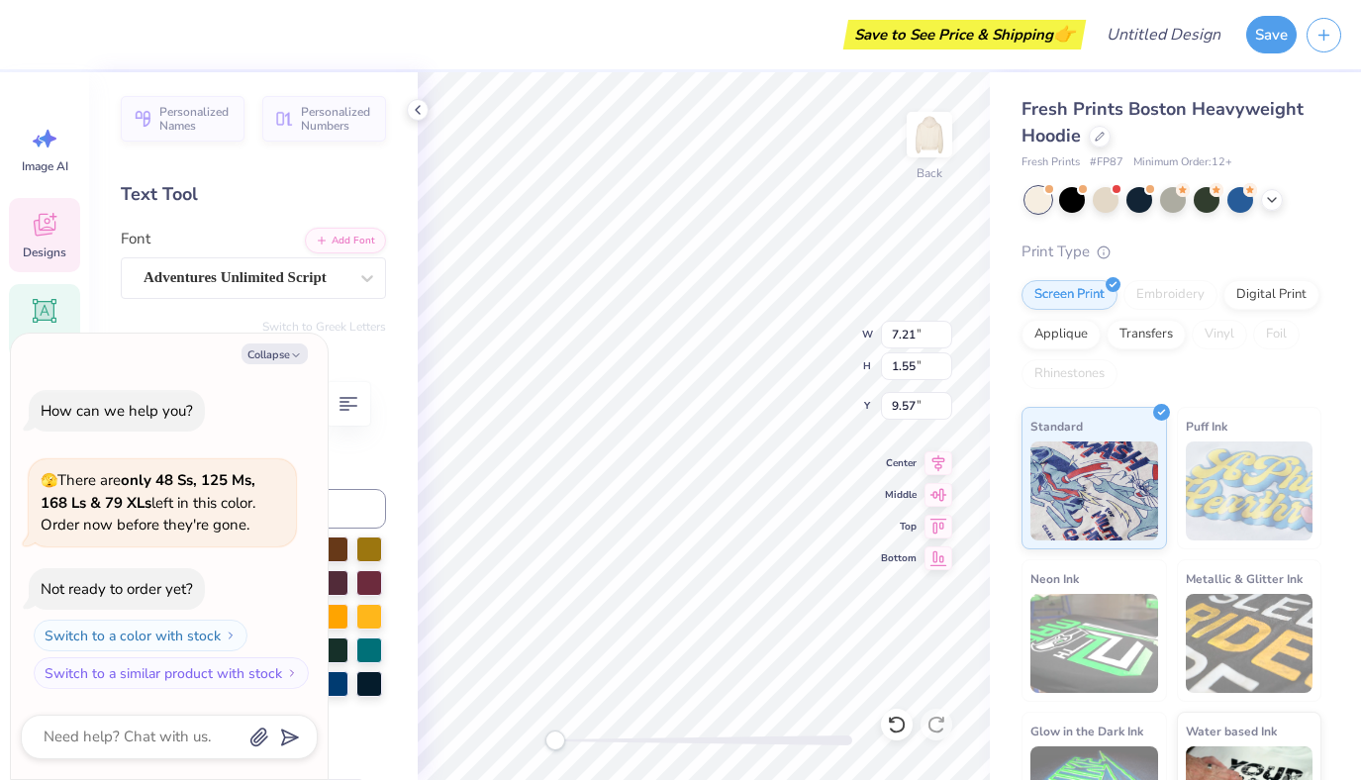
type textarea "Texas Panhell"
type textarea "x"
type textarea "Texas Panhellen"
type textarea "x"
type textarea "Texas Panhelleni"
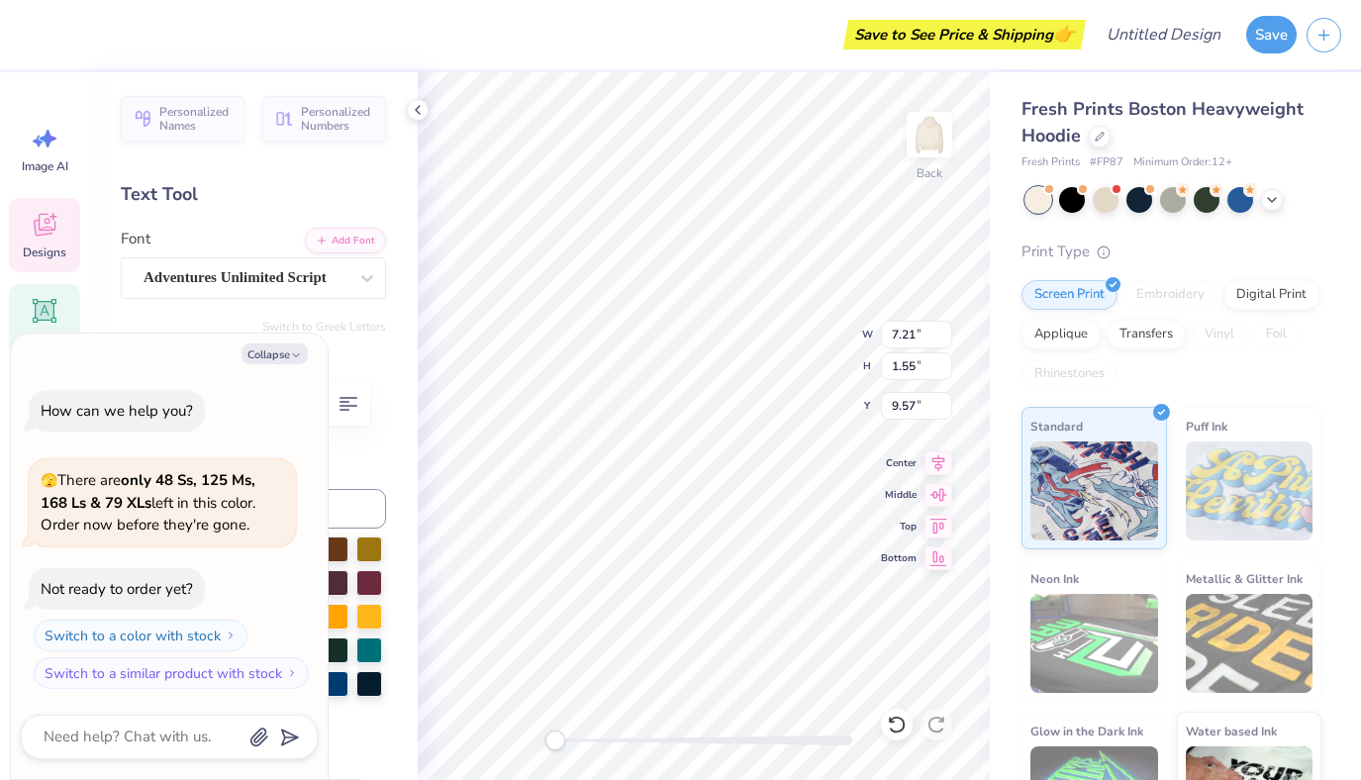
type textarea "x"
type textarea "Texas Panhellenic"
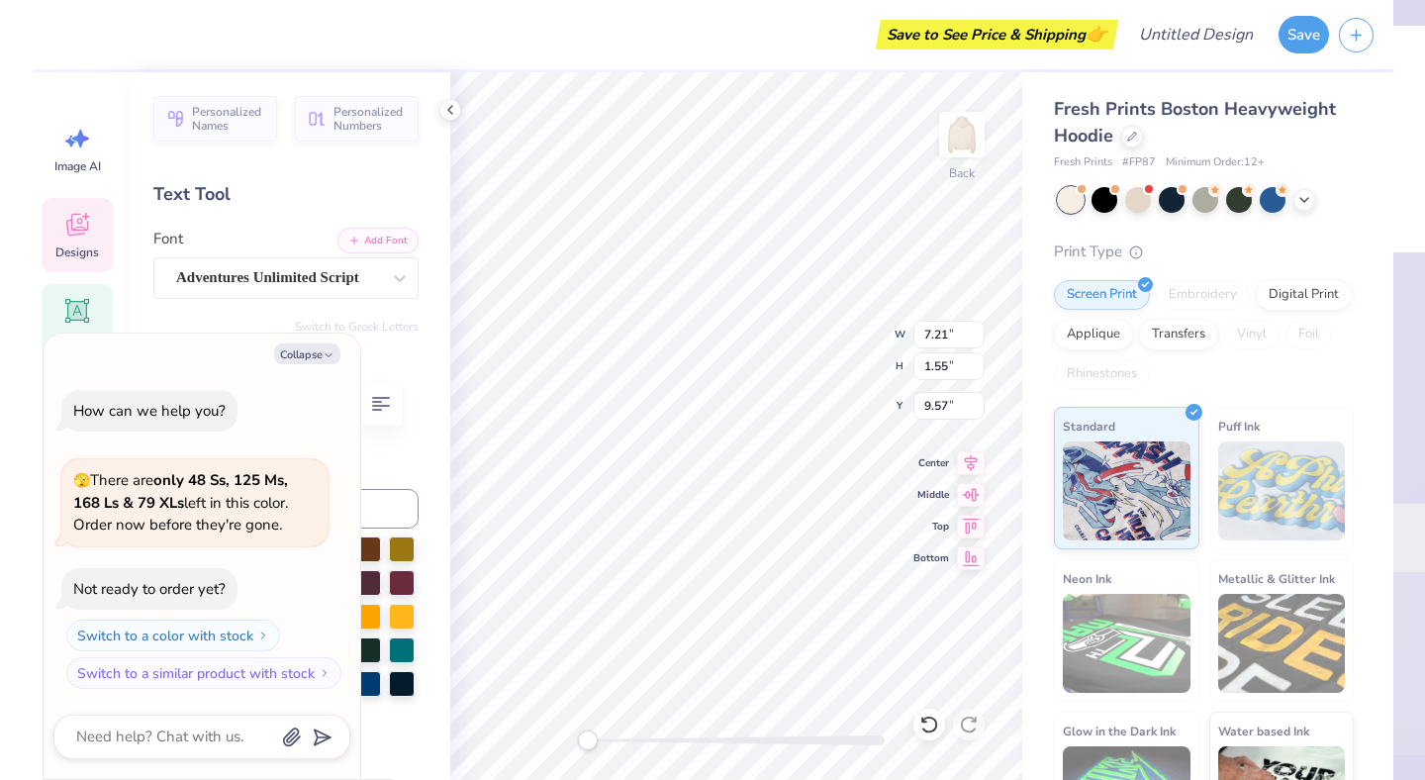
scroll to position [0, 4]
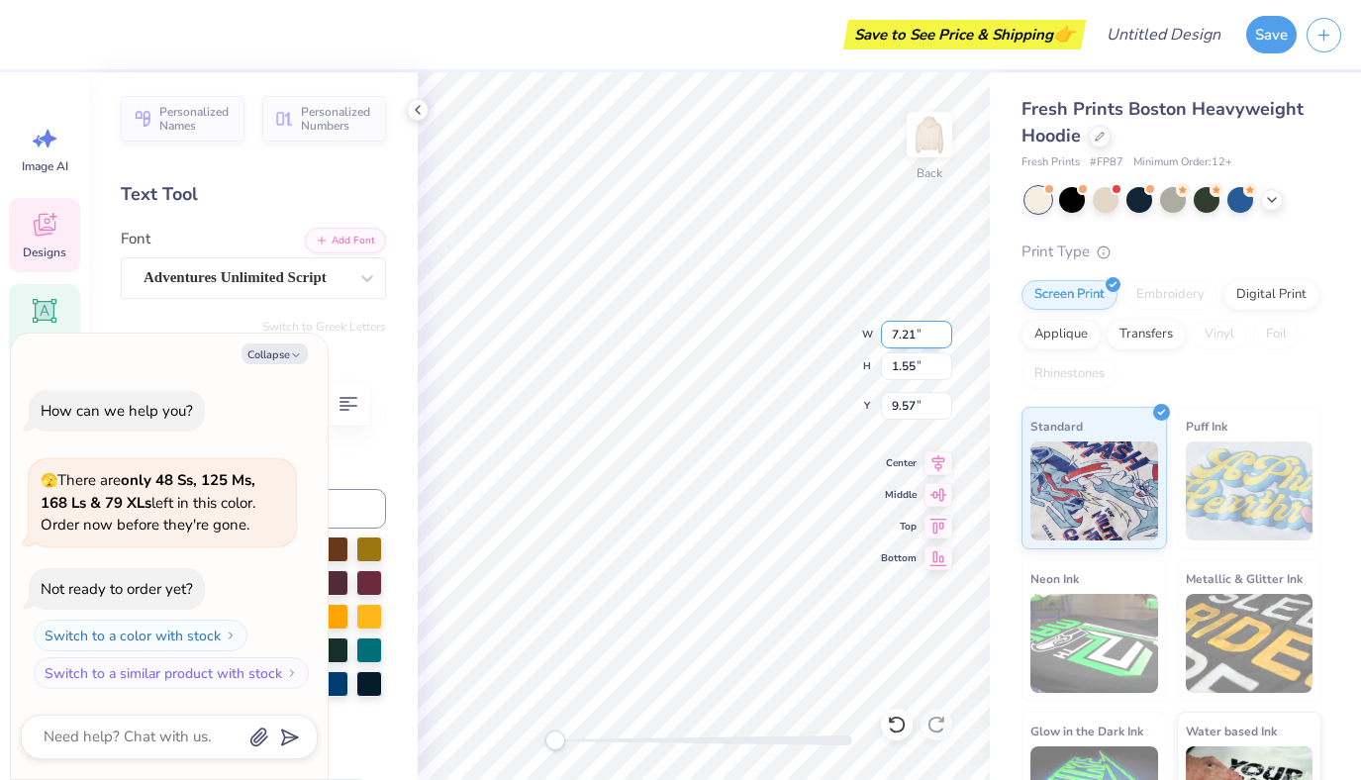
type textarea "x"
type input "3.39"
type input "3.32"
type input "2.50"
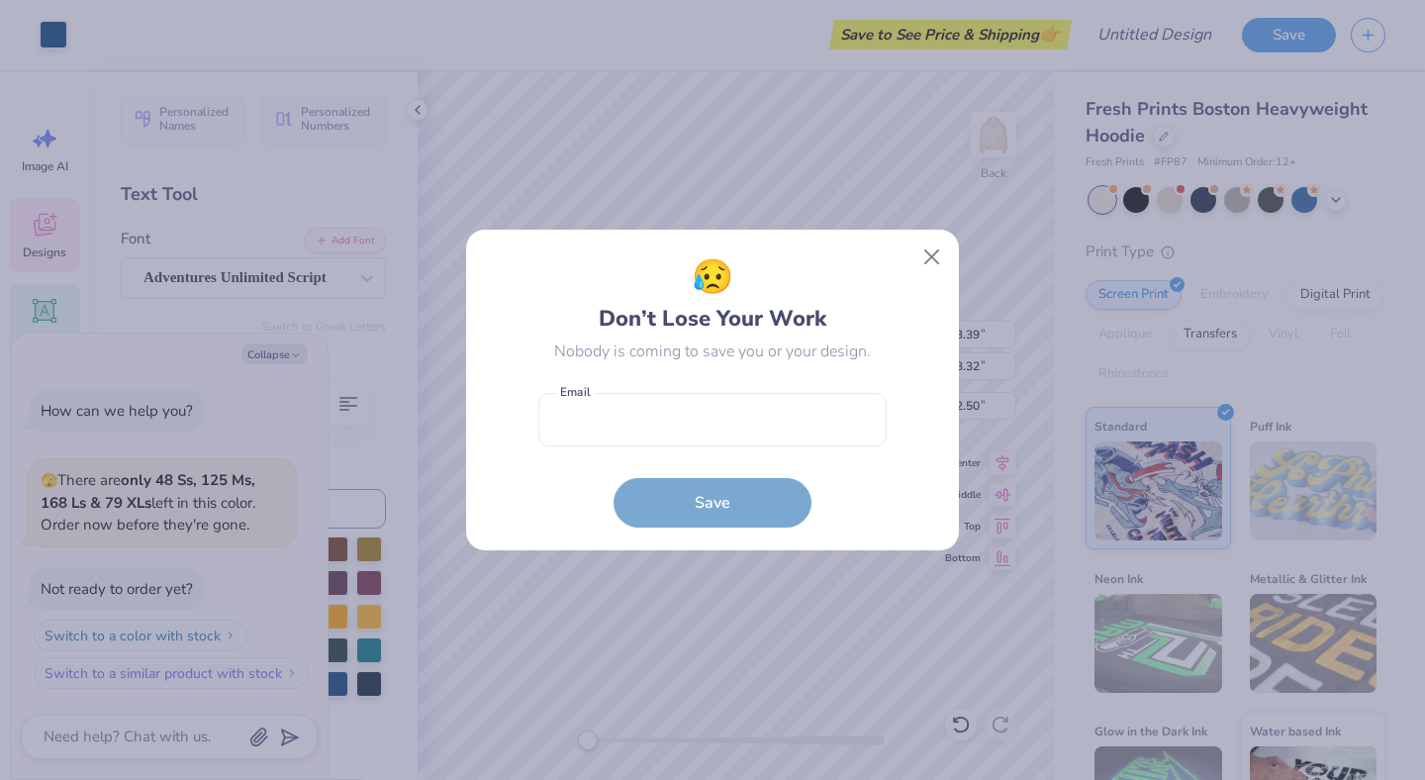
type textarea "x"
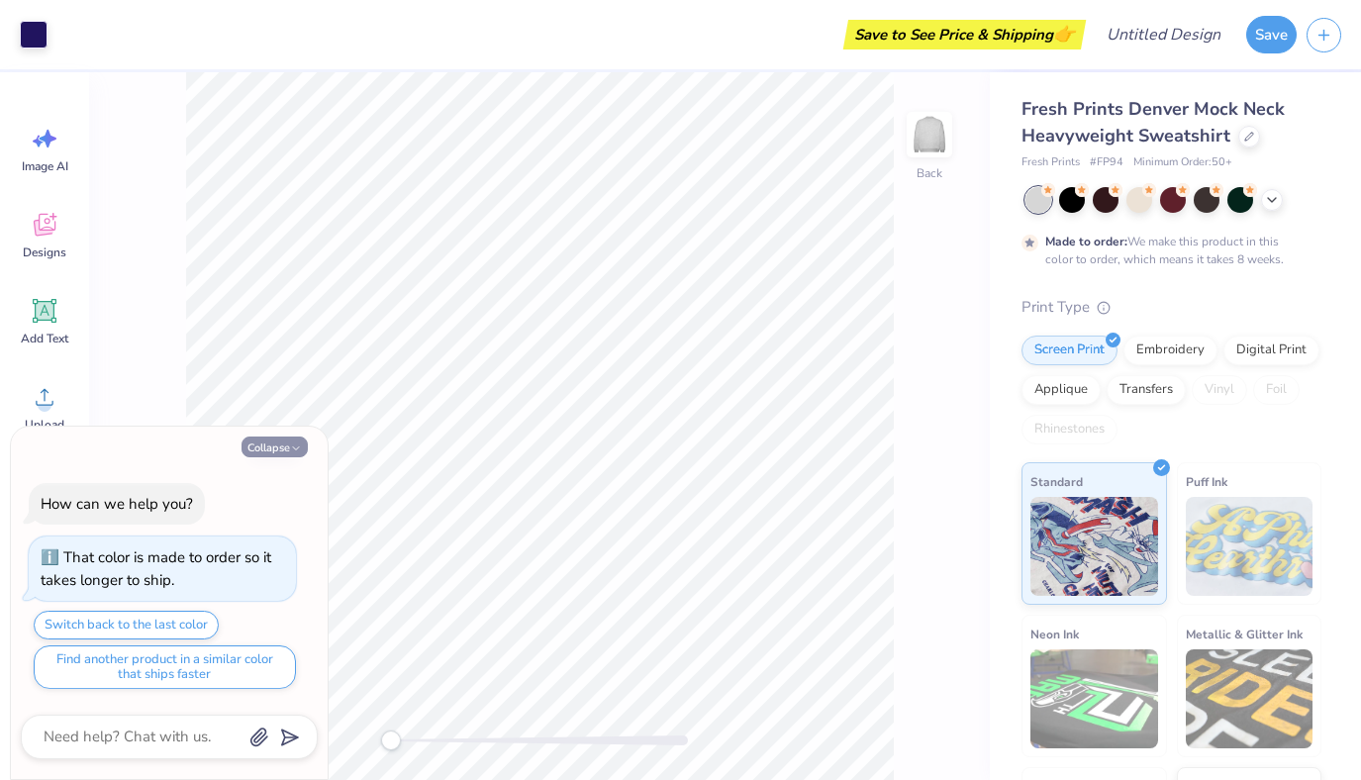
click at [284, 440] on button "Collapse" at bounding box center [274, 446] width 66 height 21
type textarea "x"
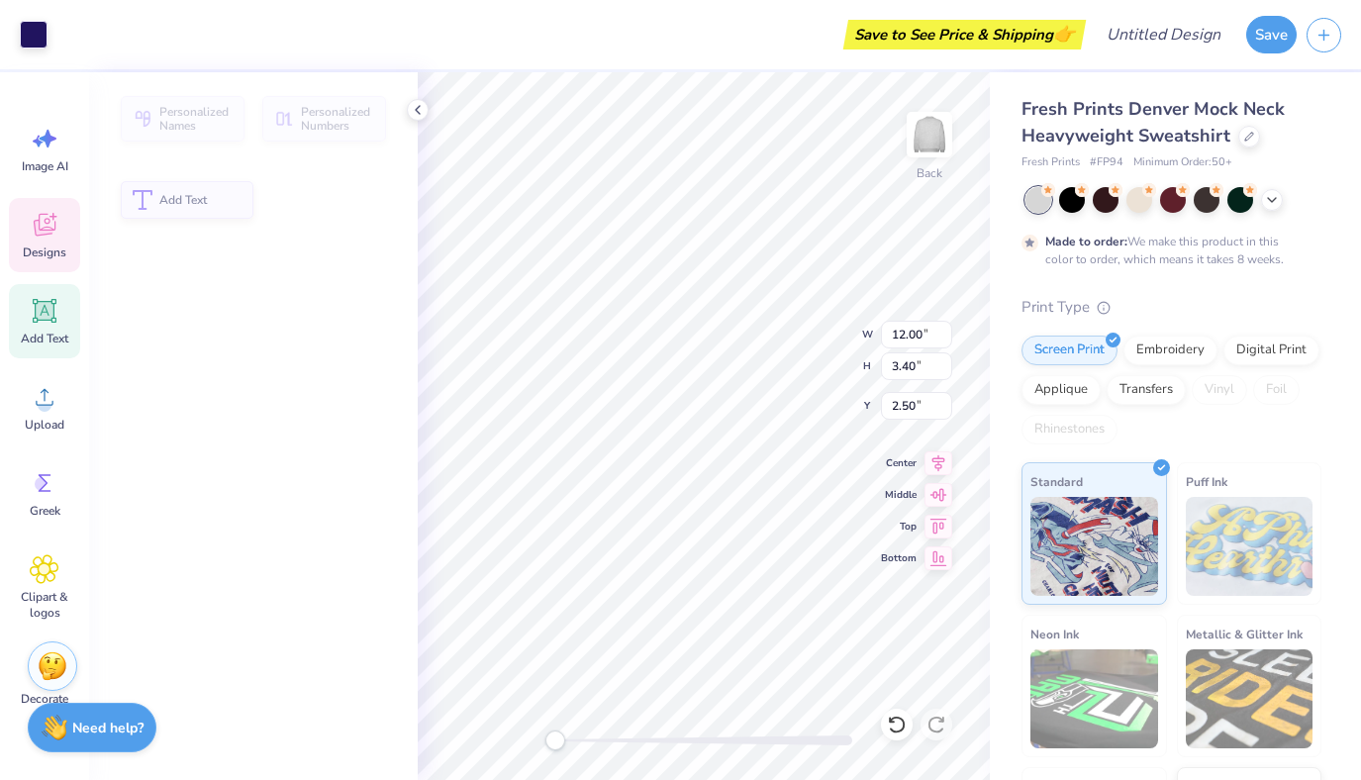
type input "3.40"
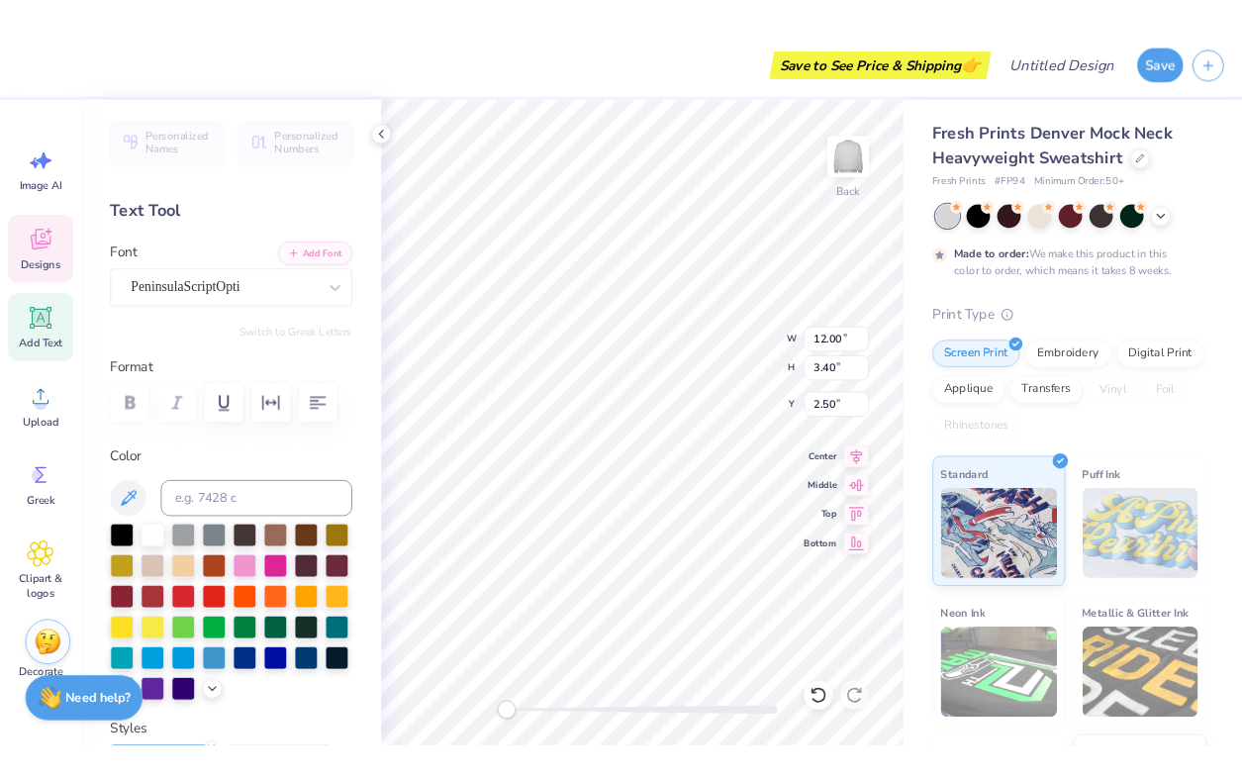
scroll to position [0, 6]
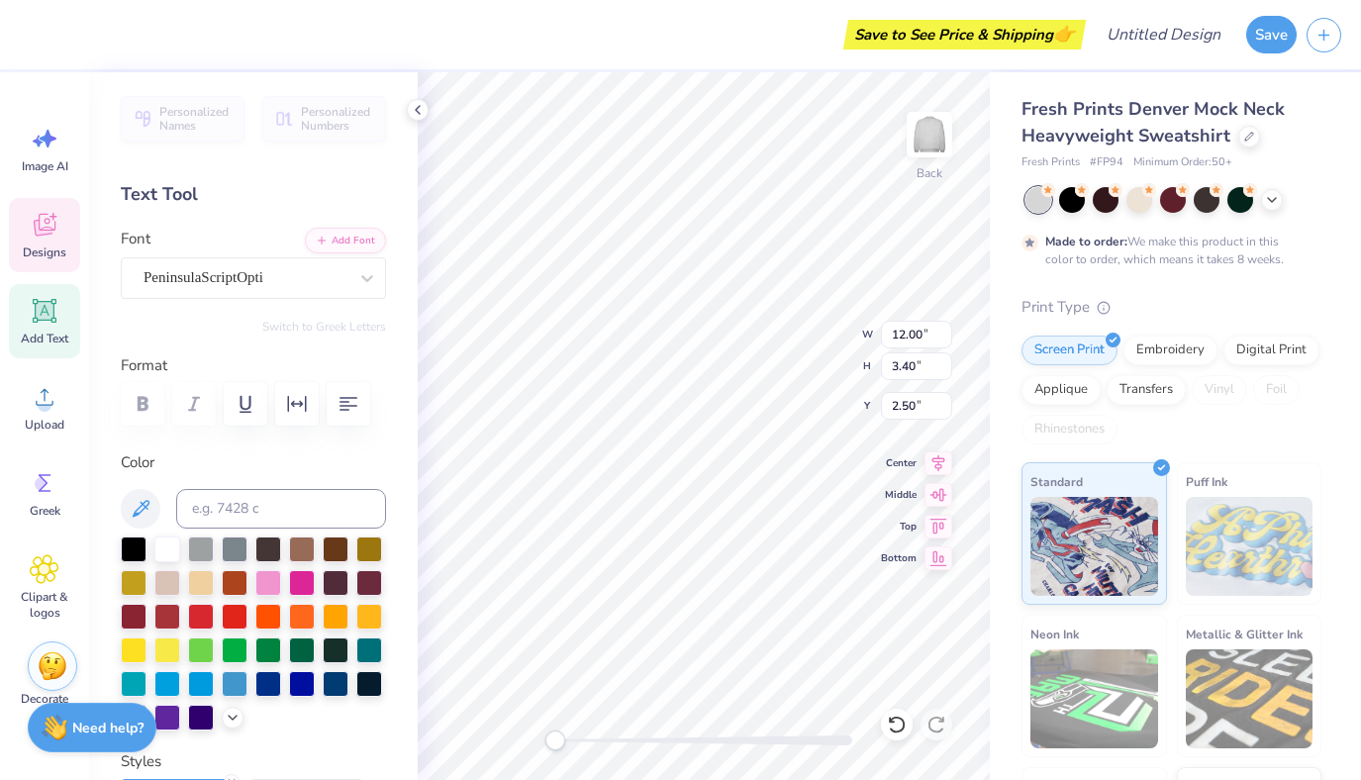
type textarea "Head Rho Gamma"
click at [55, 228] on icon at bounding box center [45, 225] width 22 height 23
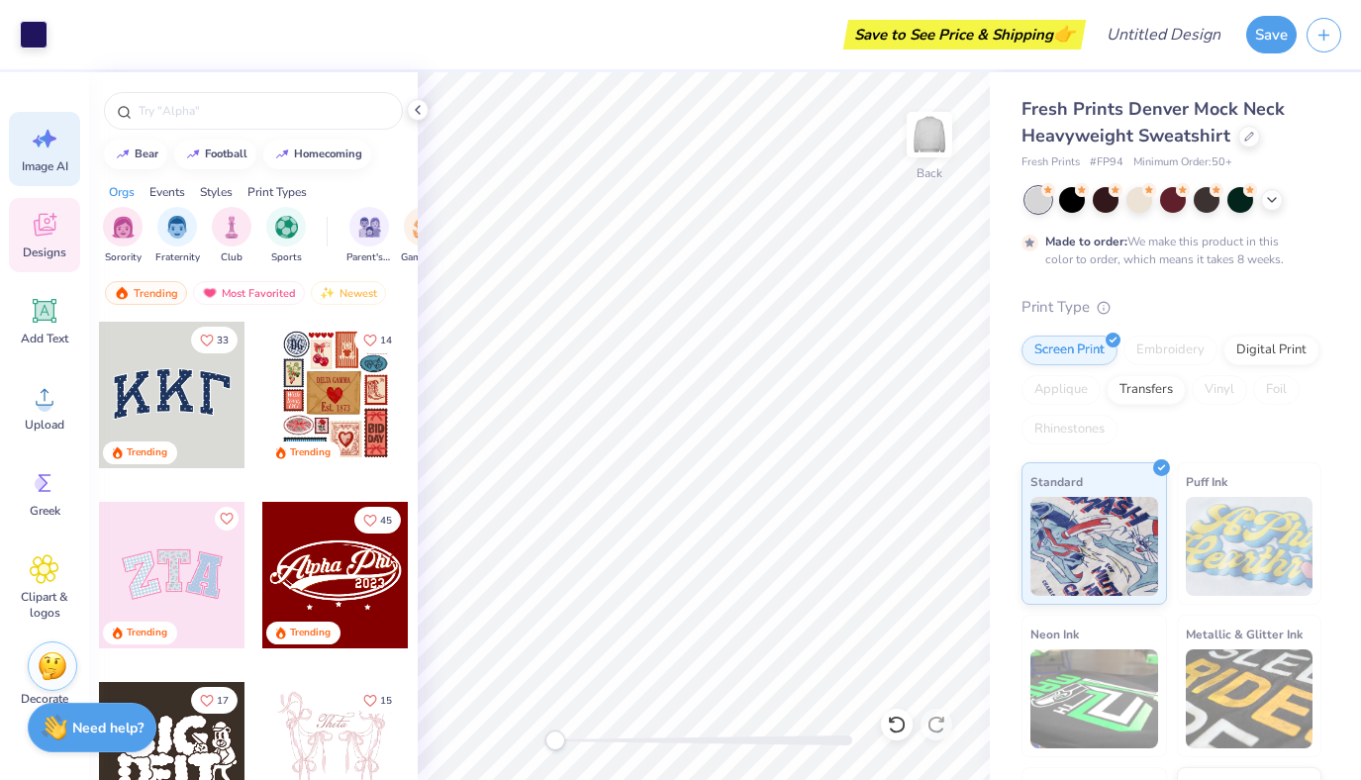
click at [40, 143] on icon at bounding box center [38, 142] width 11 height 12
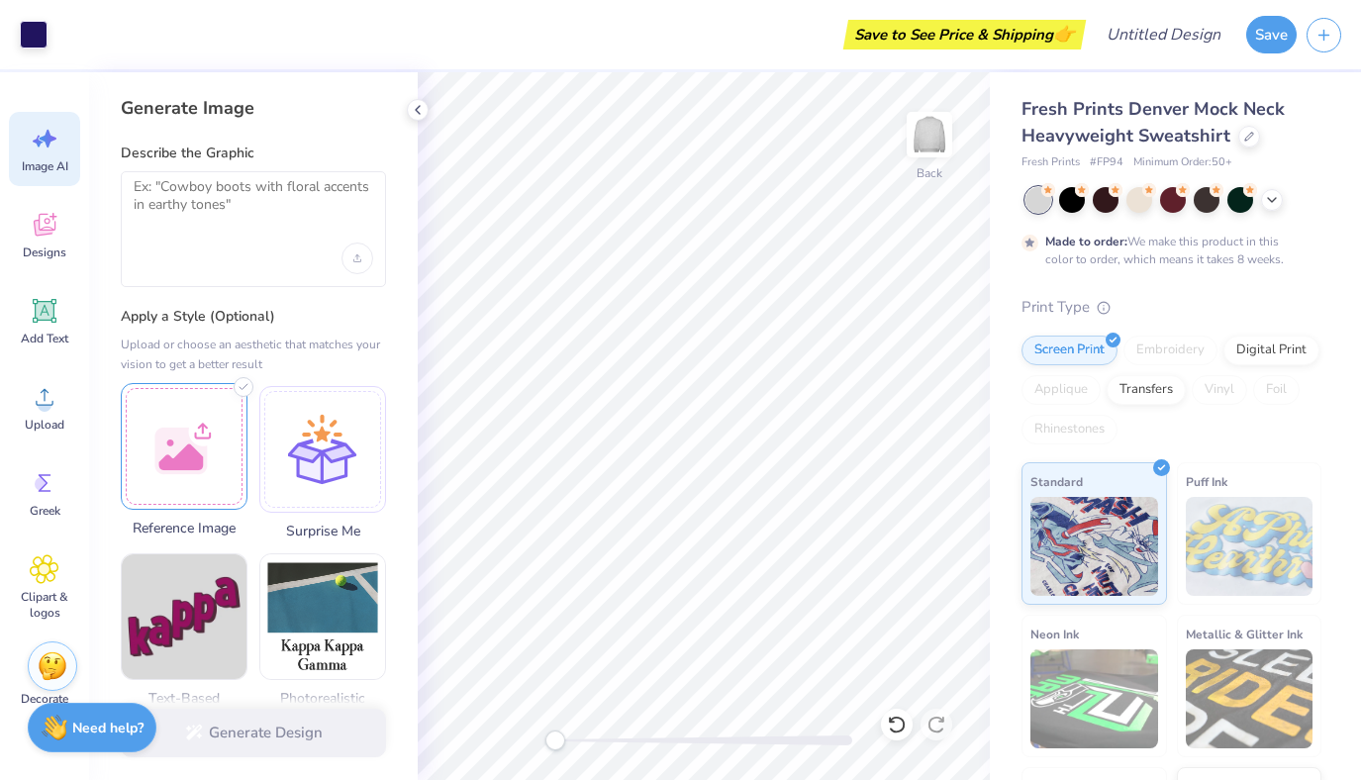
click at [213, 455] on div at bounding box center [184, 446] width 127 height 127
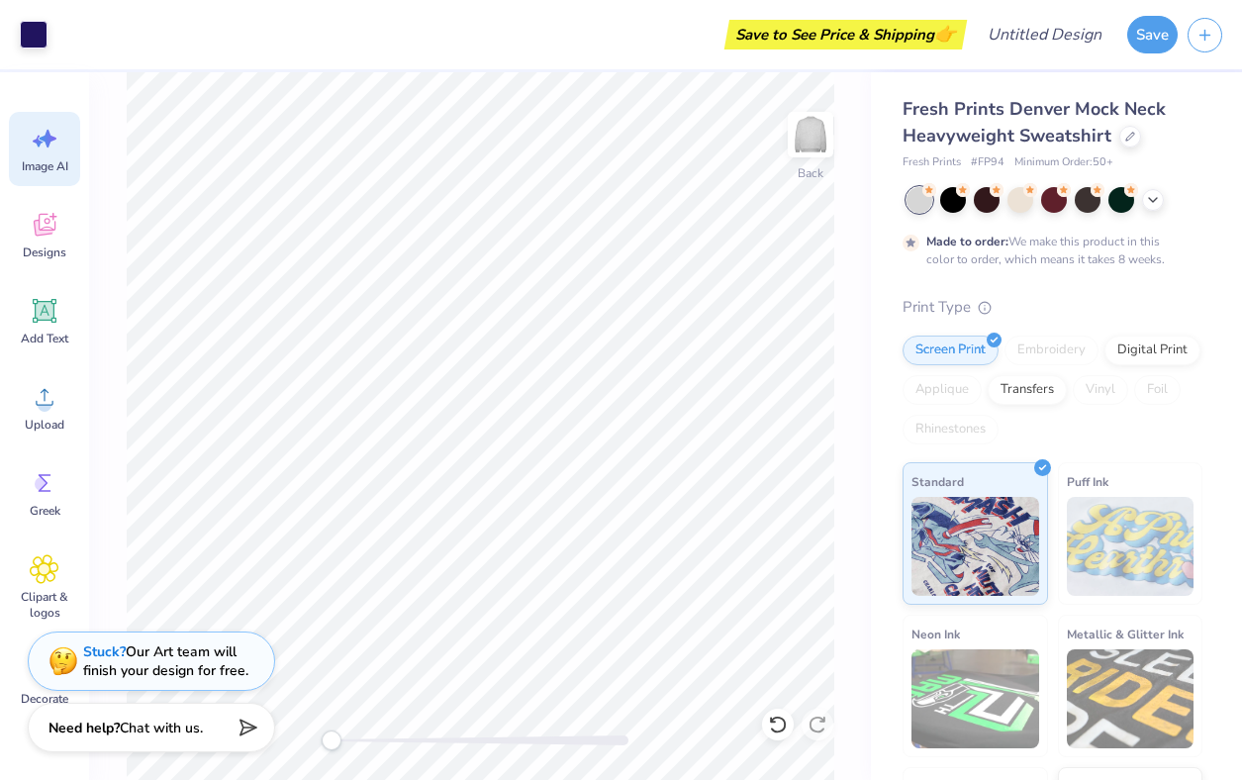
click at [56, 148] on icon at bounding box center [45, 139] width 30 height 30
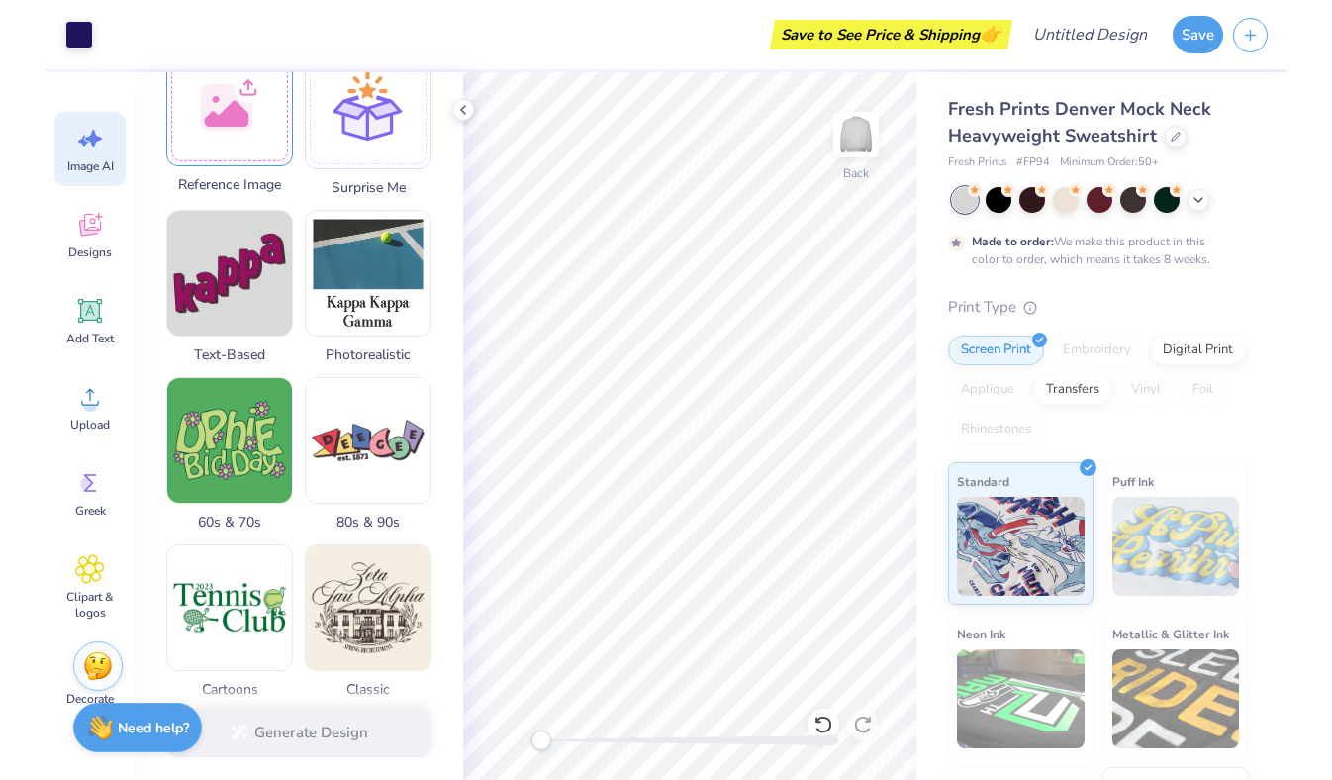
scroll to position [357, 0]
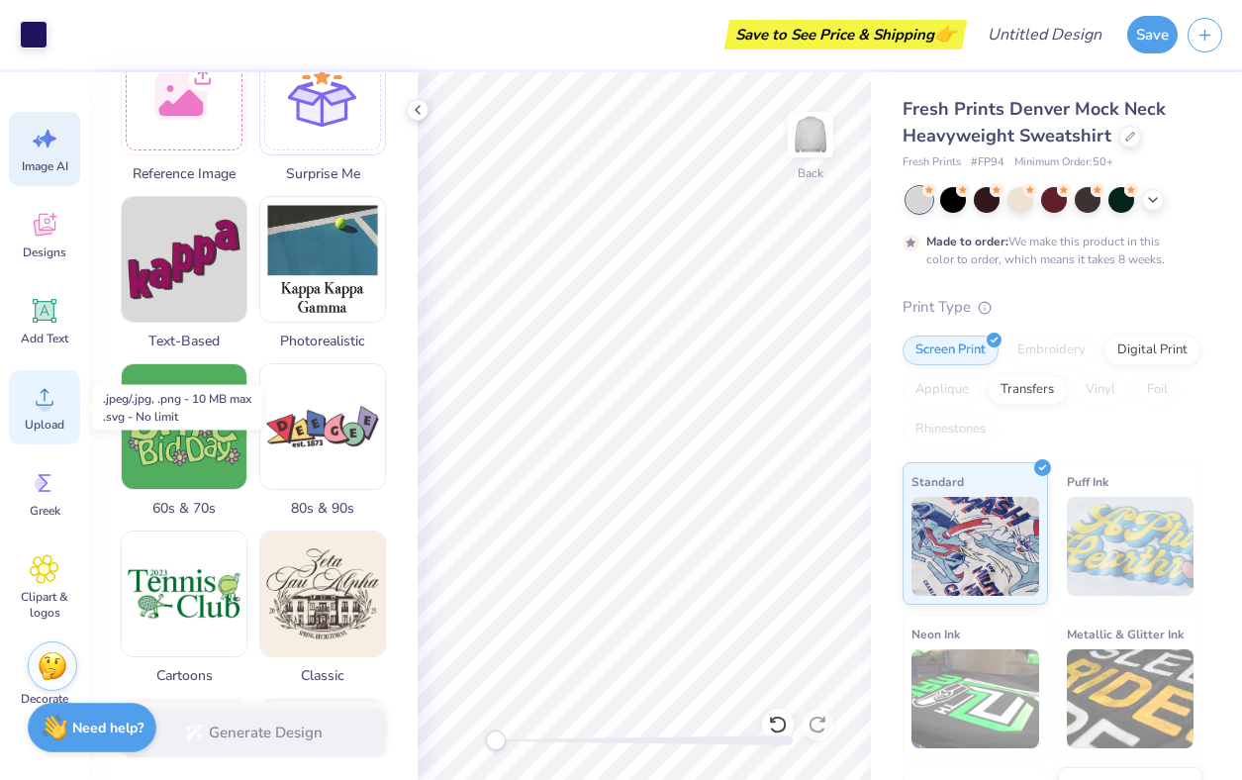
click at [40, 402] on circle at bounding box center [45, 405] width 14 height 14
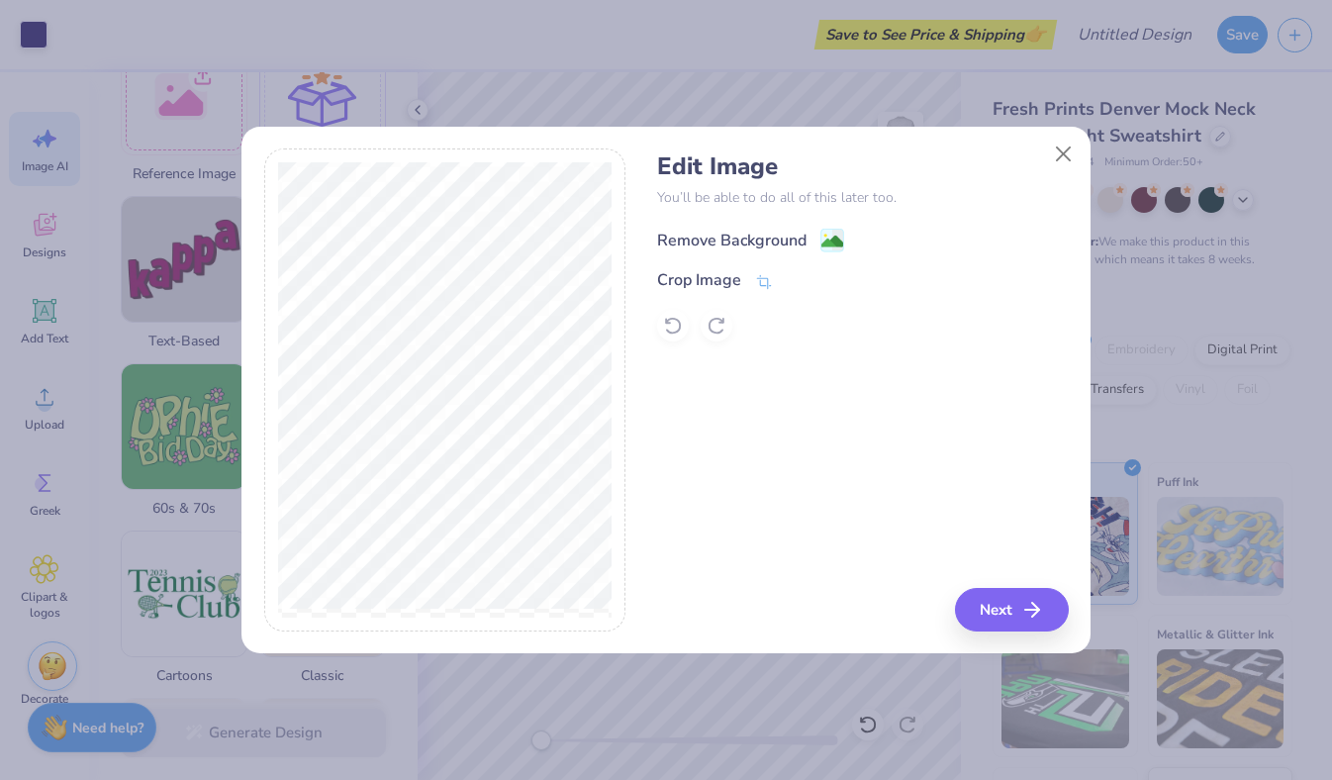
click at [751, 240] on div "Remove Background" at bounding box center [731, 241] width 149 height 24
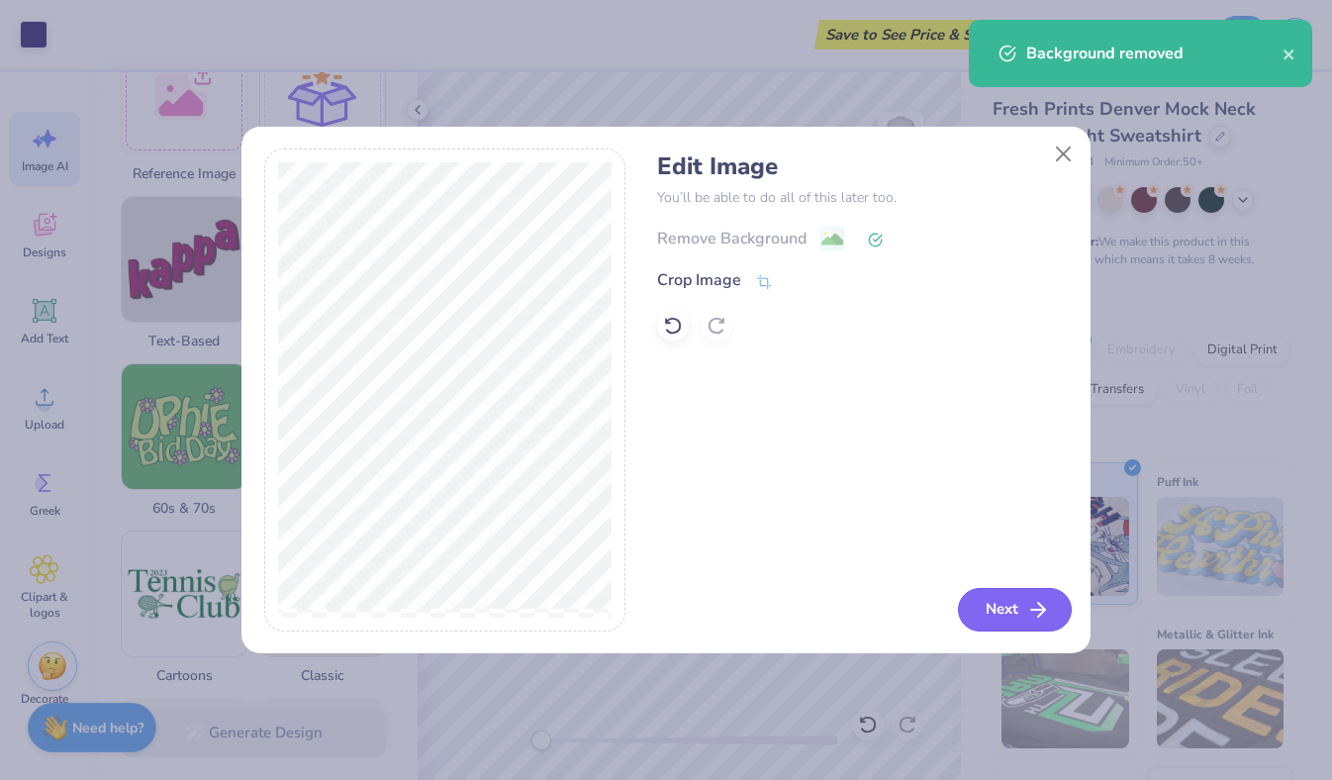
click at [1019, 597] on button "Next" at bounding box center [1015, 610] width 114 height 44
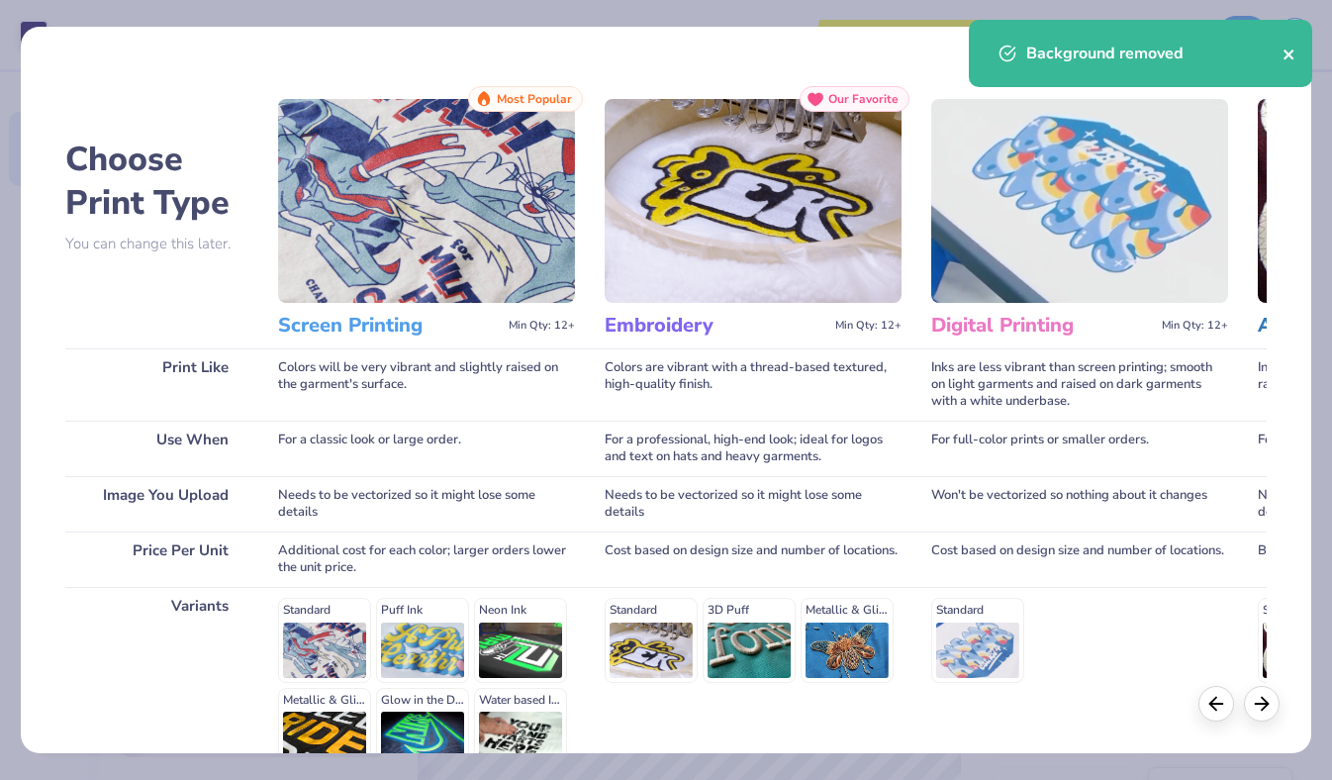
click at [1295, 58] on icon "close" at bounding box center [1290, 55] width 14 height 16
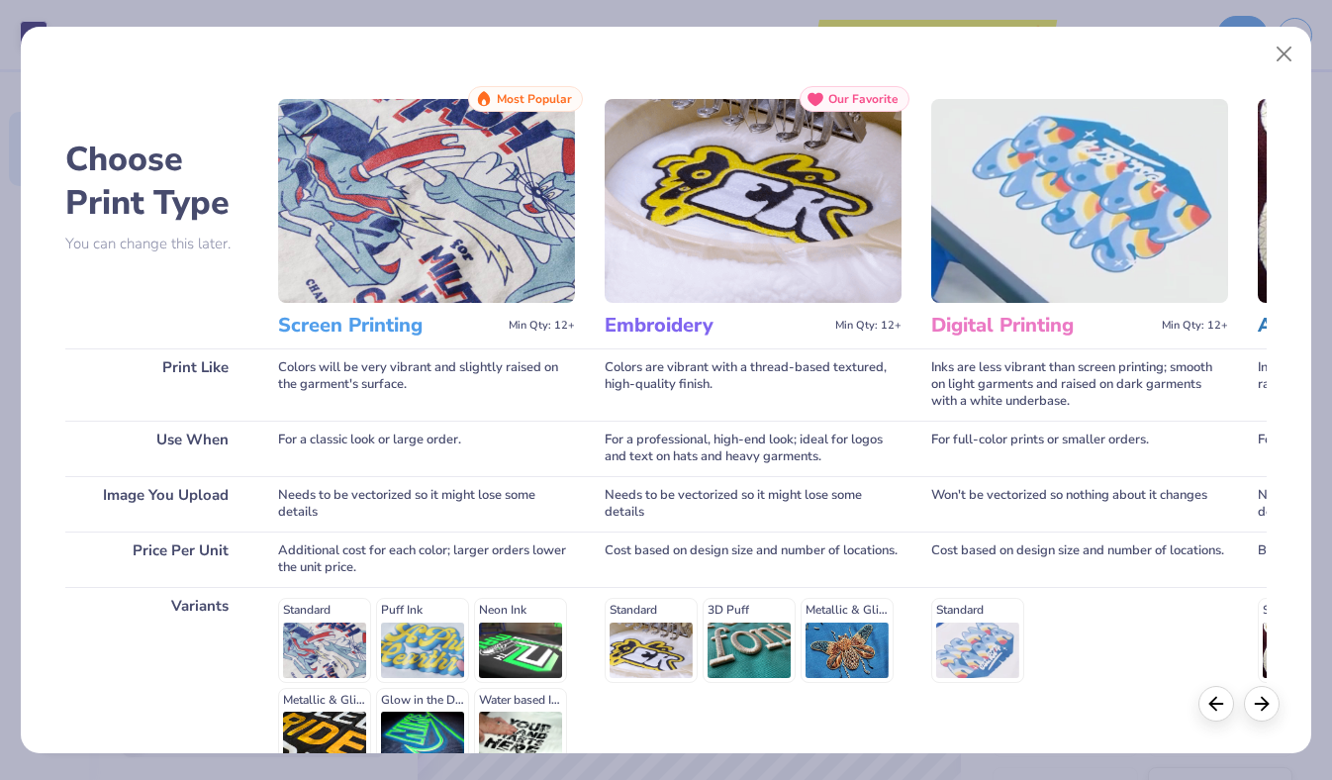
click at [404, 178] on img at bounding box center [426, 201] width 297 height 204
click at [387, 324] on h3 "Screen Printing" at bounding box center [389, 326] width 223 height 26
click at [1295, 51] on button "Close" at bounding box center [1285, 55] width 38 height 38
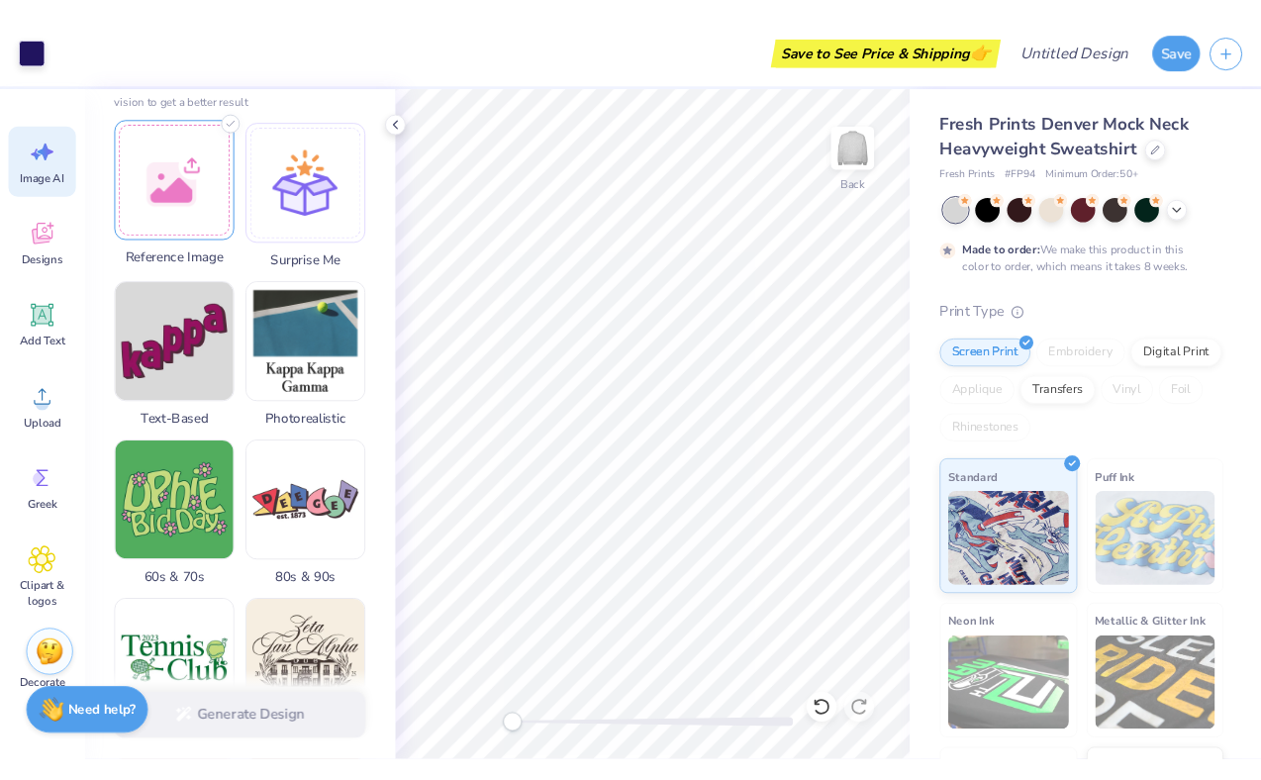
scroll to position [0, 0]
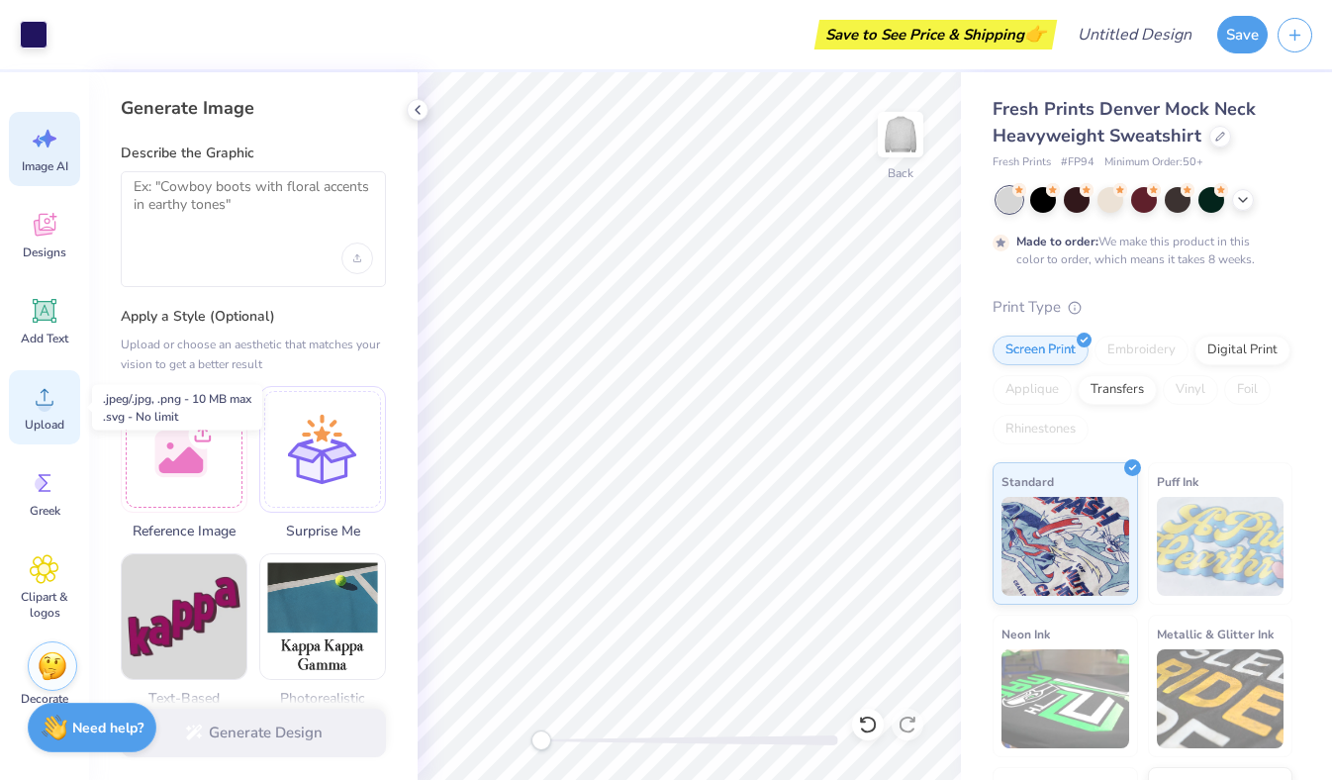
click at [51, 410] on icon at bounding box center [45, 397] width 30 height 30
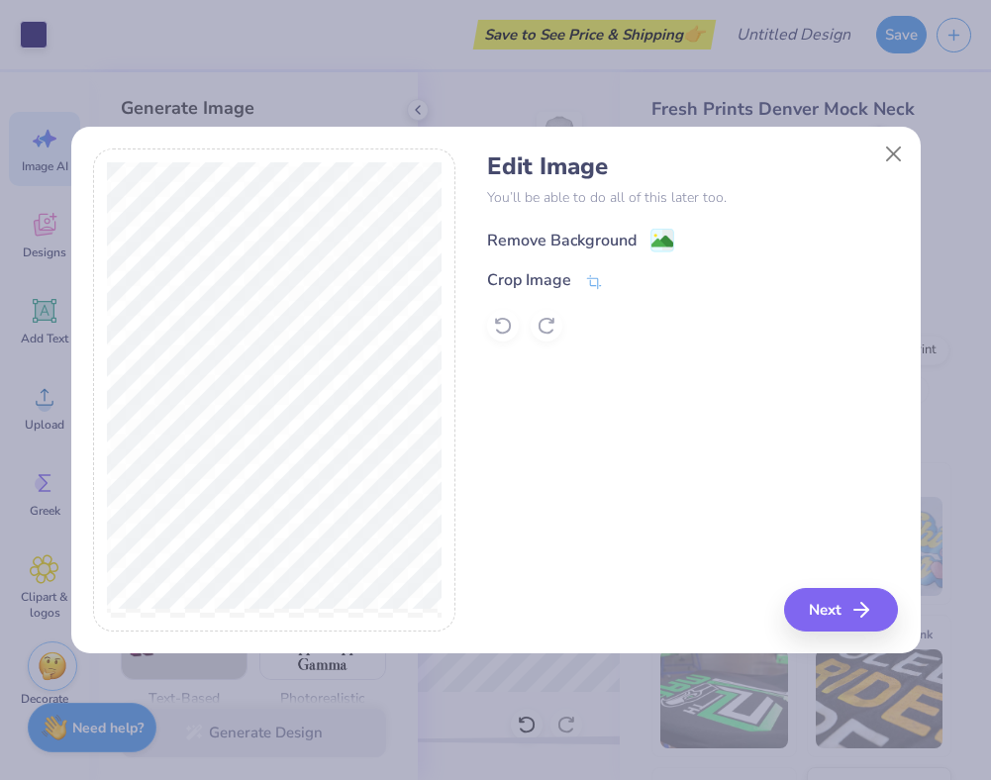
click at [593, 245] on div "Remove Background" at bounding box center [561, 241] width 149 height 24
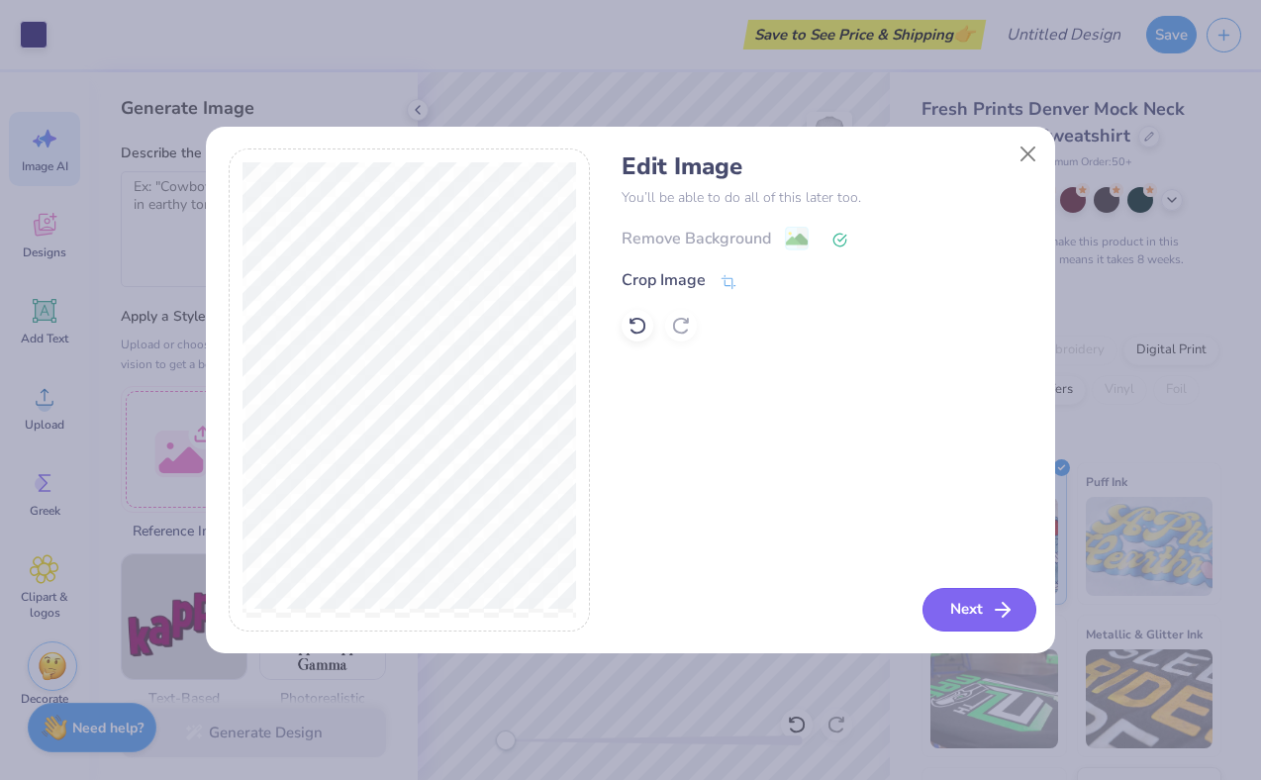
click at [1006, 601] on icon "button" at bounding box center [1003, 610] width 24 height 24
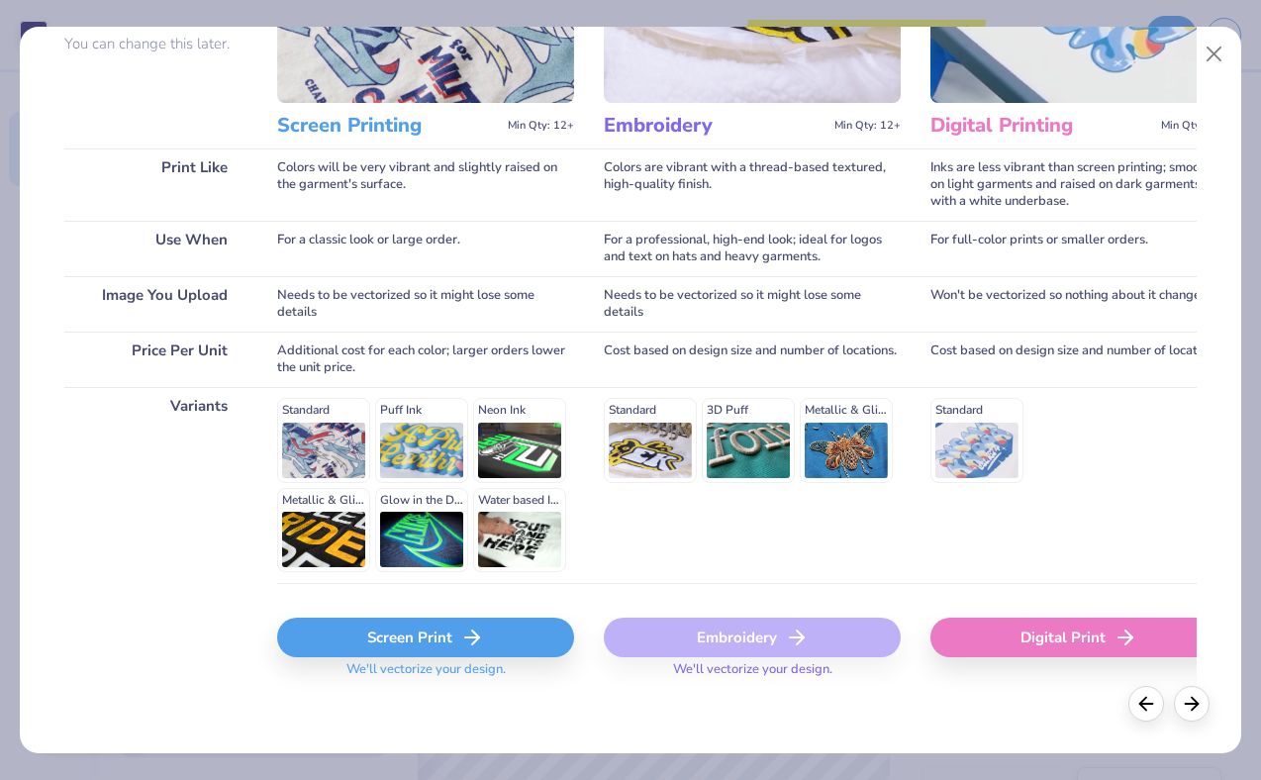
scroll to position [207, 0]
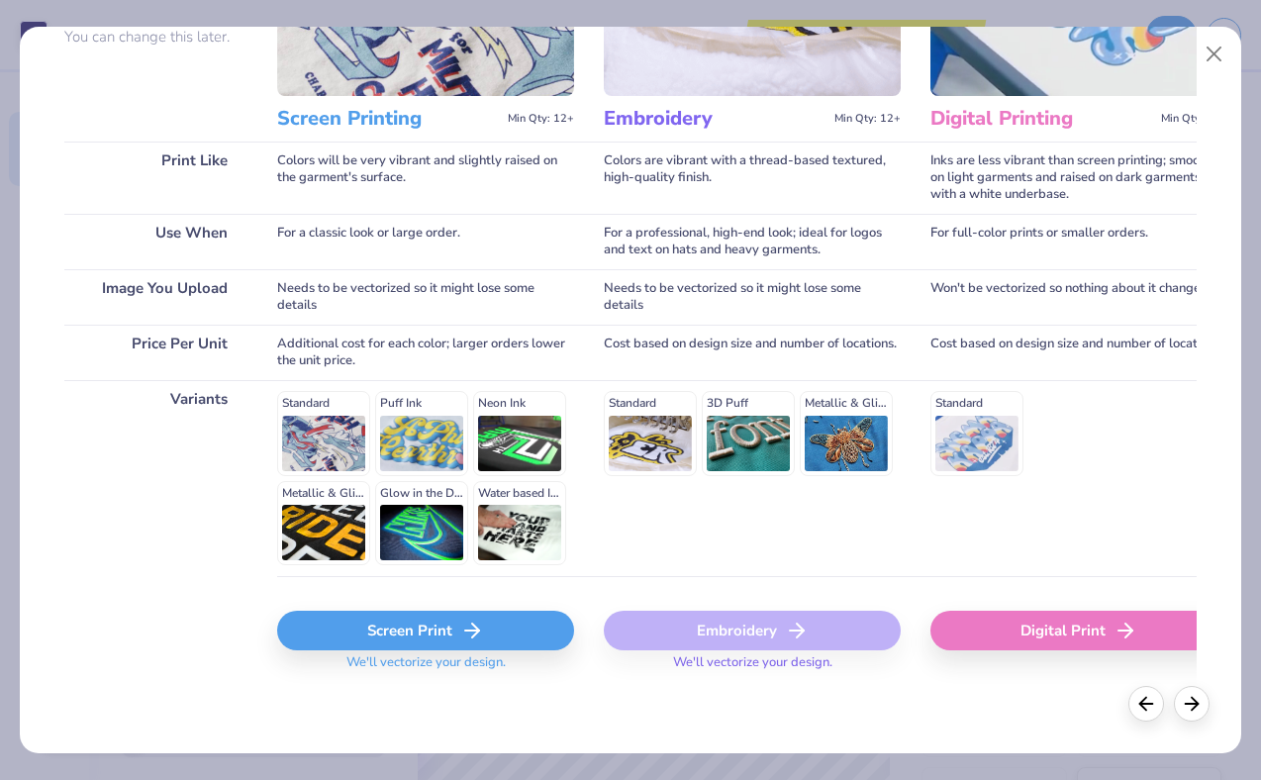
click at [407, 632] on div "Screen Print" at bounding box center [425, 631] width 297 height 40
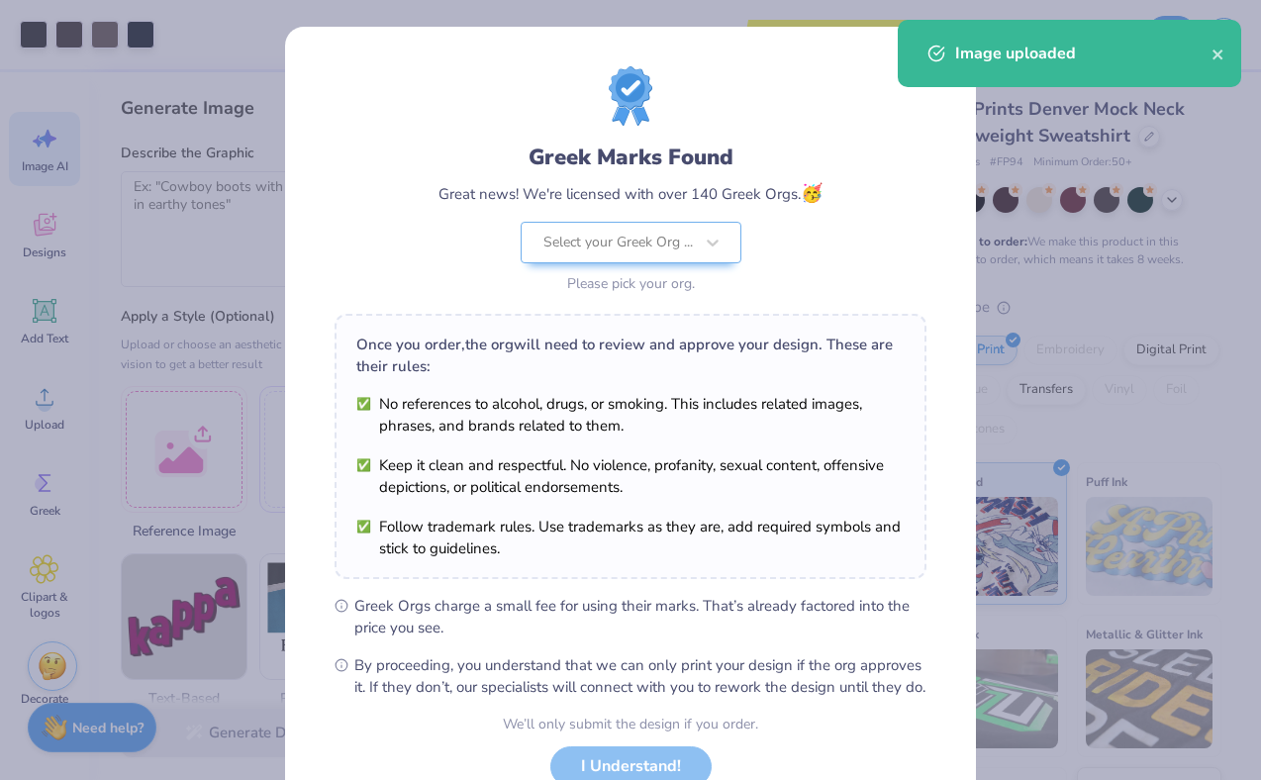
click at [662, 465] on body "Art colors Save to See Price & Shipping 👉 Design Title Save Image AI Designs Ad…" at bounding box center [630, 390] width 1261 height 780
type input "3.11"
type input "3.23"
type input "10.25"
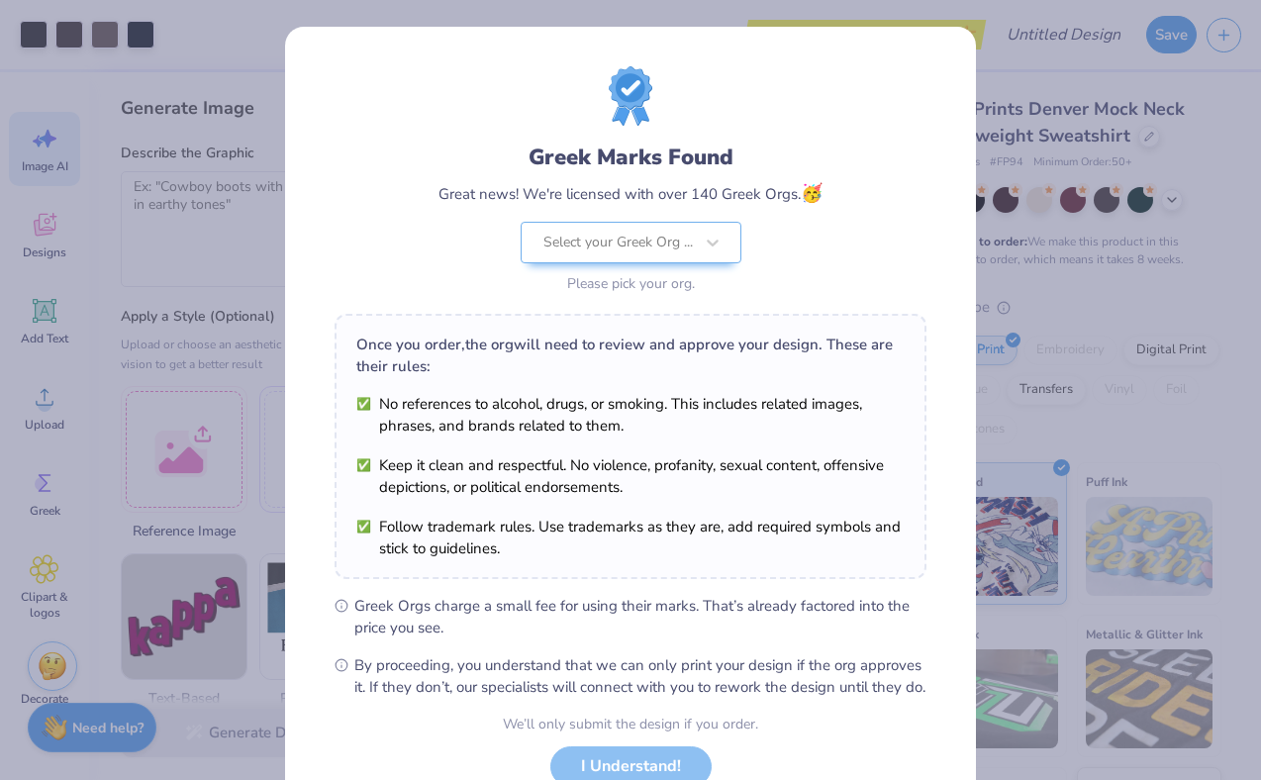
scroll to position [146, 0]
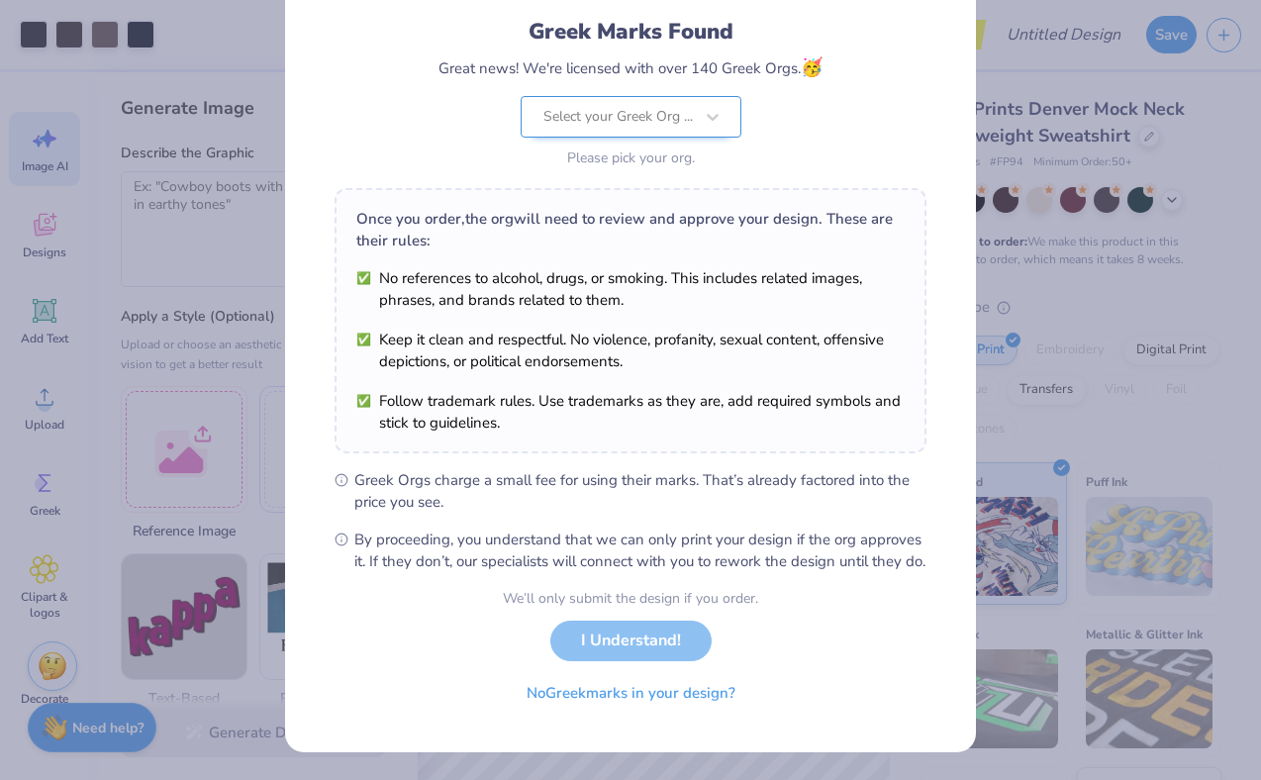
click at [626, 104] on div at bounding box center [617, 117] width 149 height 26
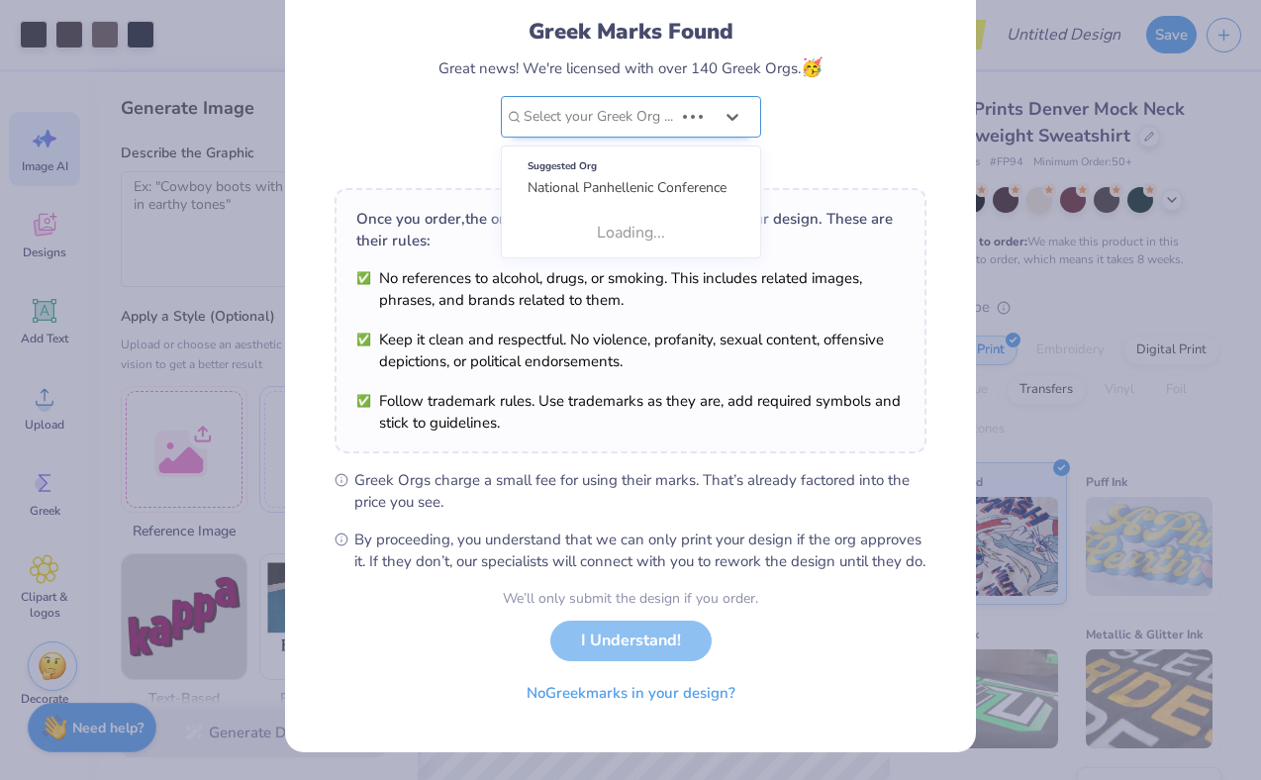
scroll to position [0, 0]
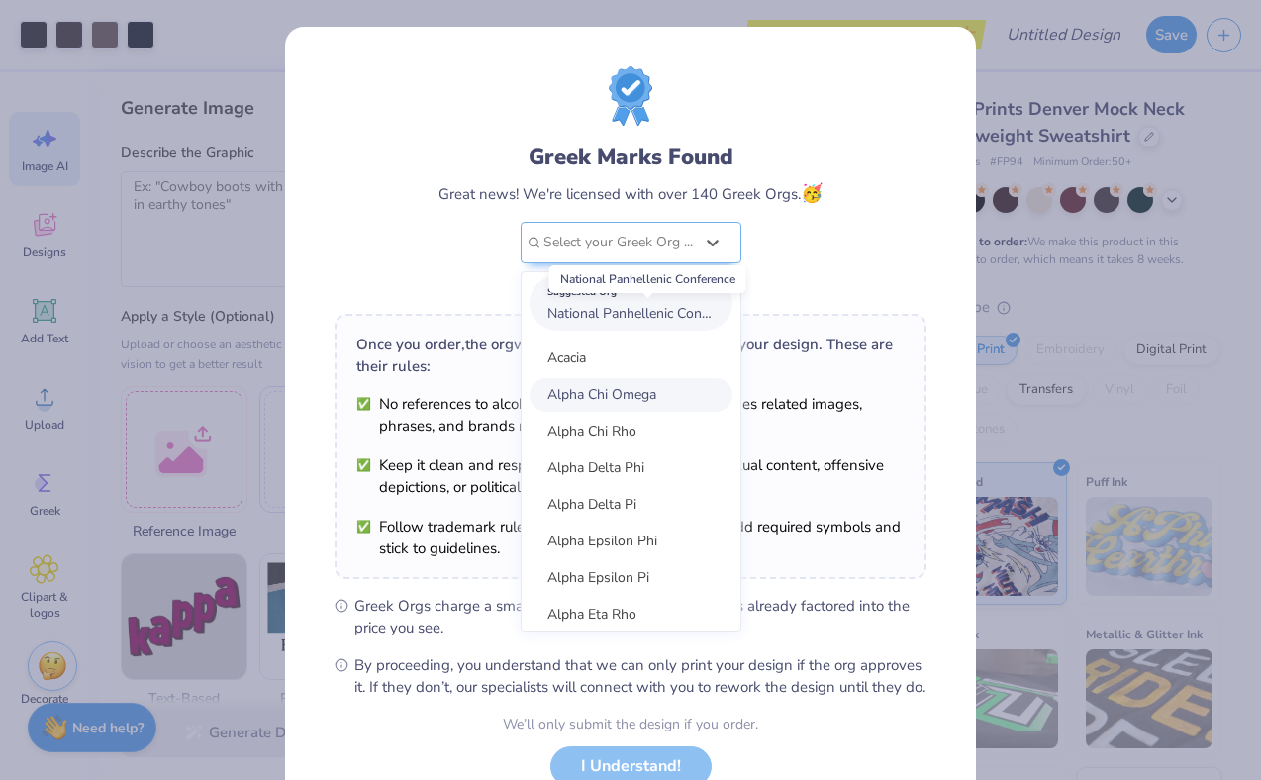
click at [636, 307] on span "National Panhellenic Conference" at bounding box center [646, 313] width 199 height 19
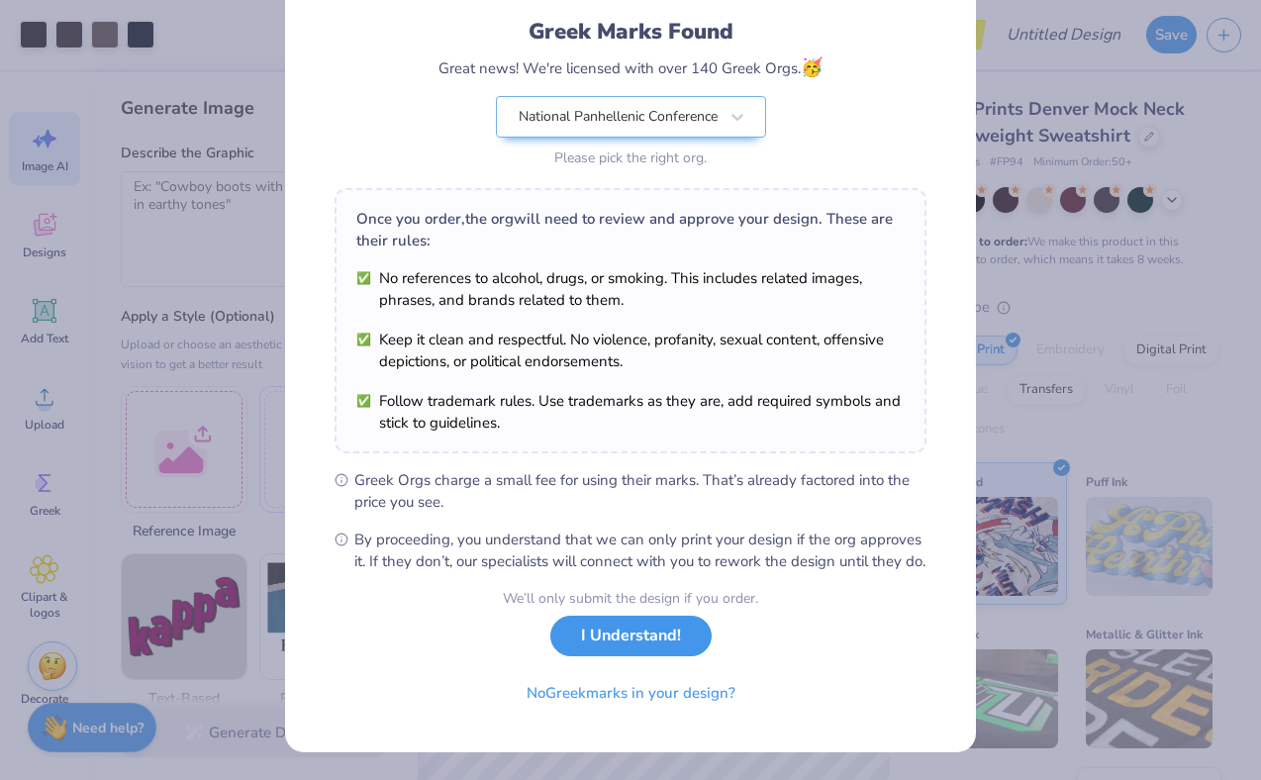
click at [645, 639] on button "I Understand!" at bounding box center [630, 636] width 161 height 41
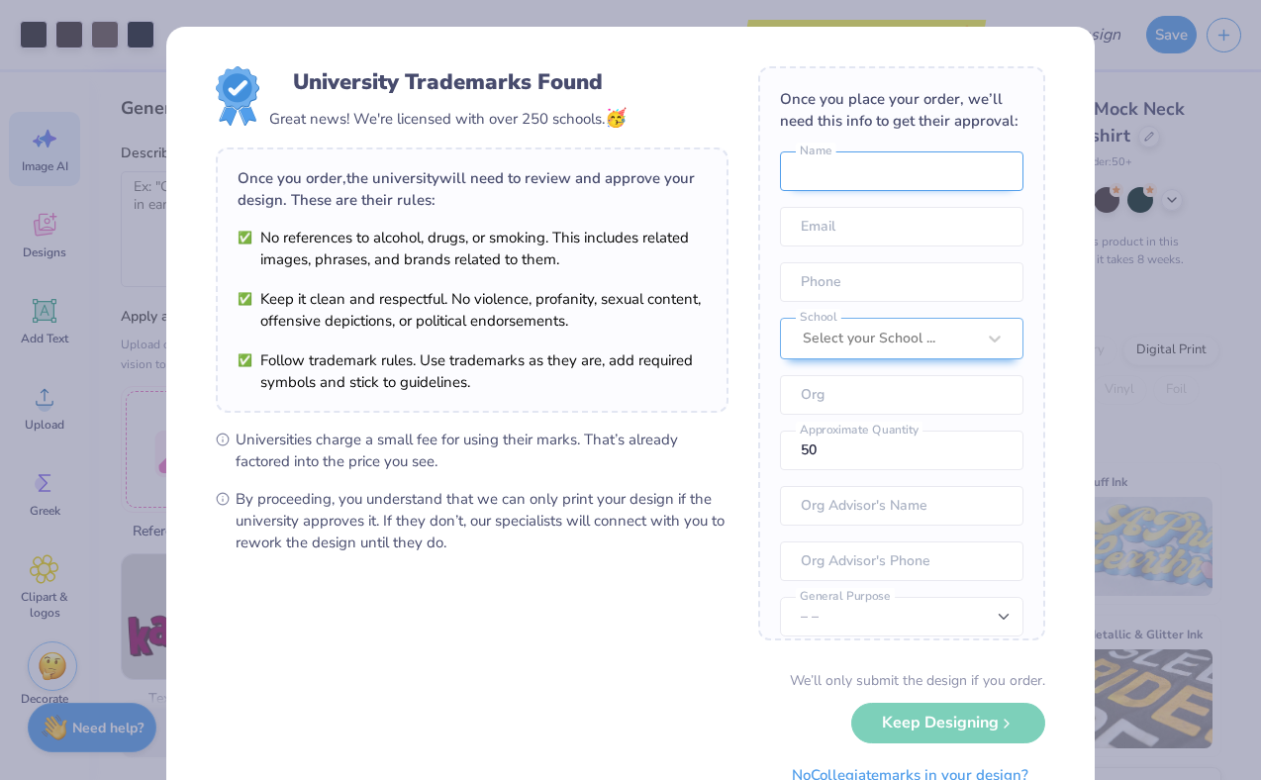
click at [839, 165] on input "text" at bounding box center [901, 171] width 243 height 40
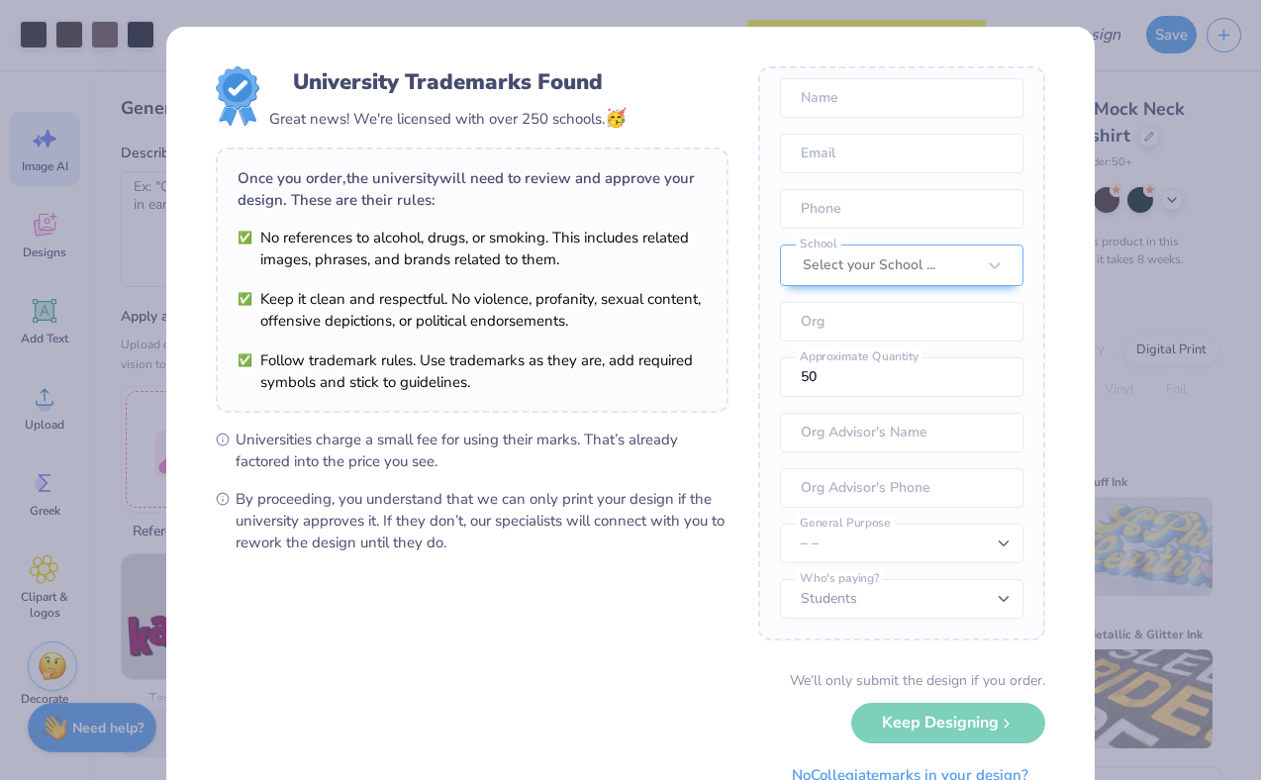
click at [943, 722] on div "We’ll only submit the design if you order. Keep Designing No Collegiate marks i…" at bounding box center [630, 732] width 829 height 125
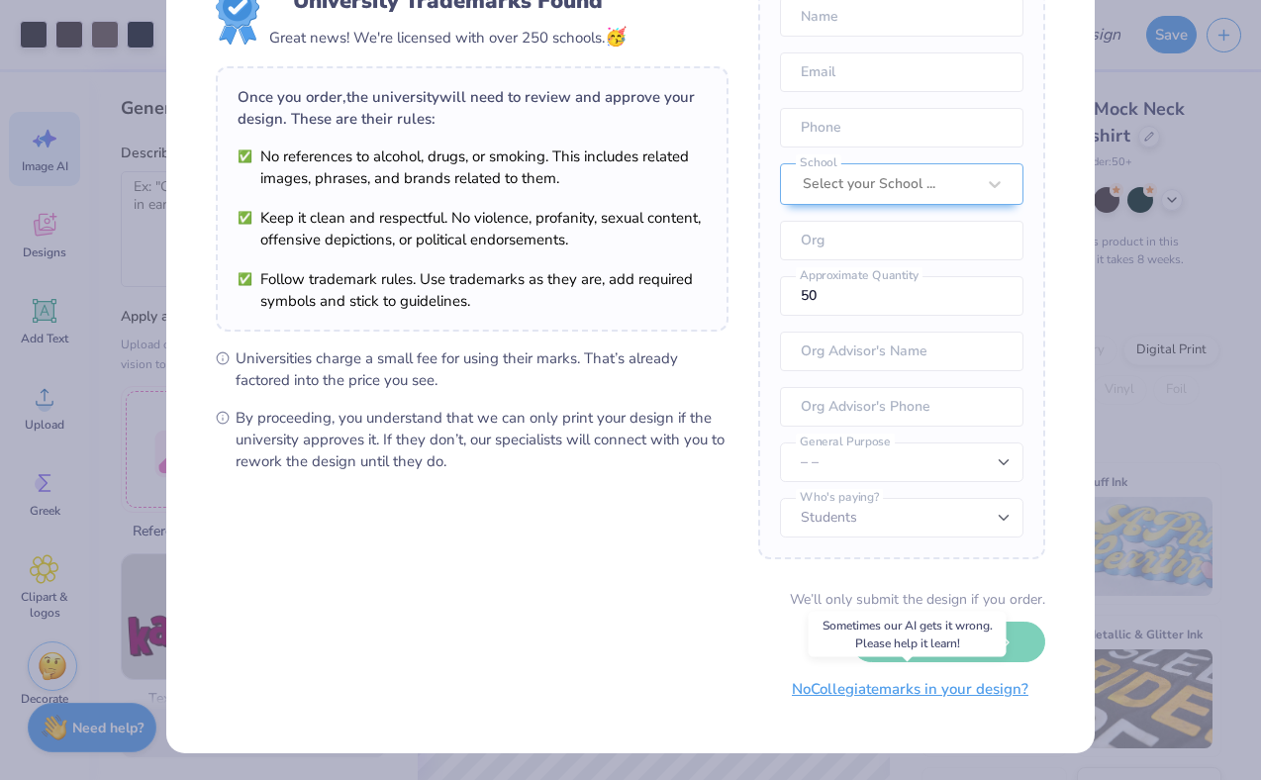
click at [867, 694] on button "No Collegiate marks in your design?" at bounding box center [910, 689] width 270 height 41
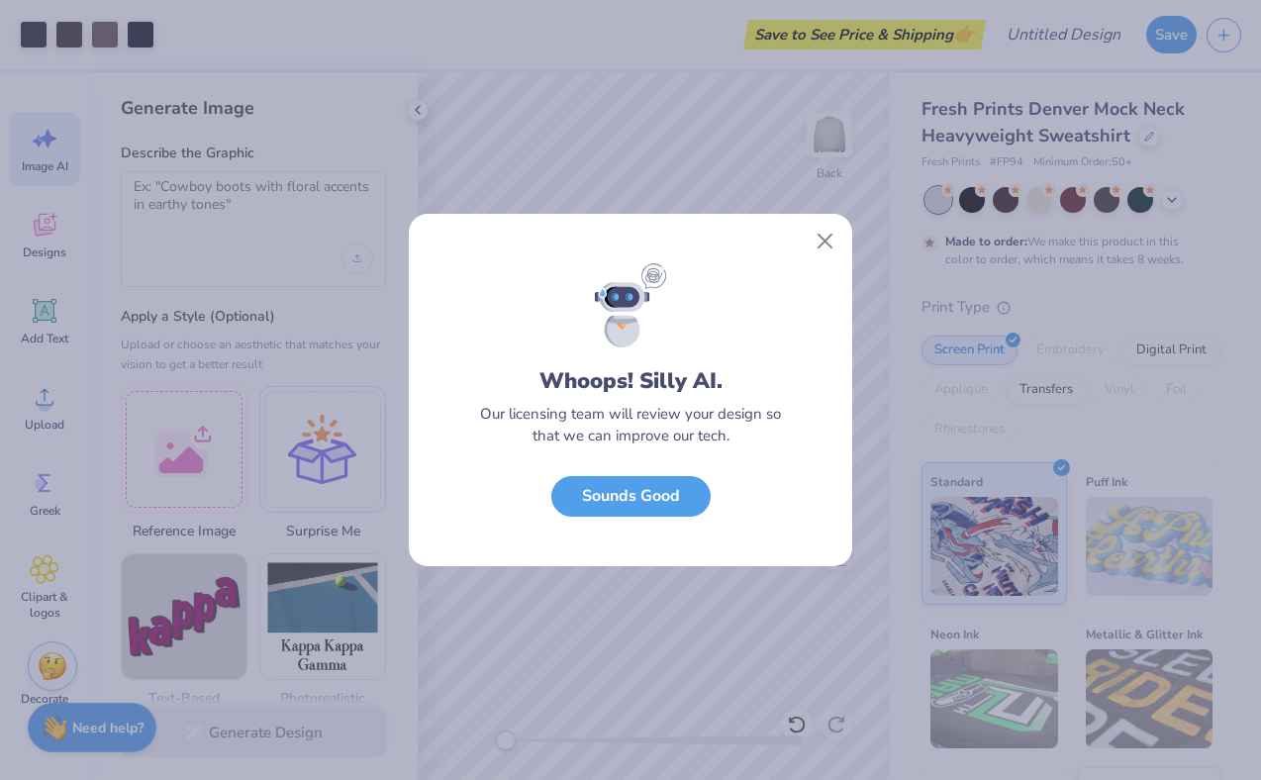
scroll to position [0, 0]
click at [821, 248] on button "Close" at bounding box center [826, 242] width 38 height 38
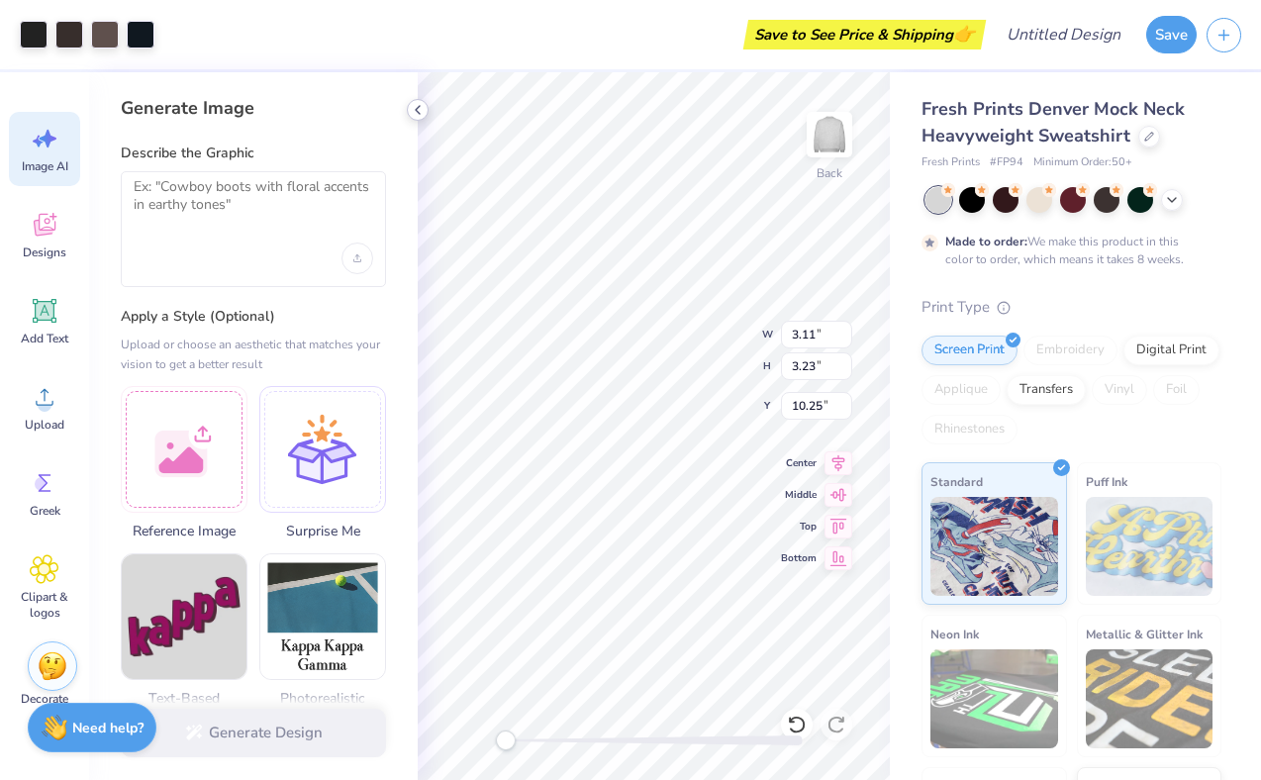
click at [419, 110] on icon at bounding box center [418, 110] width 16 height 16
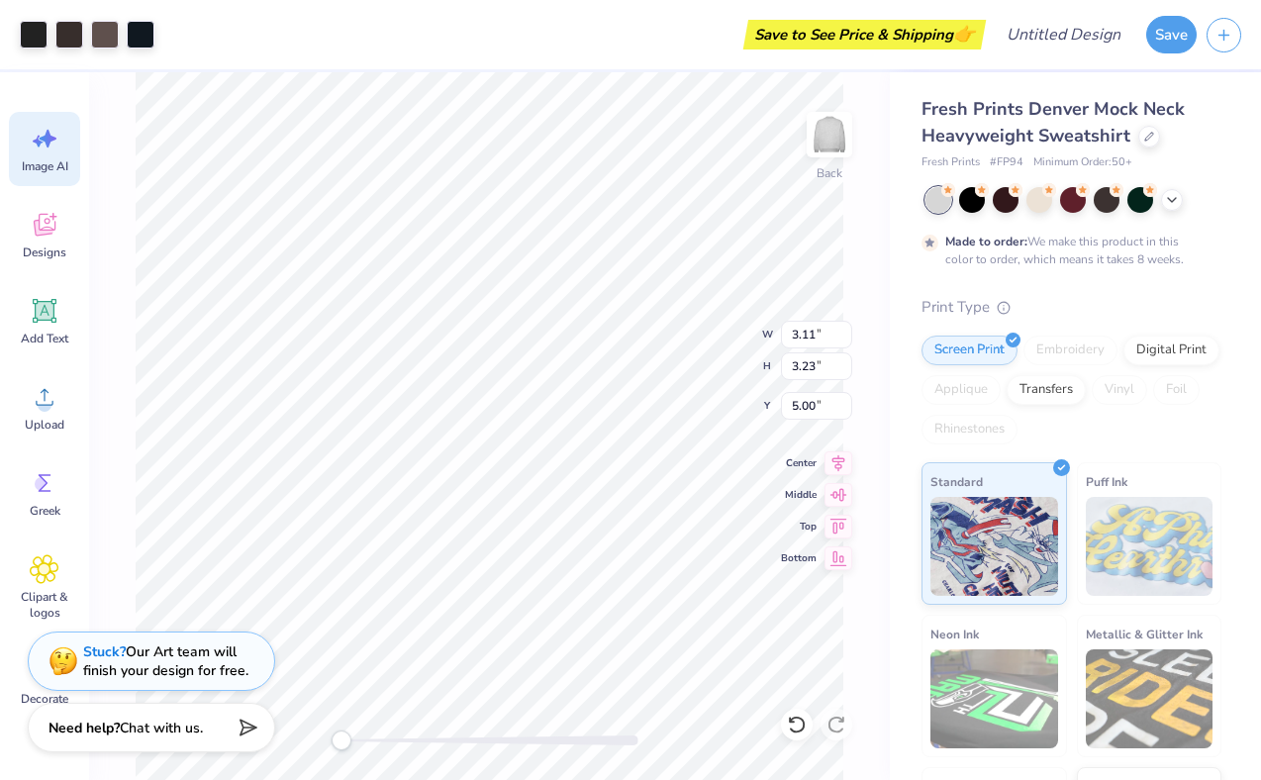
type input "2.81"
type input "2.93"
type input "5.20"
click at [42, 496] on icon at bounding box center [45, 483] width 30 height 30
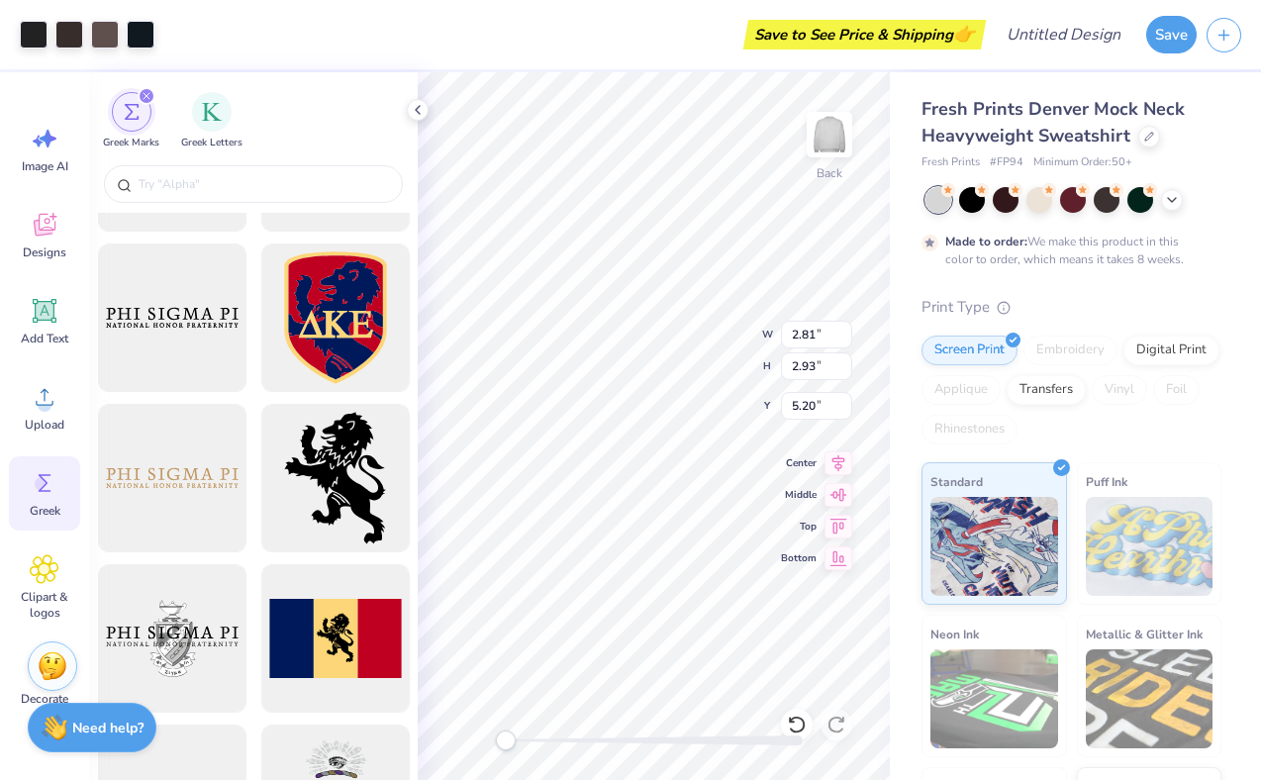
scroll to position [1109, 0]
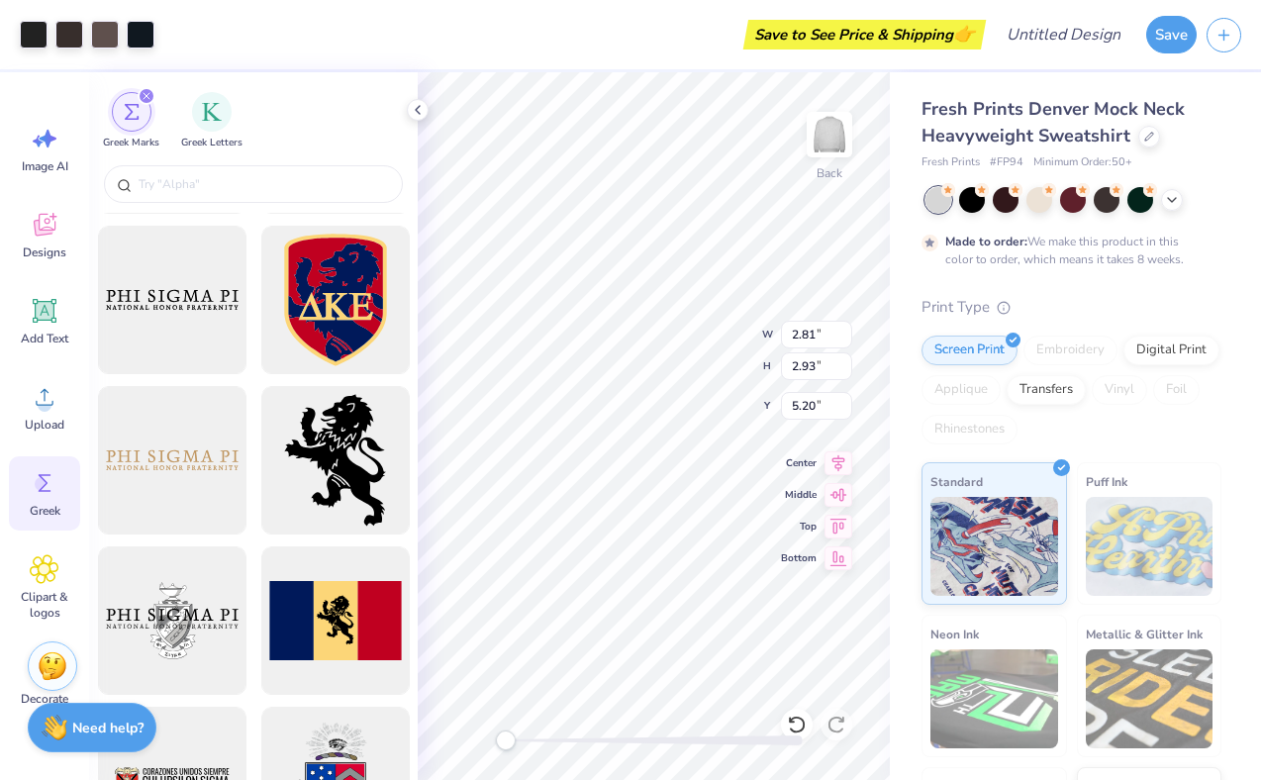
click at [44, 477] on icon at bounding box center [45, 483] width 30 height 30
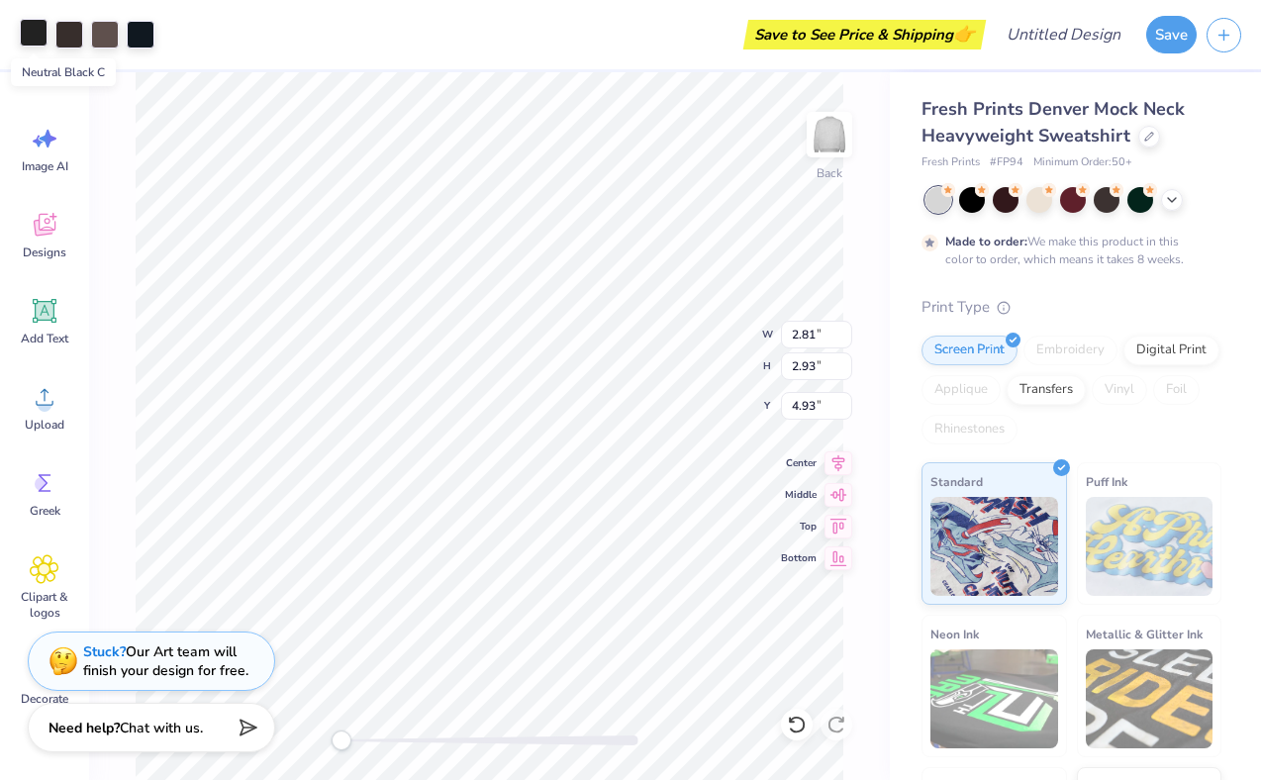
click at [32, 33] on div at bounding box center [34, 33] width 28 height 28
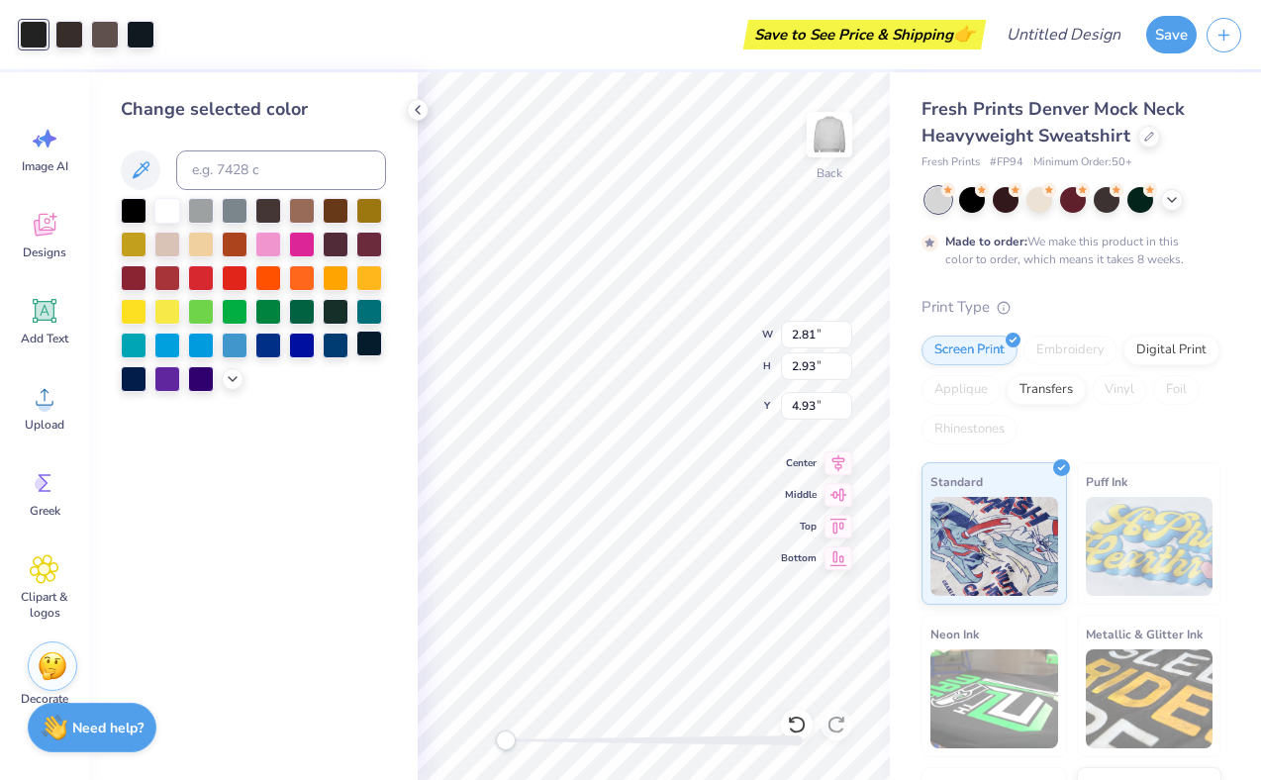
type input "12.60"
type input "3.32"
type input "2.57"
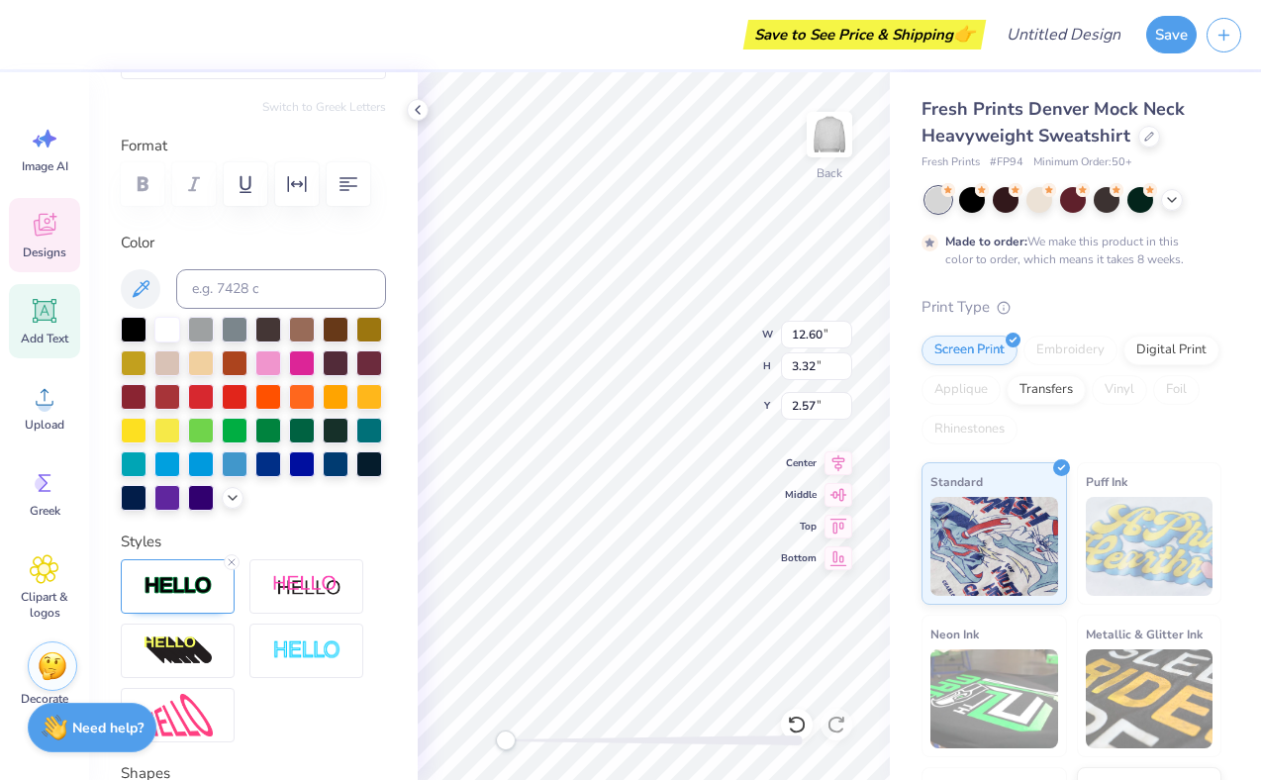
scroll to position [224, 0]
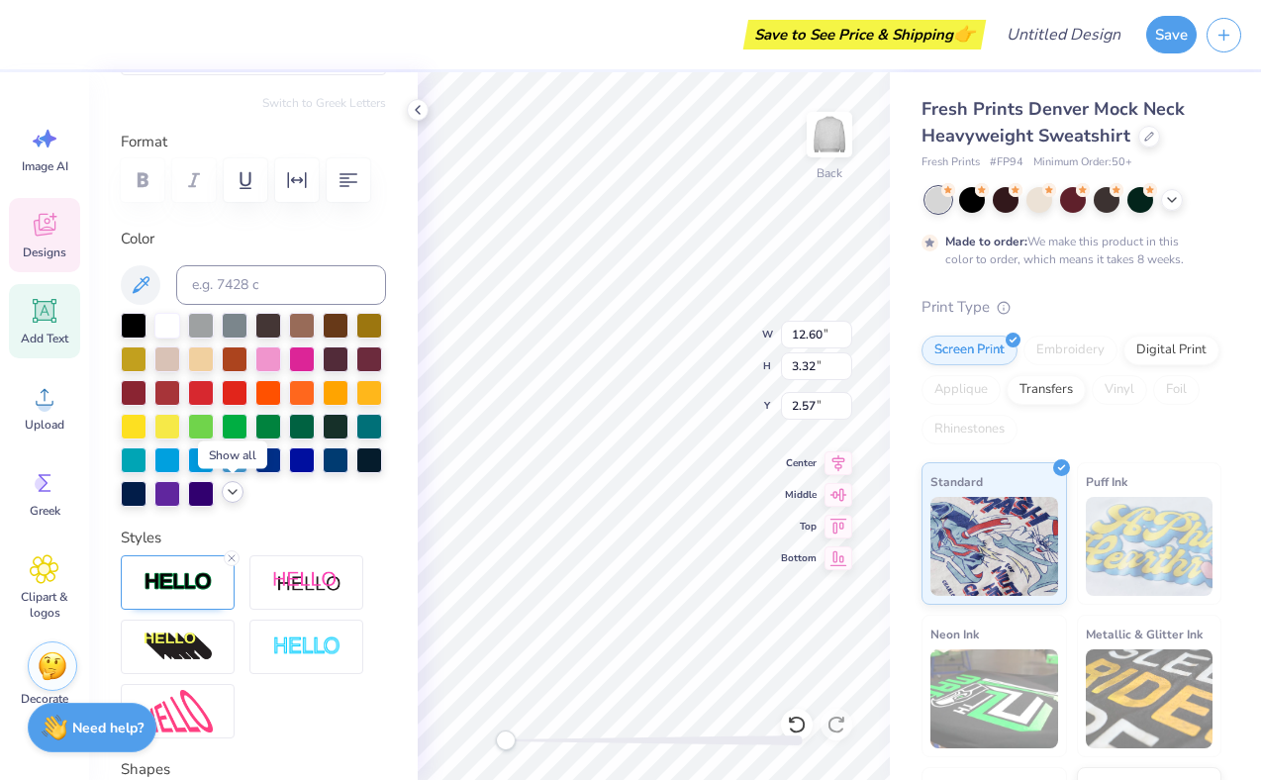
click at [232, 495] on icon at bounding box center [233, 492] width 16 height 16
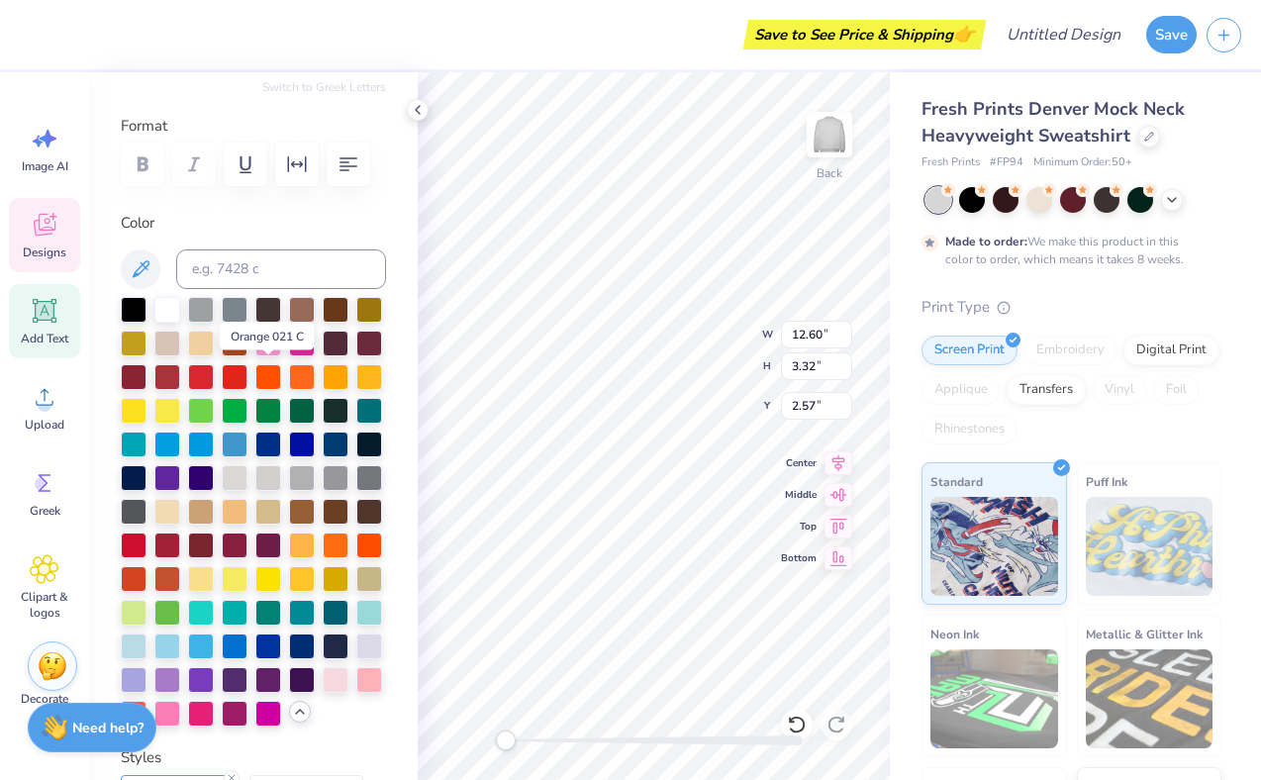
scroll to position [238, 0]
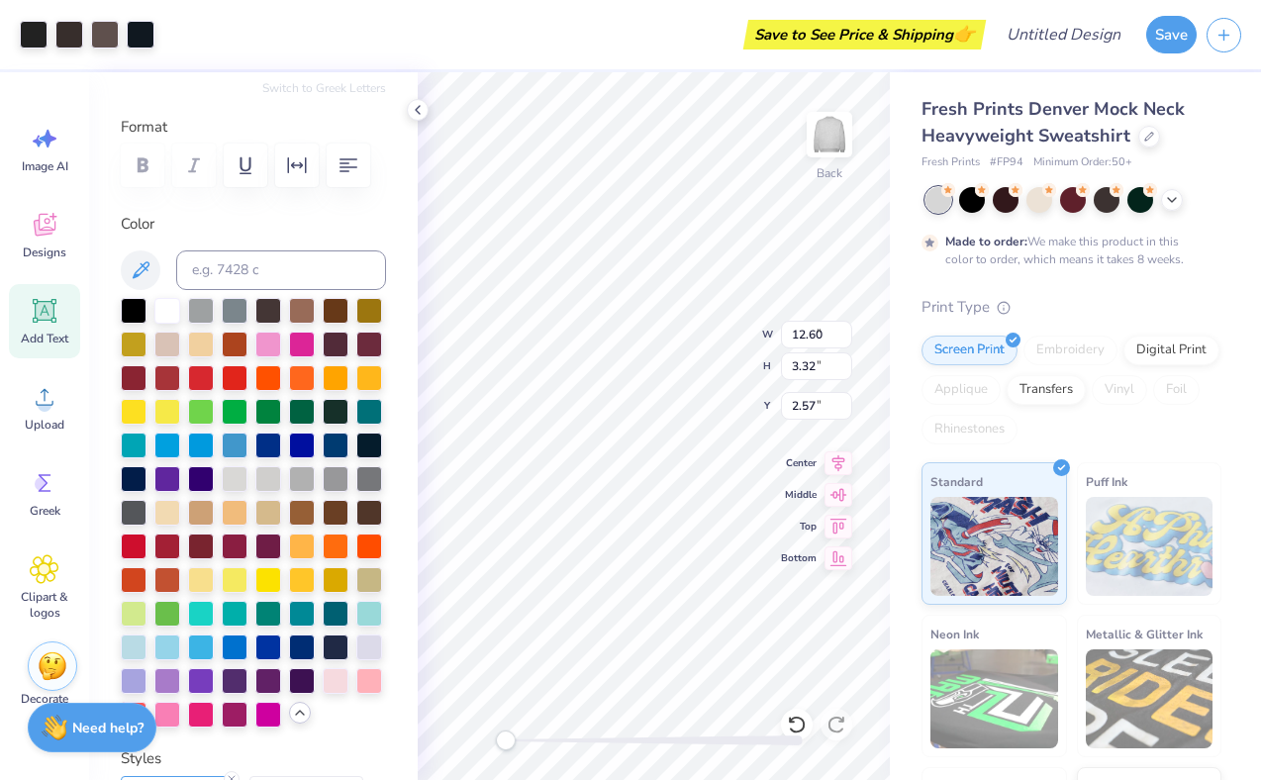
type input "2.81"
type input "2.93"
type input "4.93"
click at [297, 647] on div at bounding box center [302, 645] width 26 height 26
click at [293, 641] on div at bounding box center [302, 645] width 26 height 26
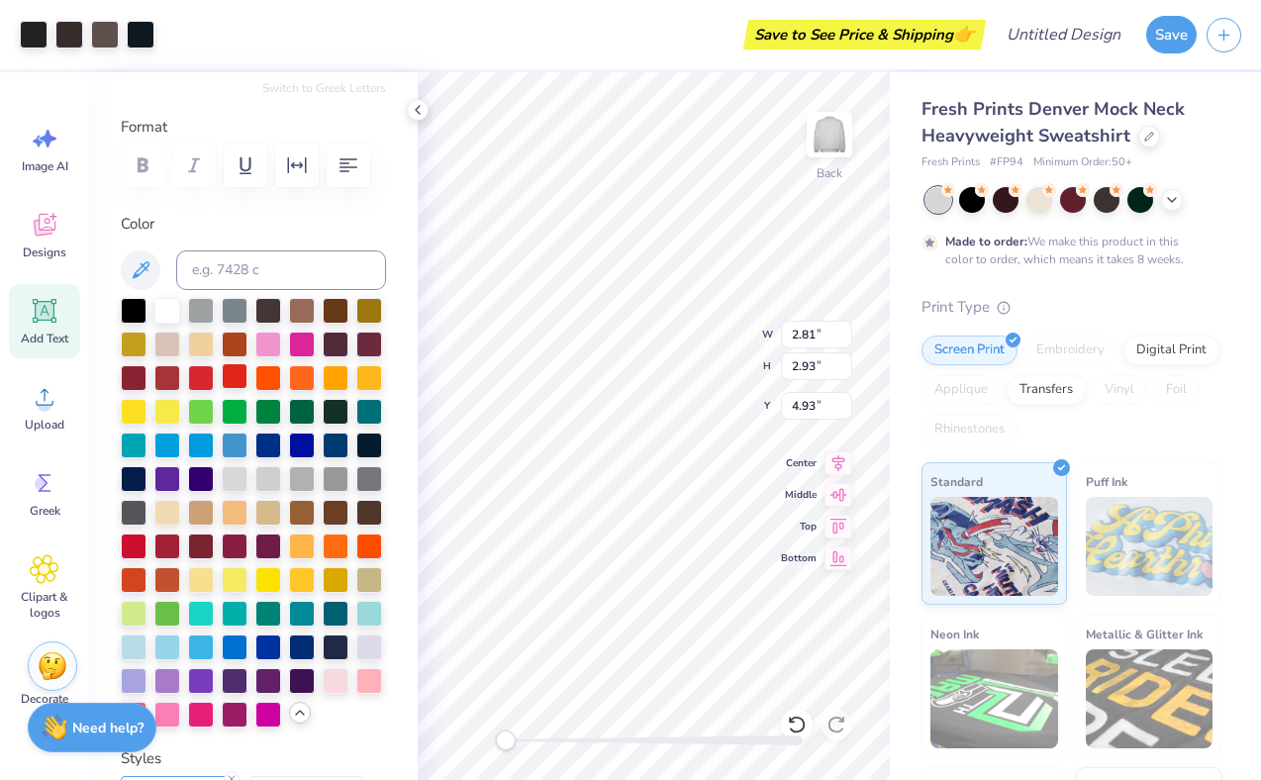
click at [242, 379] on div at bounding box center [235, 376] width 26 height 26
type input "0.08"
type input "6.05"
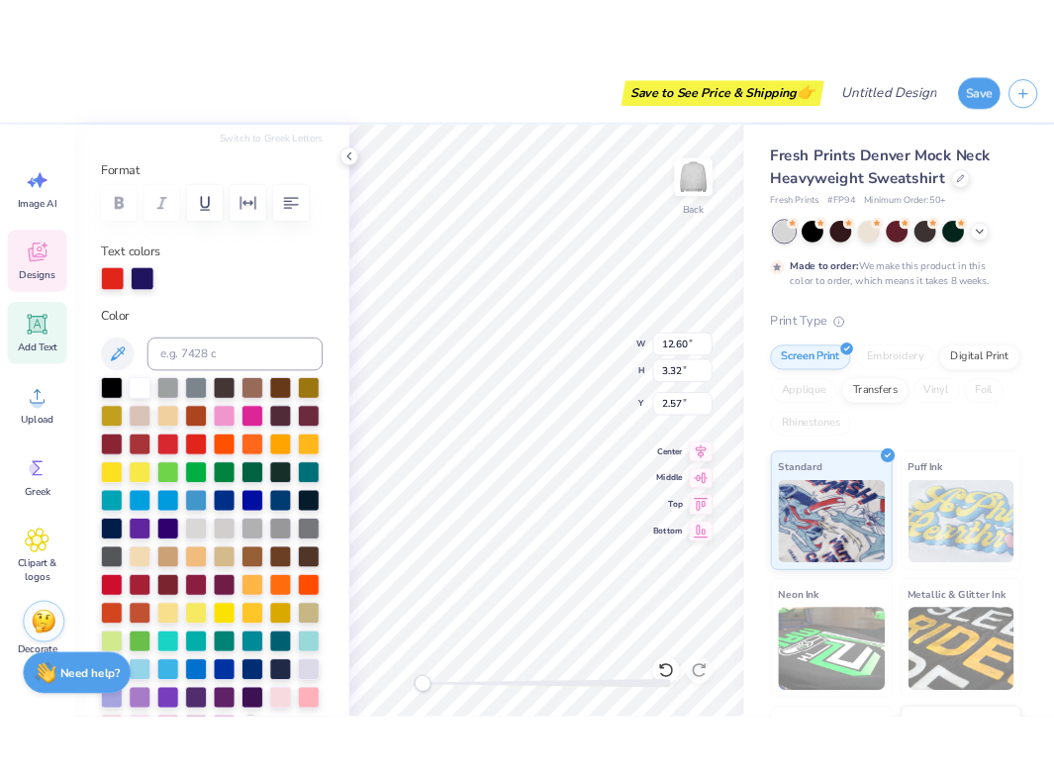
scroll to position [0, 3]
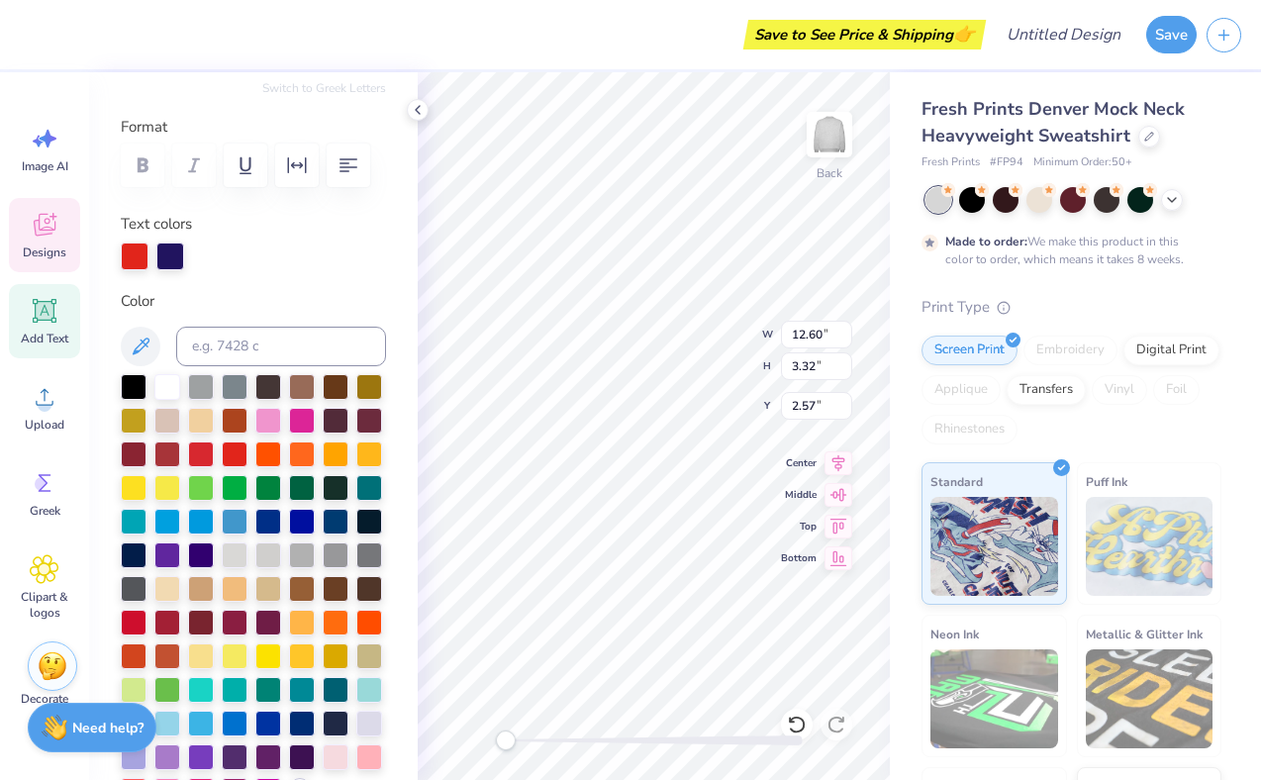
click at [140, 261] on div at bounding box center [135, 256] width 28 height 28
click at [237, 512] on div at bounding box center [235, 520] width 26 height 26
click at [296, 521] on div at bounding box center [302, 520] width 26 height 26
click at [169, 254] on div at bounding box center [170, 254] width 28 height 28
click at [271, 515] on div at bounding box center [268, 520] width 26 height 26
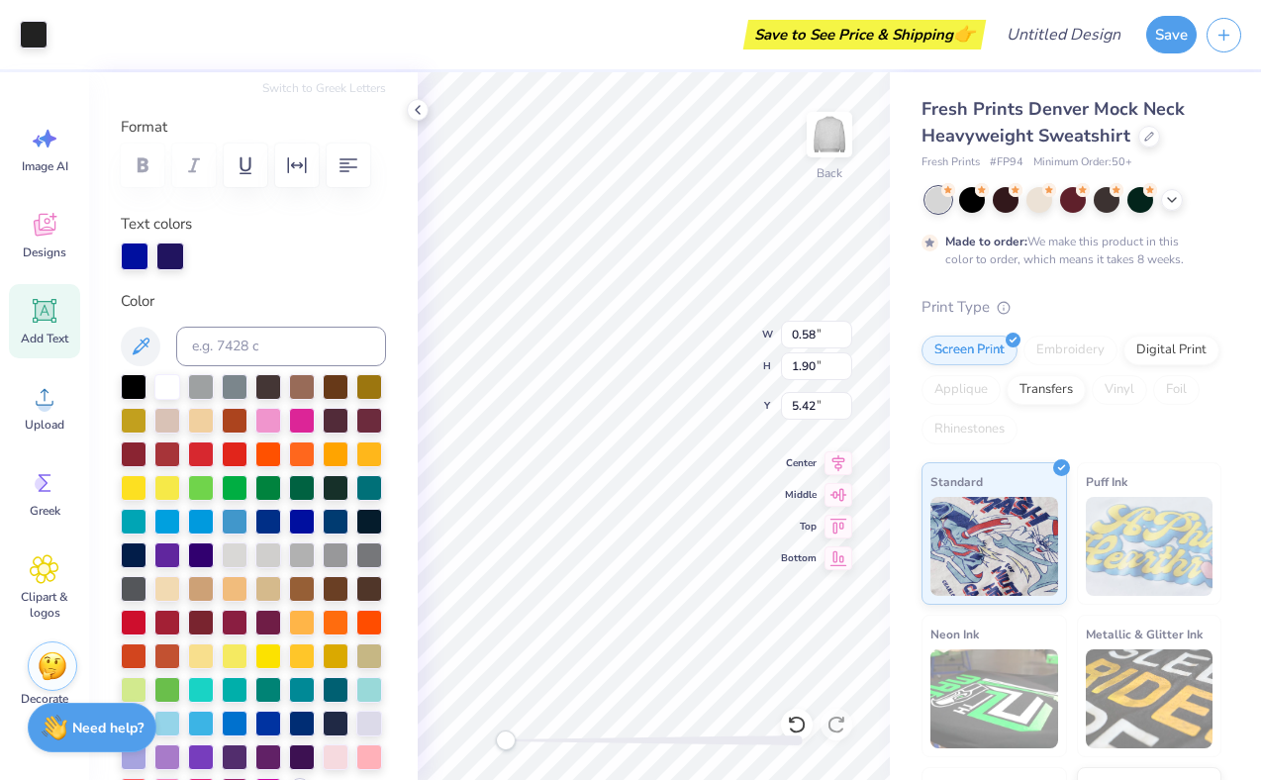
type input "0.58"
type input "1.90"
type input "5.42"
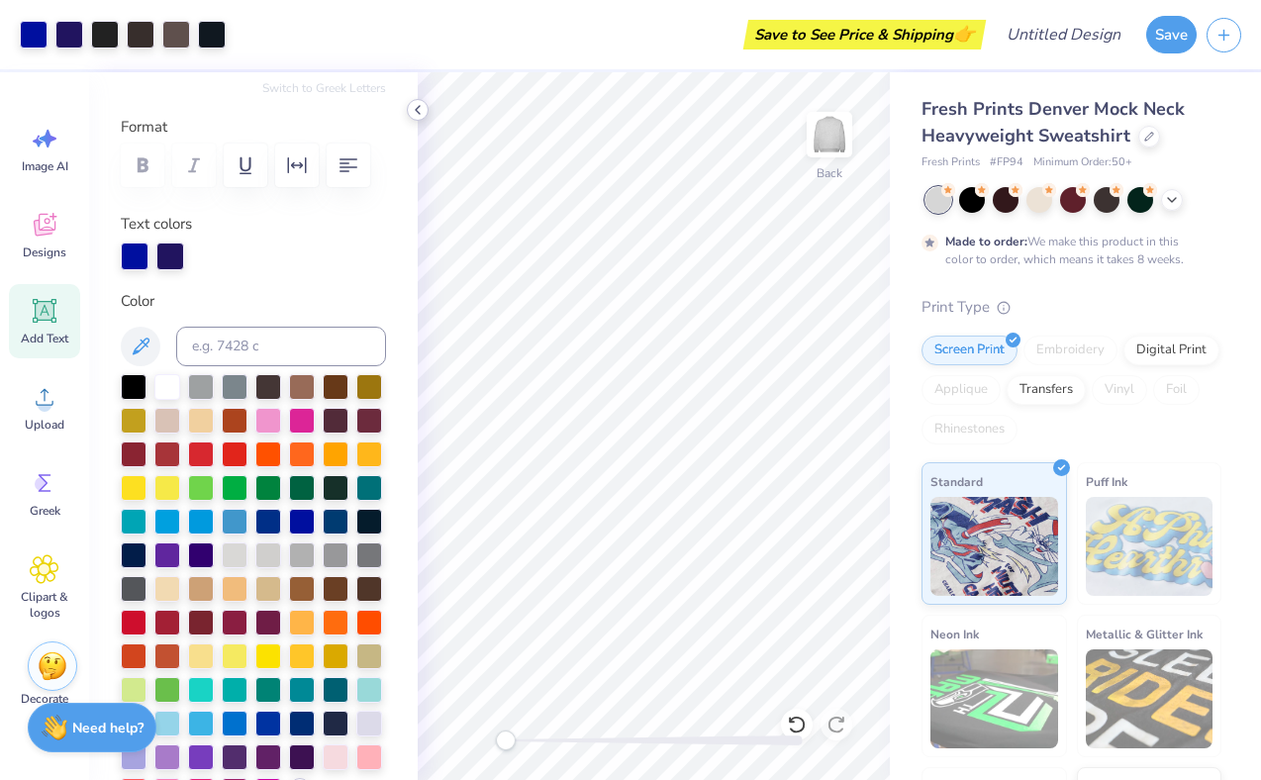
click at [416, 105] on icon at bounding box center [418, 110] width 16 height 16
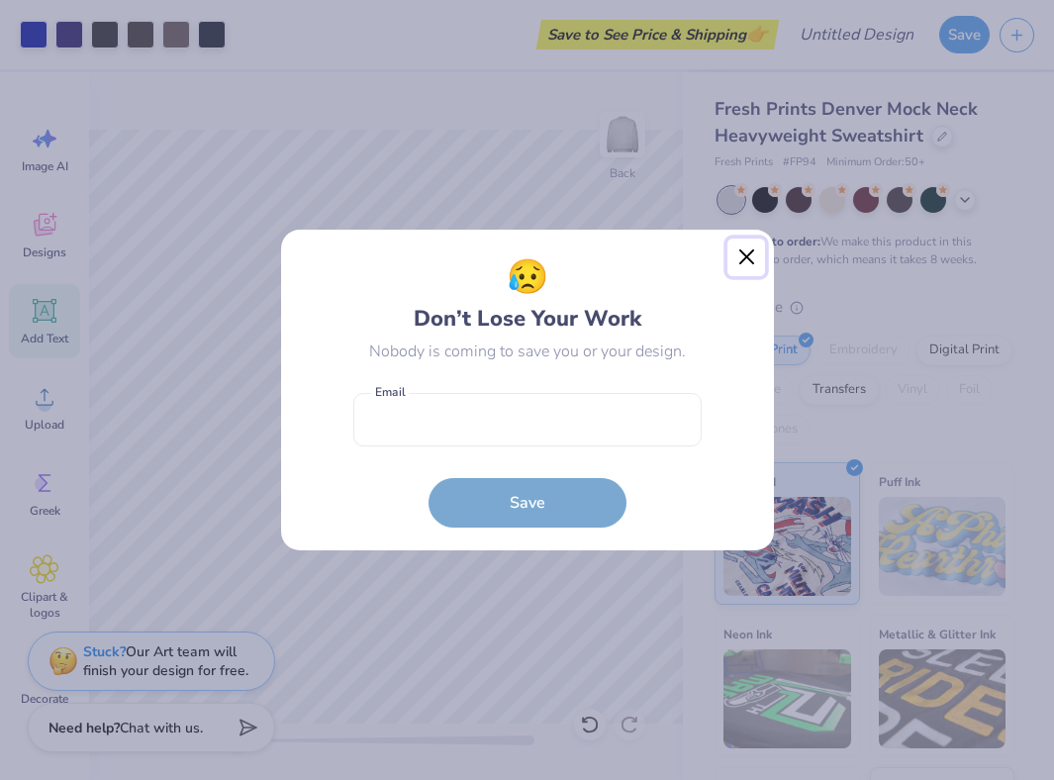
click at [749, 256] on button "Close" at bounding box center [746, 257] width 38 height 38
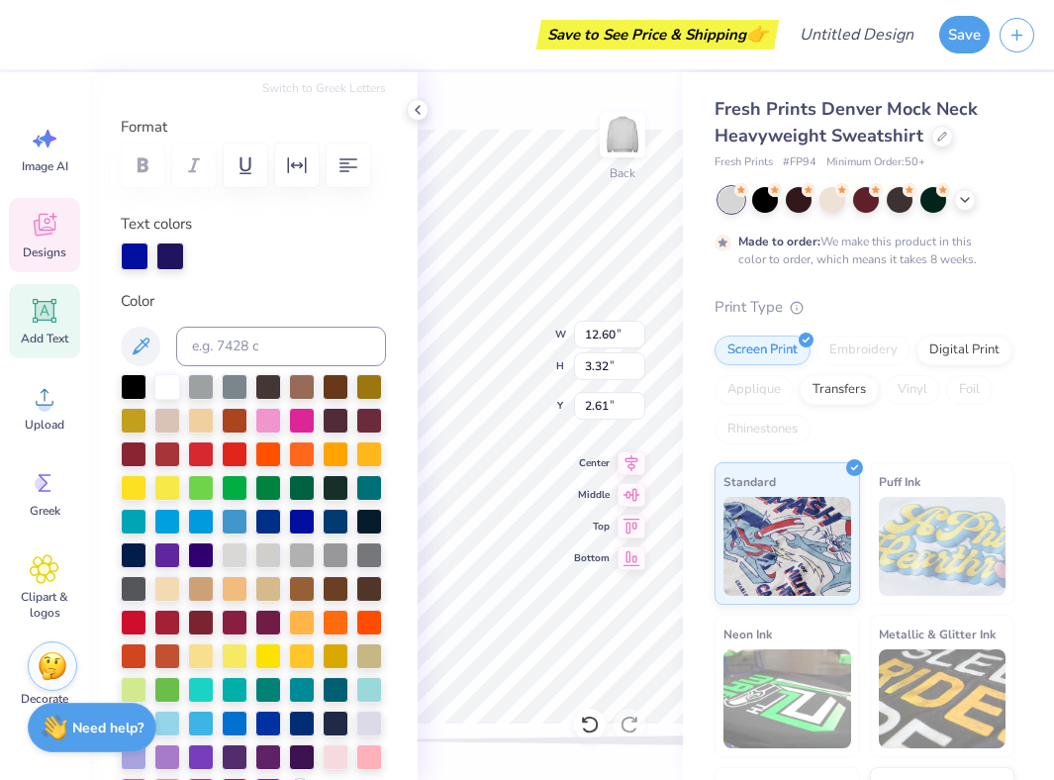
click at [413, 341] on div "Personalized Names Personalized Numbers Text Tool Add Font Font PeninsulaScript…" at bounding box center [253, 426] width 329 height 708
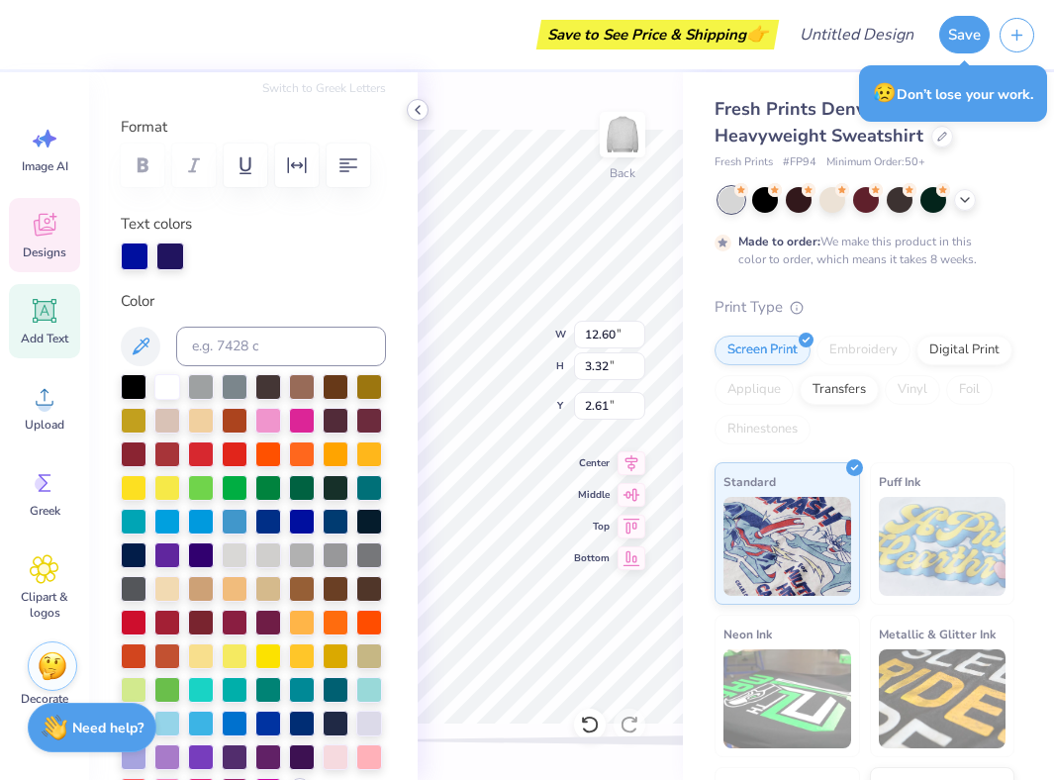
click at [419, 113] on polyline at bounding box center [418, 110] width 4 height 8
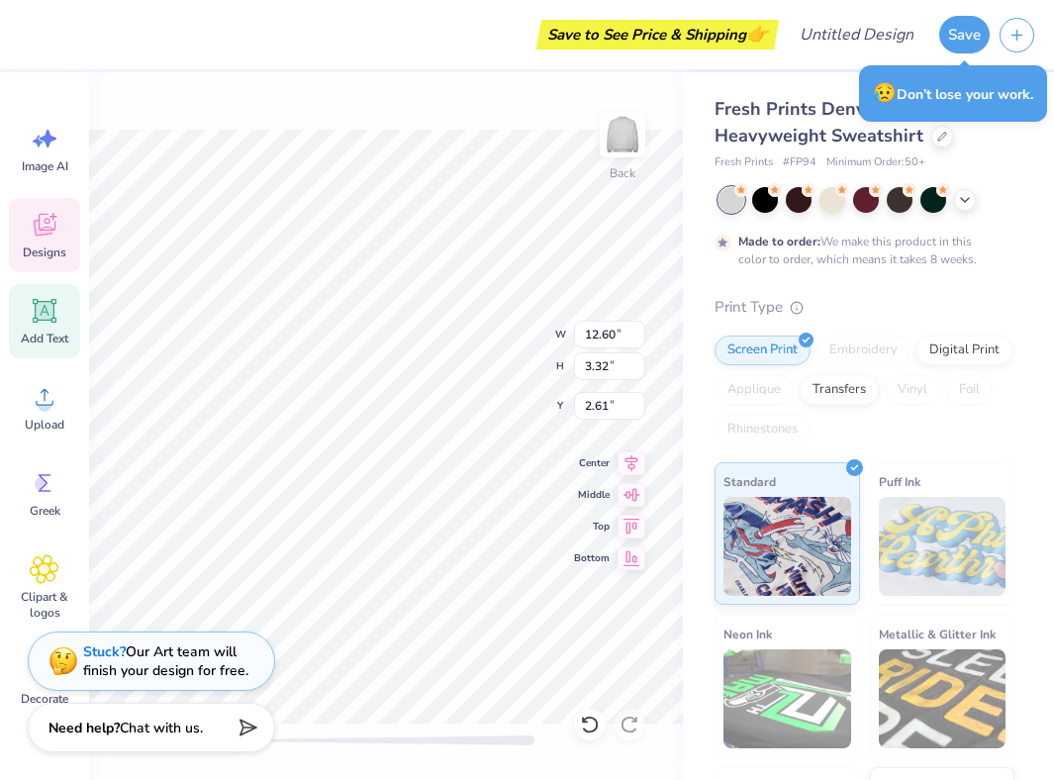
scroll to position [0, 0]
paste textarea "Head Rho Gamma"
type textarea "HeaHead Rho Gammad Rho Gamma"
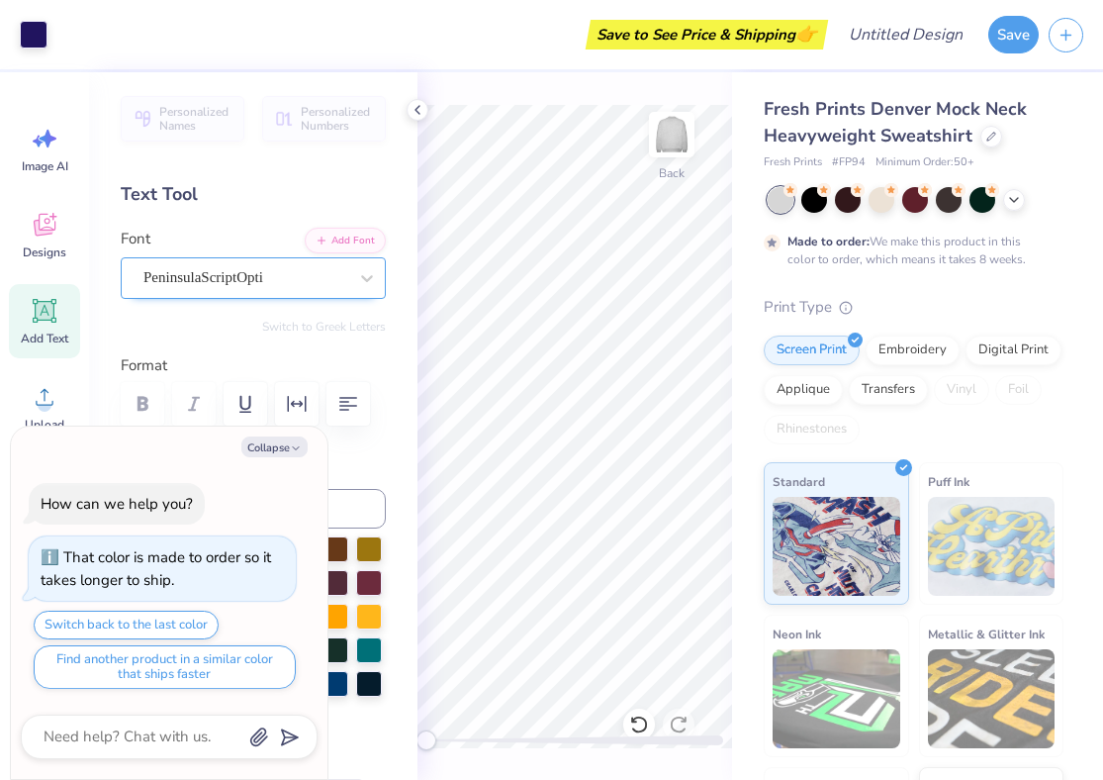
click at [270, 268] on div "PeninsulaScriptOpti" at bounding box center [246, 277] width 208 height 31
click at [267, 444] on button "Collapse" at bounding box center [274, 446] width 66 height 21
type textarea "x"
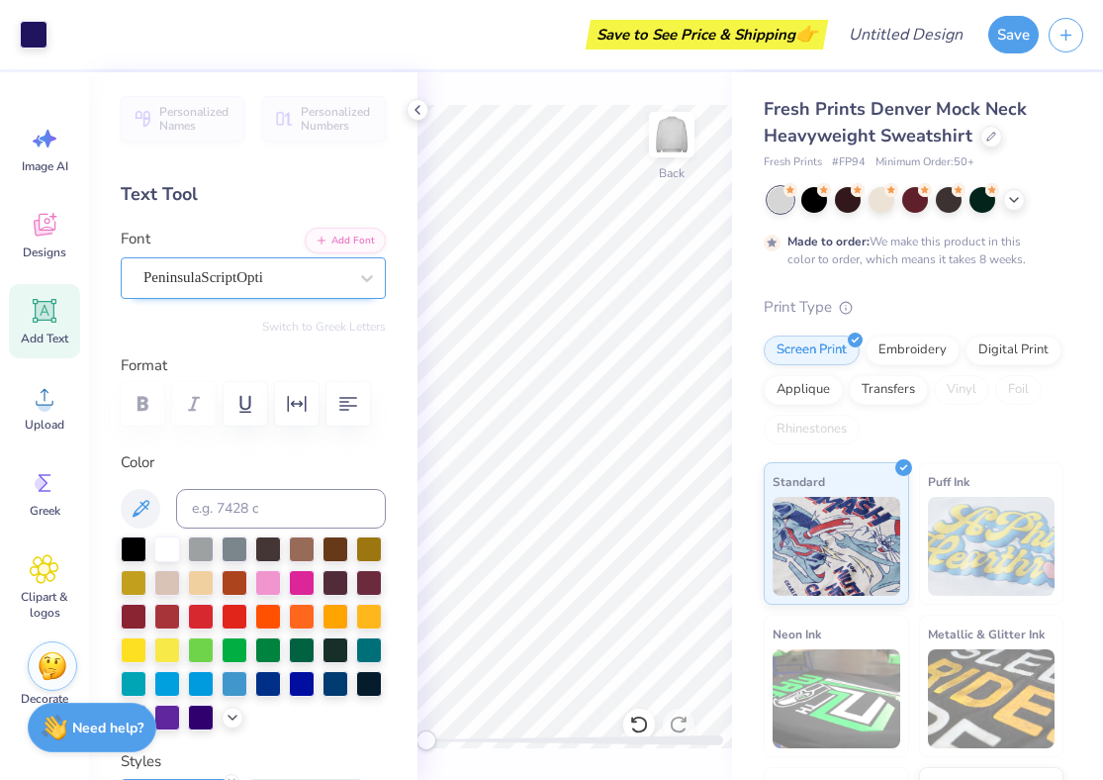
click at [272, 264] on div at bounding box center [245, 277] width 204 height 27
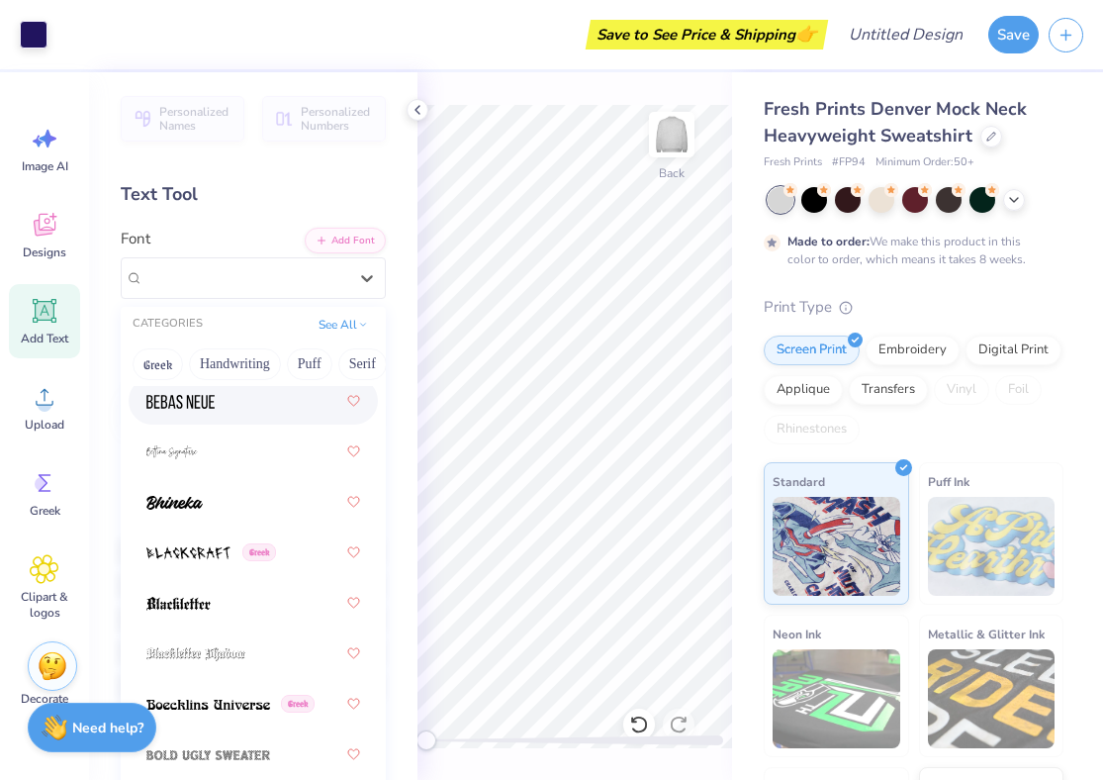
scroll to position [1463, 0]
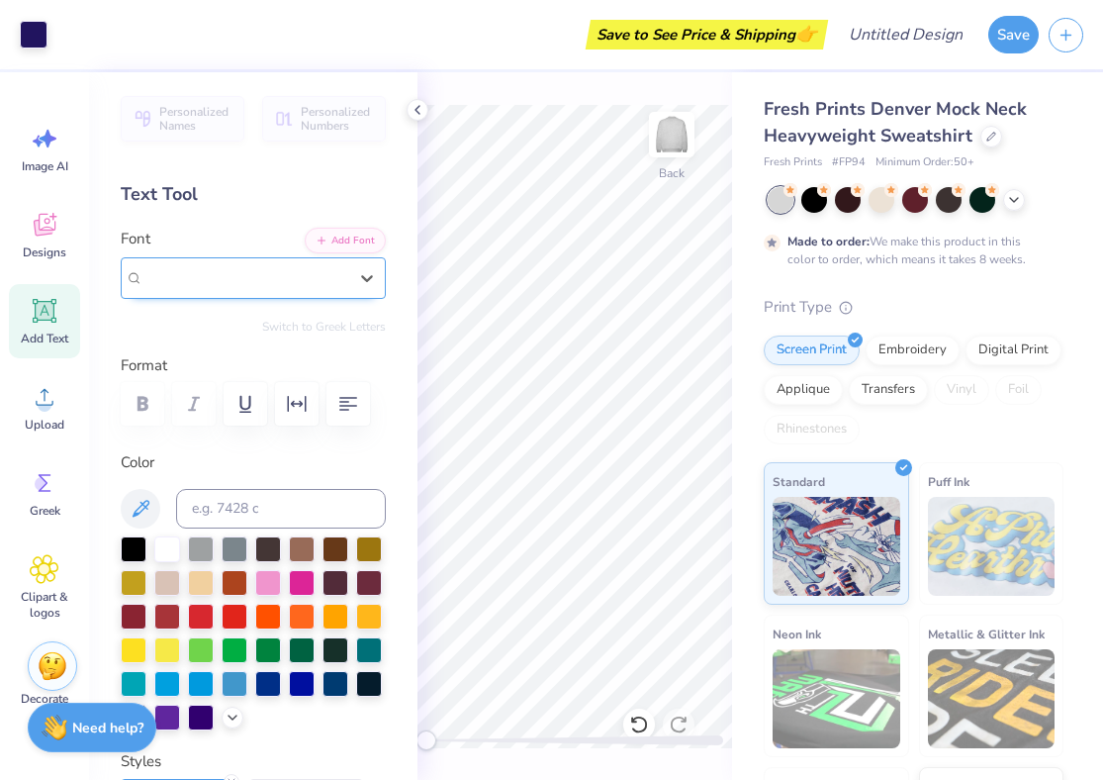
click at [216, 281] on div "PeninsulaScriptOpti" at bounding box center [245, 277] width 204 height 23
